Goal: Task Accomplishment & Management: Manage account settings

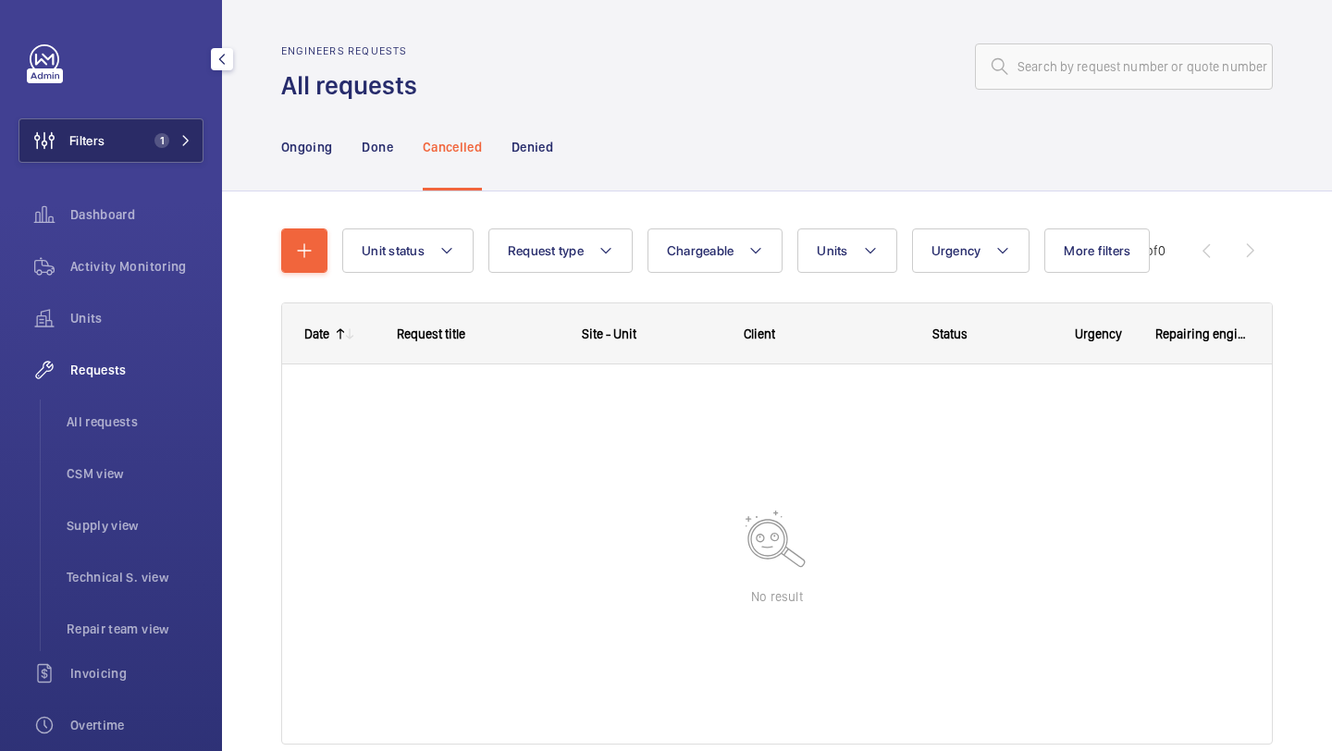
click at [187, 126] on button "Filters 1" at bounding box center [111, 140] width 185 height 44
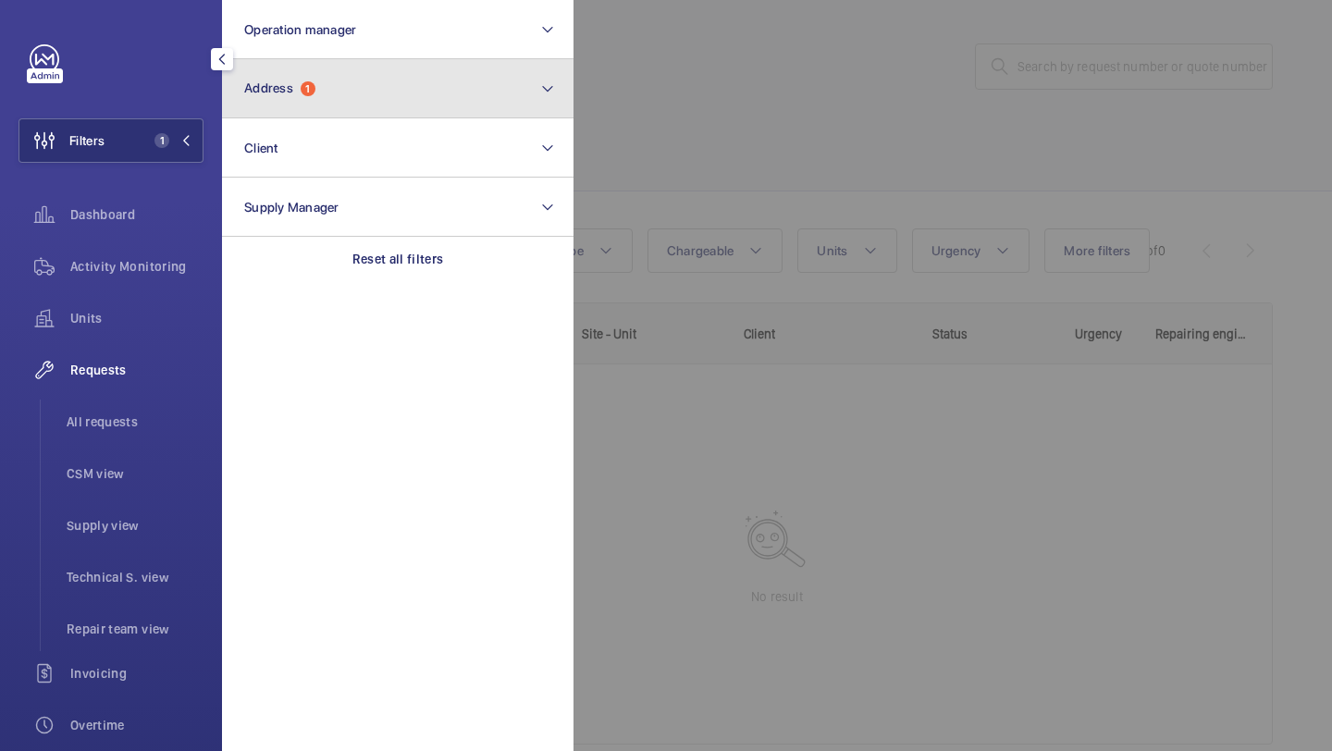
click at [272, 91] on span "Address" at bounding box center [268, 87] width 49 height 15
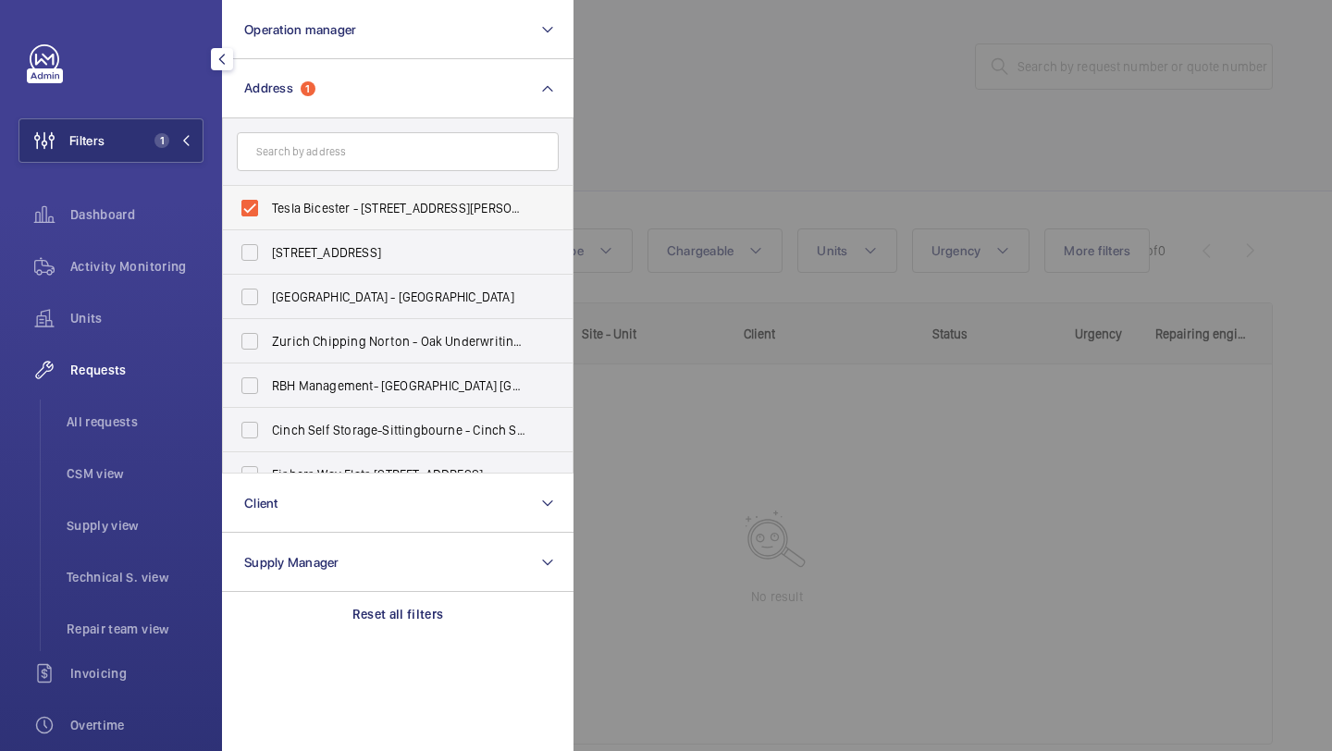
click at [347, 213] on span "Tesla Bicester - Unit 5, Charles Shouler Way, BICESTER OX25 2DS" at bounding box center [399, 208] width 254 height 19
click at [268, 213] on input "Tesla Bicester - Unit 5, Charles Shouler Way, BICESTER OX25 2DS" at bounding box center [249, 208] width 37 height 37
checkbox input "false"
click at [670, 130] on div at bounding box center [1240, 375] width 1332 height 751
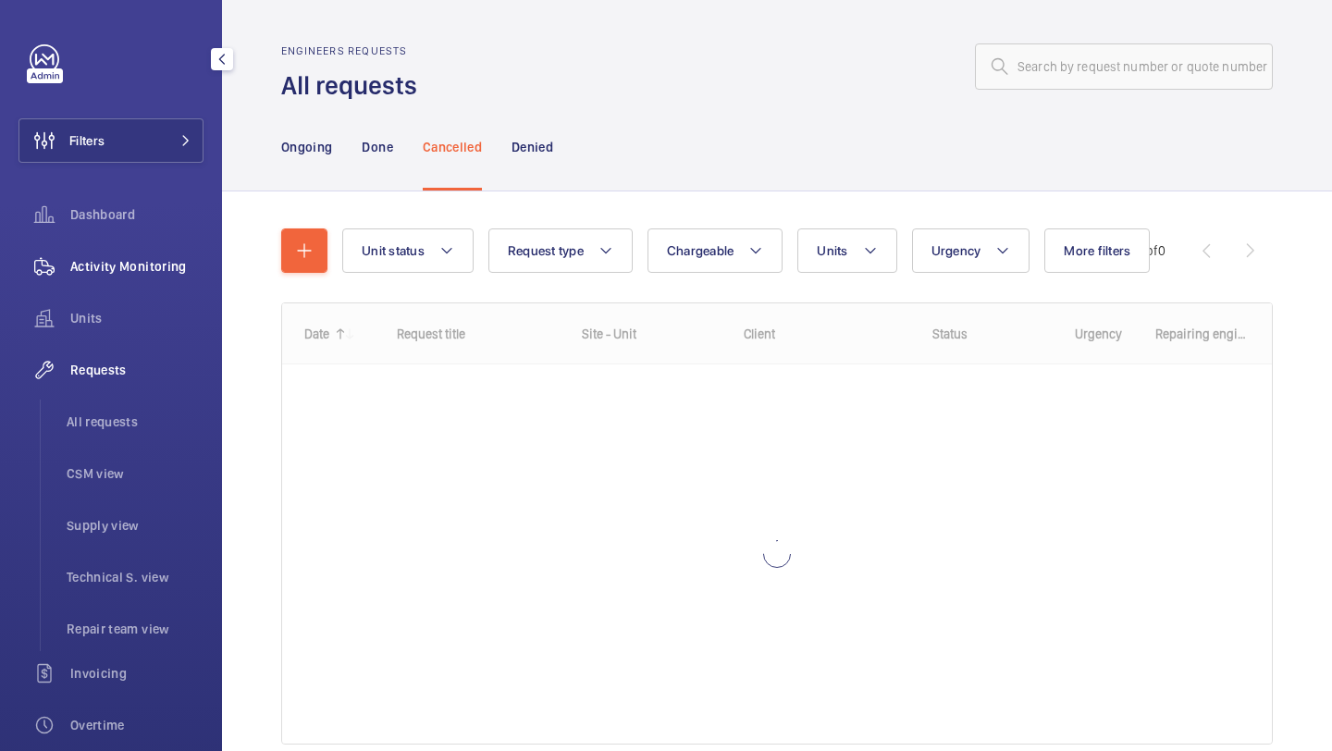
click at [120, 258] on span "Activity Monitoring" at bounding box center [136, 266] width 133 height 19
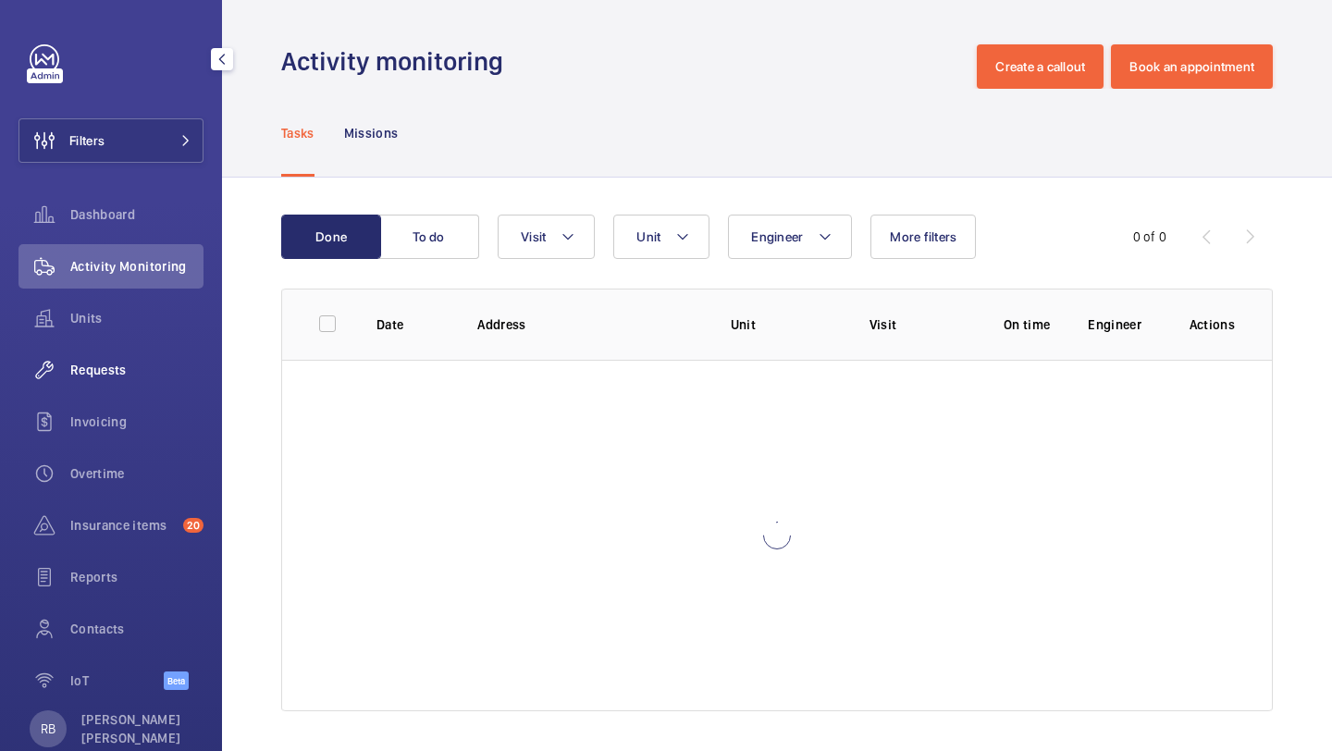
click at [112, 366] on span "Requests" at bounding box center [136, 370] width 133 height 19
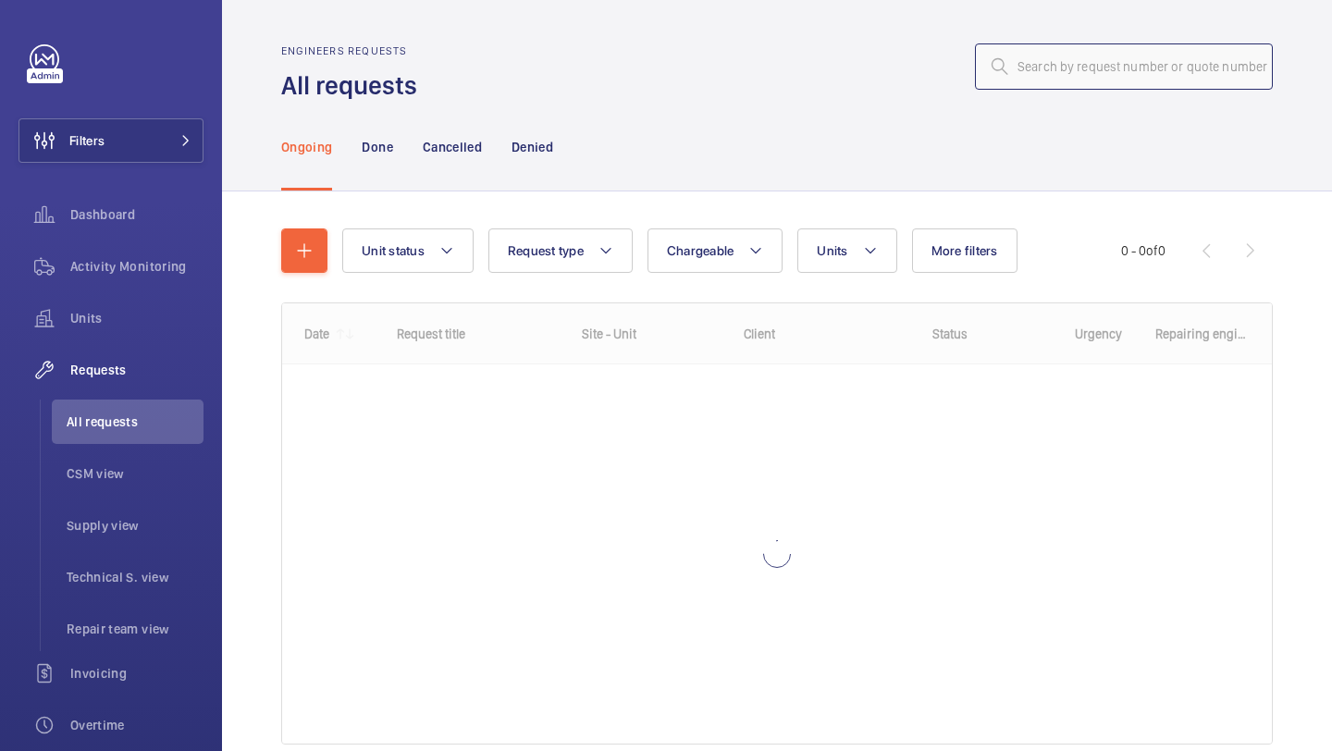
click at [1112, 88] on input "text" at bounding box center [1124, 66] width 298 height 46
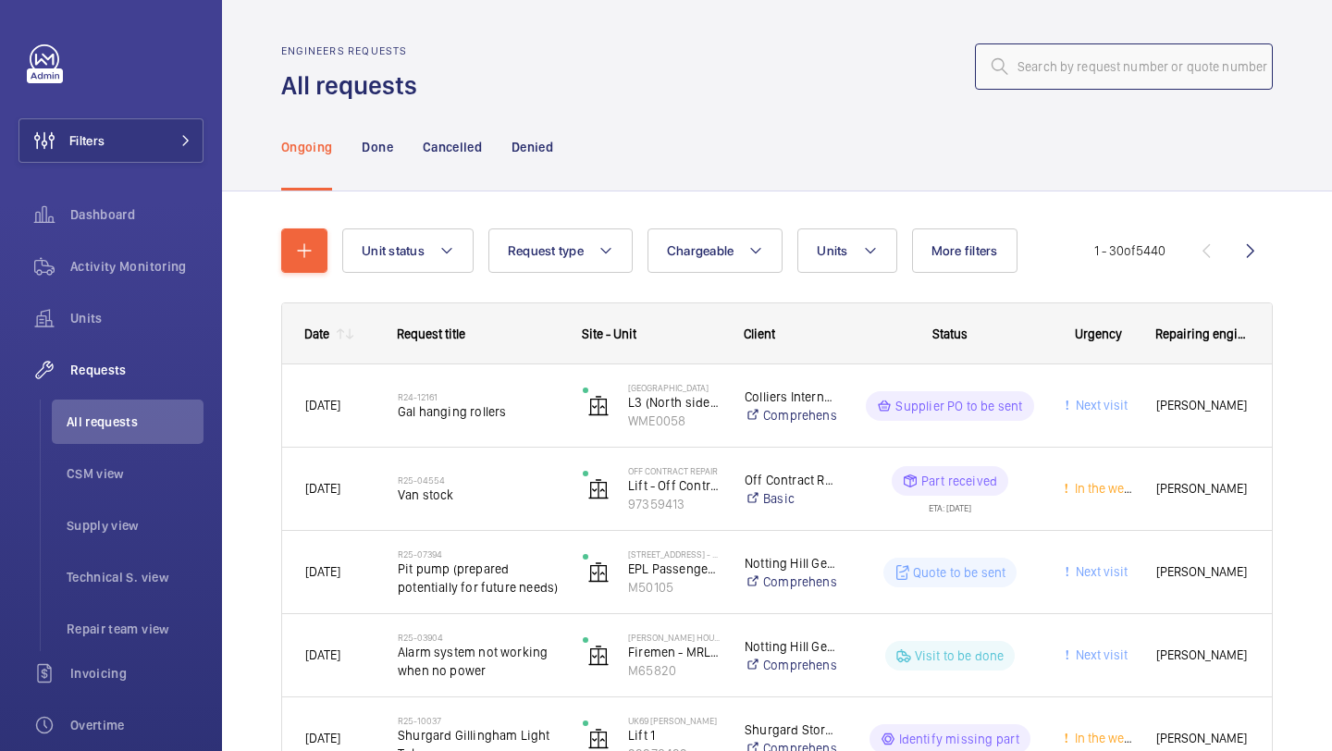
click at [1112, 88] on input "text" at bounding box center [1124, 66] width 298 height 46
paste input "R25-11672"
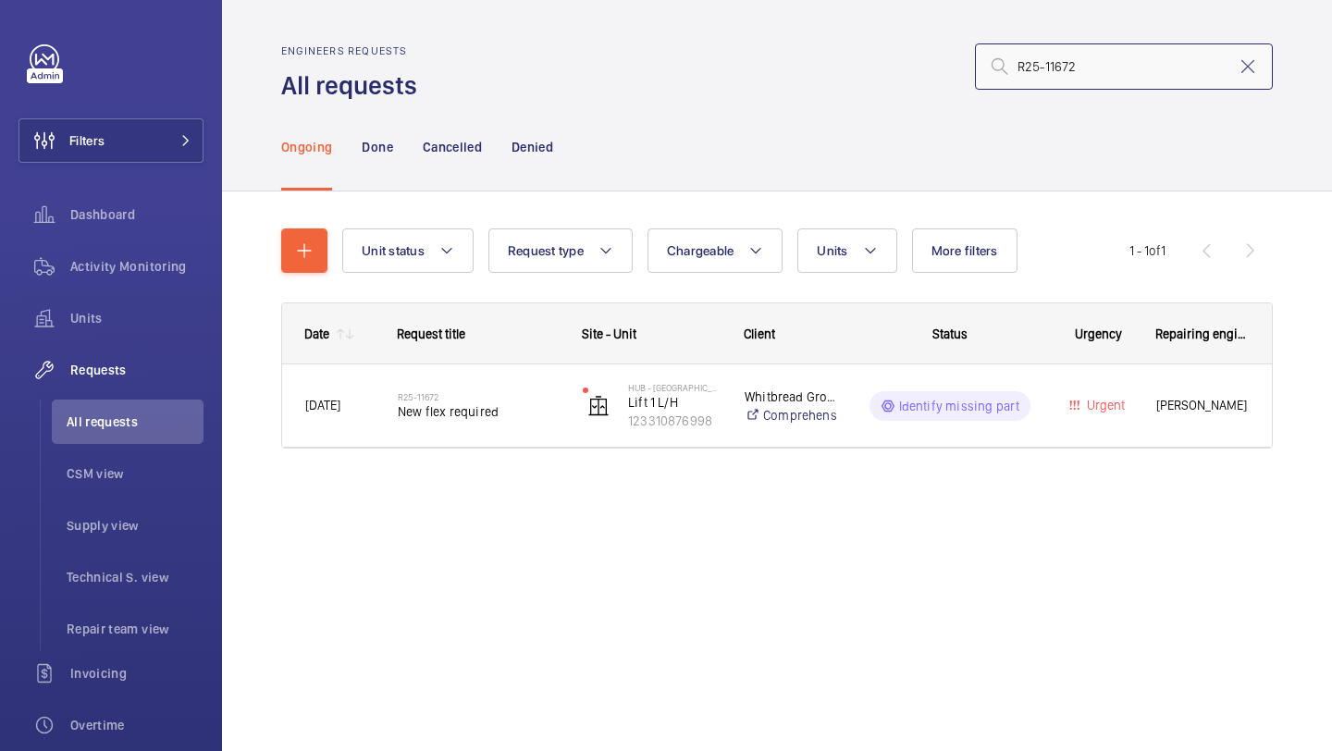
click at [1018, 62] on input "R25-11672" at bounding box center [1124, 66] width 298 height 46
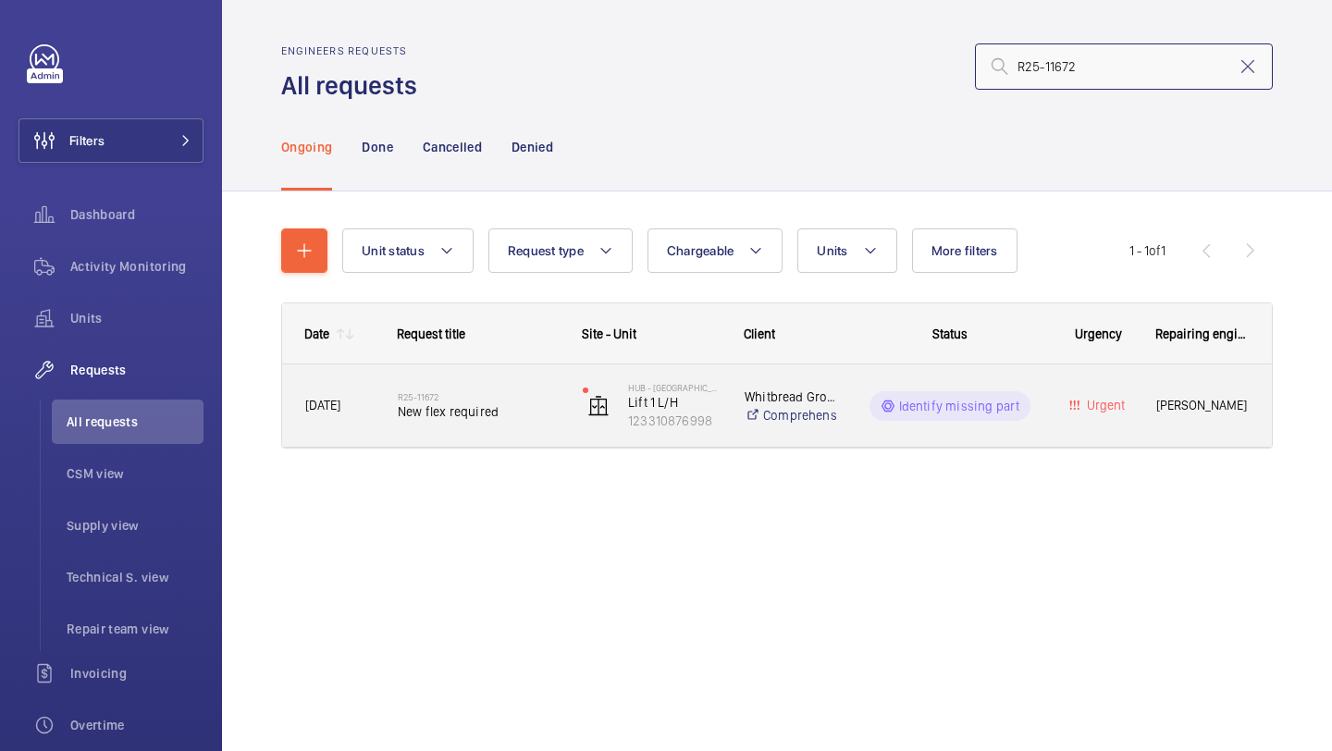
type input "R25-11672"
click at [531, 411] on span "New flex required" at bounding box center [478, 411] width 161 height 19
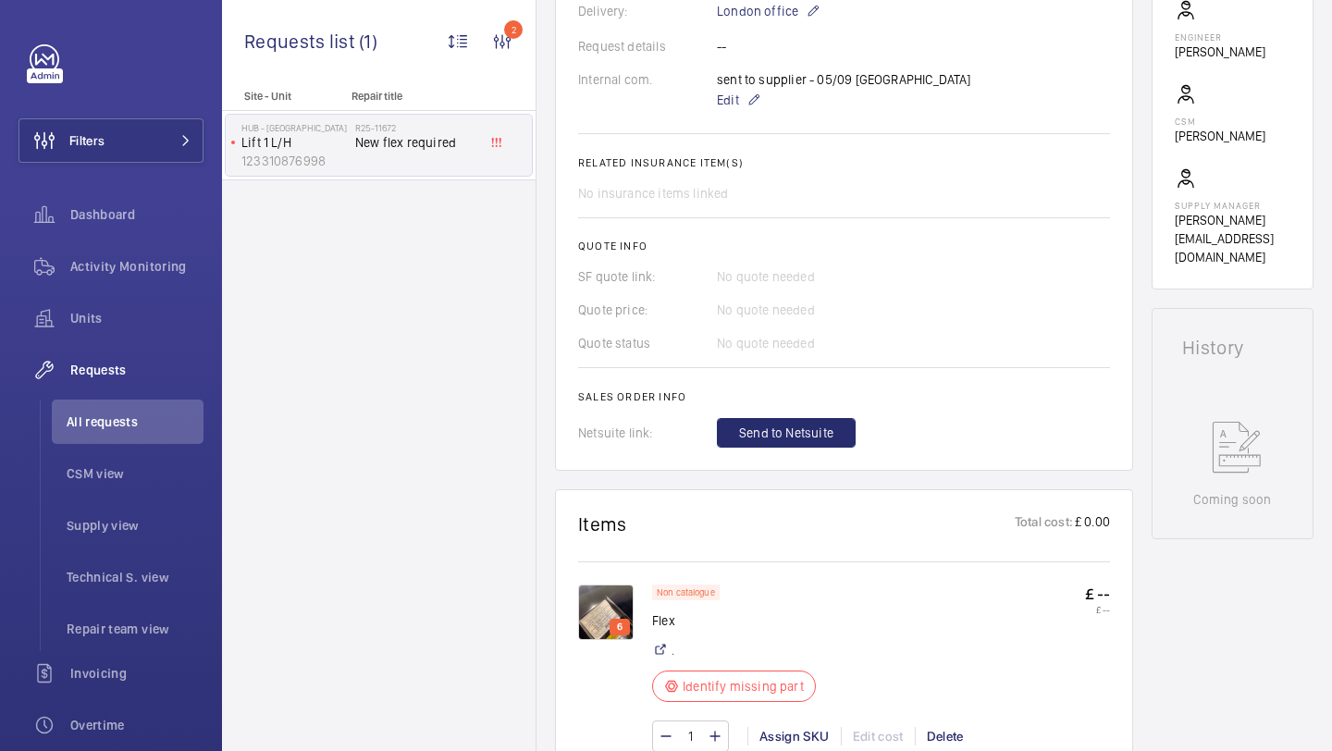
scroll to position [949, 0]
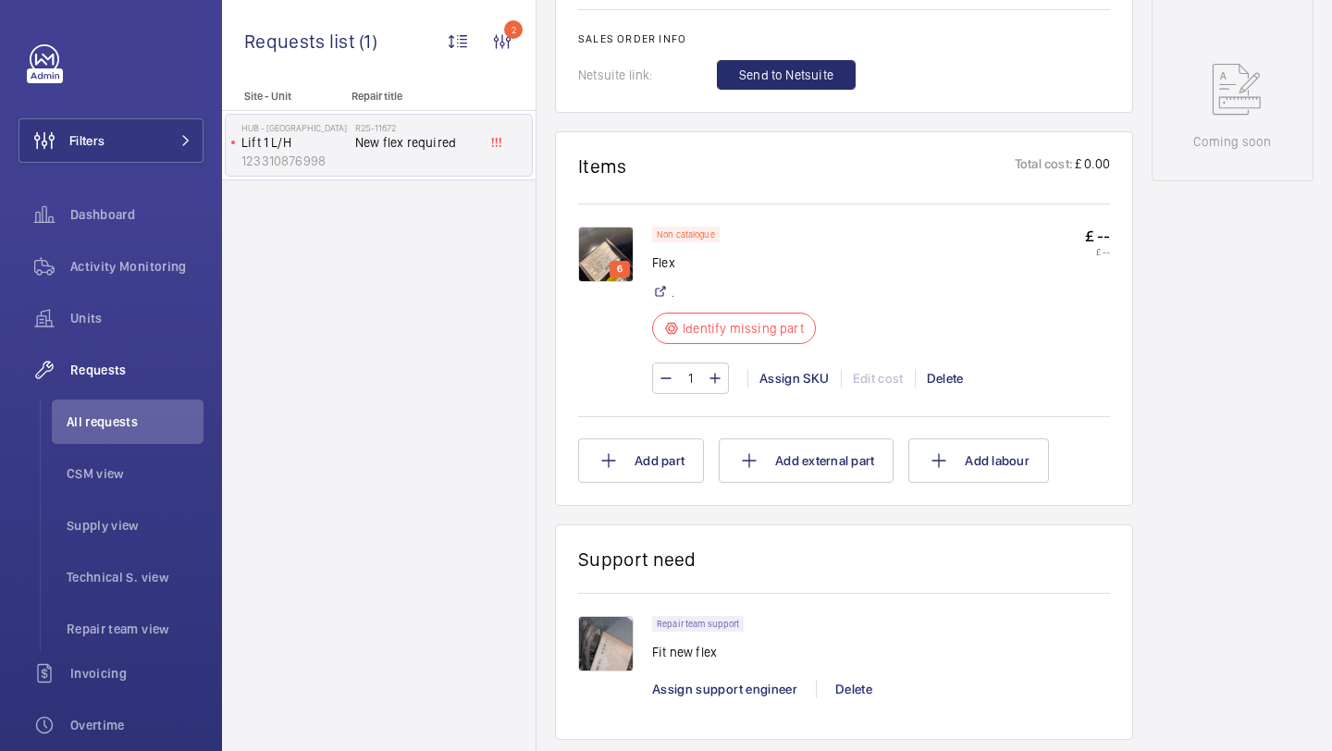
click at [593, 251] on img at bounding box center [606, 255] width 56 height 56
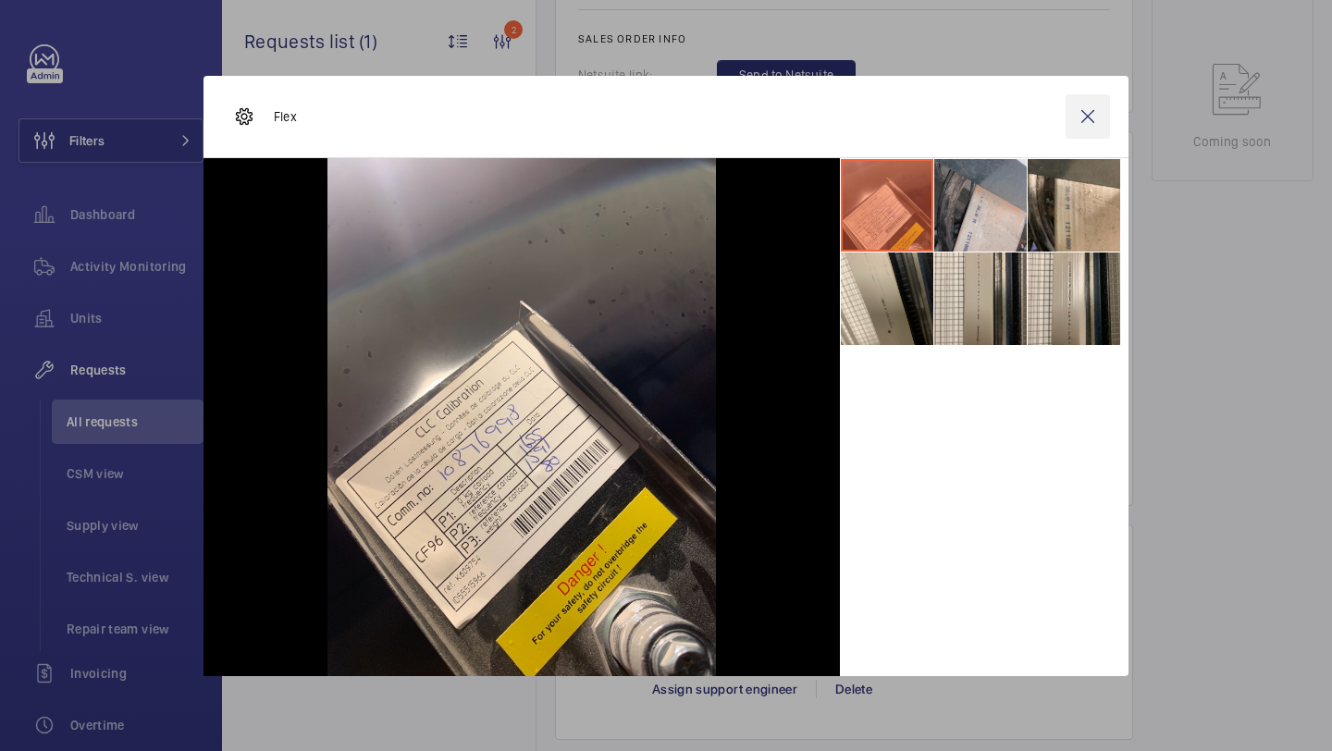
click at [1090, 111] on wm-front-icon-button at bounding box center [1088, 116] width 44 height 44
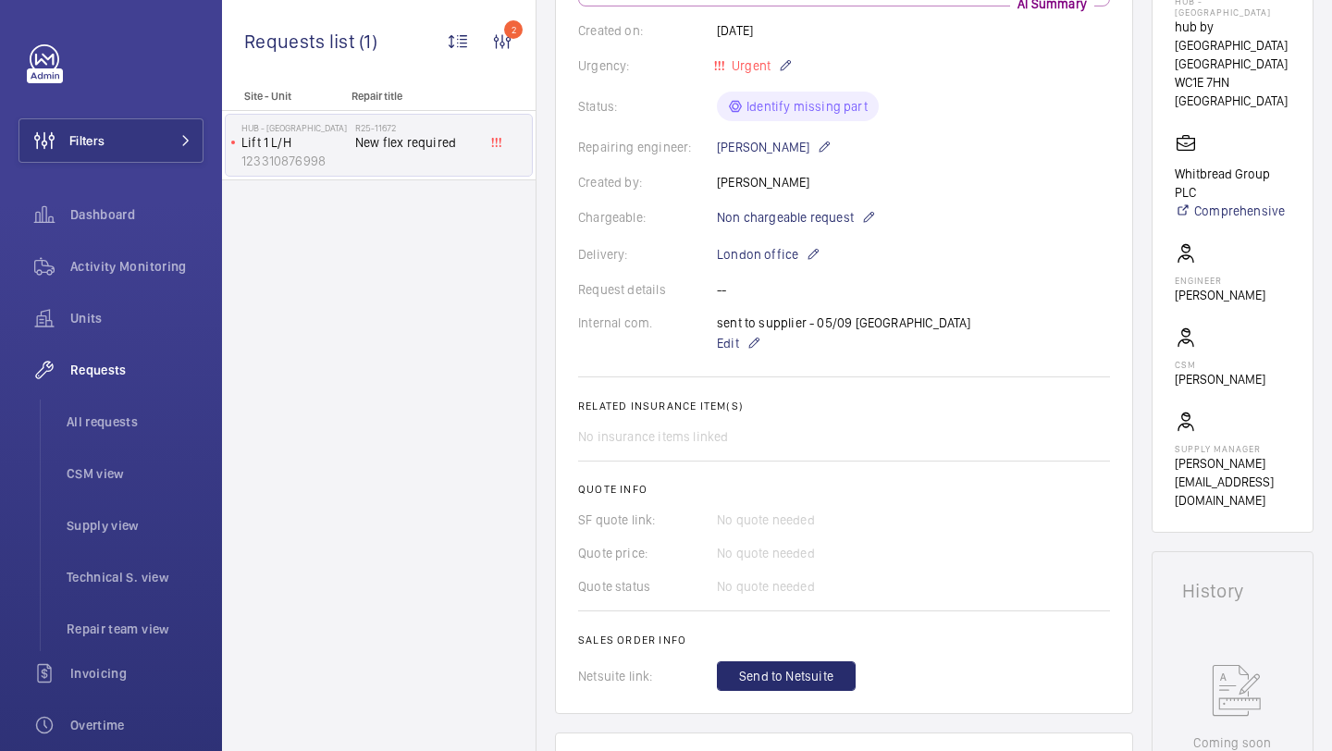
scroll to position [0, 0]
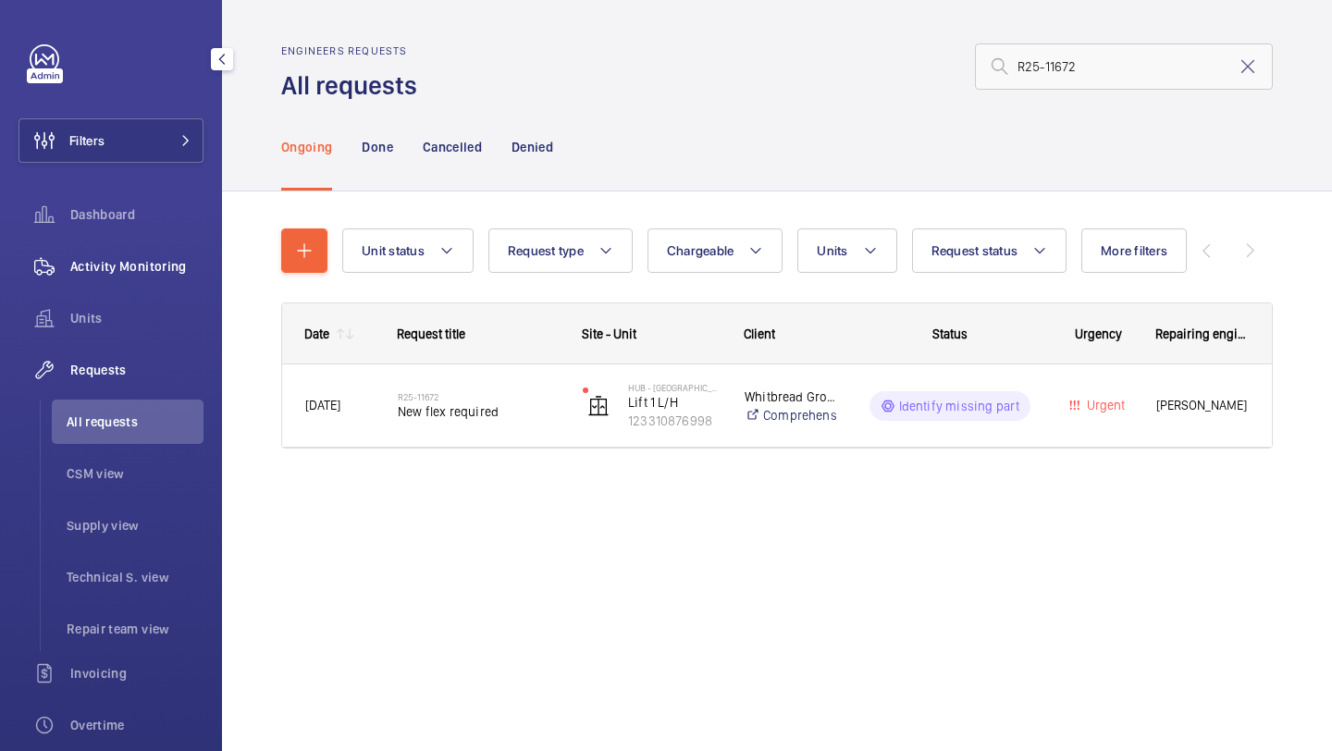
click at [148, 258] on span "Activity Monitoring" at bounding box center [136, 266] width 133 height 19
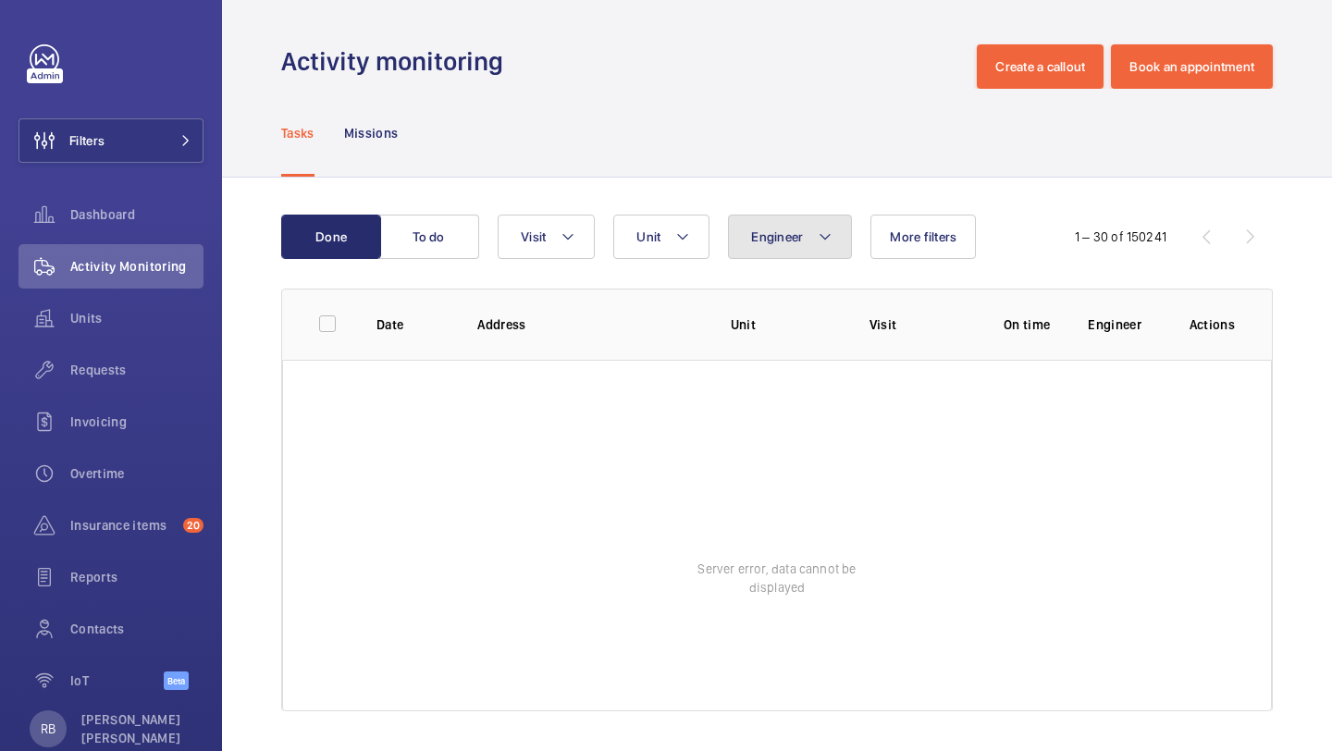
click at [768, 241] on span "Engineer" at bounding box center [777, 236] width 52 height 15
click at [824, 307] on input "keith" at bounding box center [904, 306] width 322 height 39
click at [842, 290] on input "keith" at bounding box center [904, 306] width 322 height 39
click at [842, 296] on input "keith" at bounding box center [904, 306] width 322 height 39
click at [842, 297] on input "keith" at bounding box center [904, 306] width 322 height 39
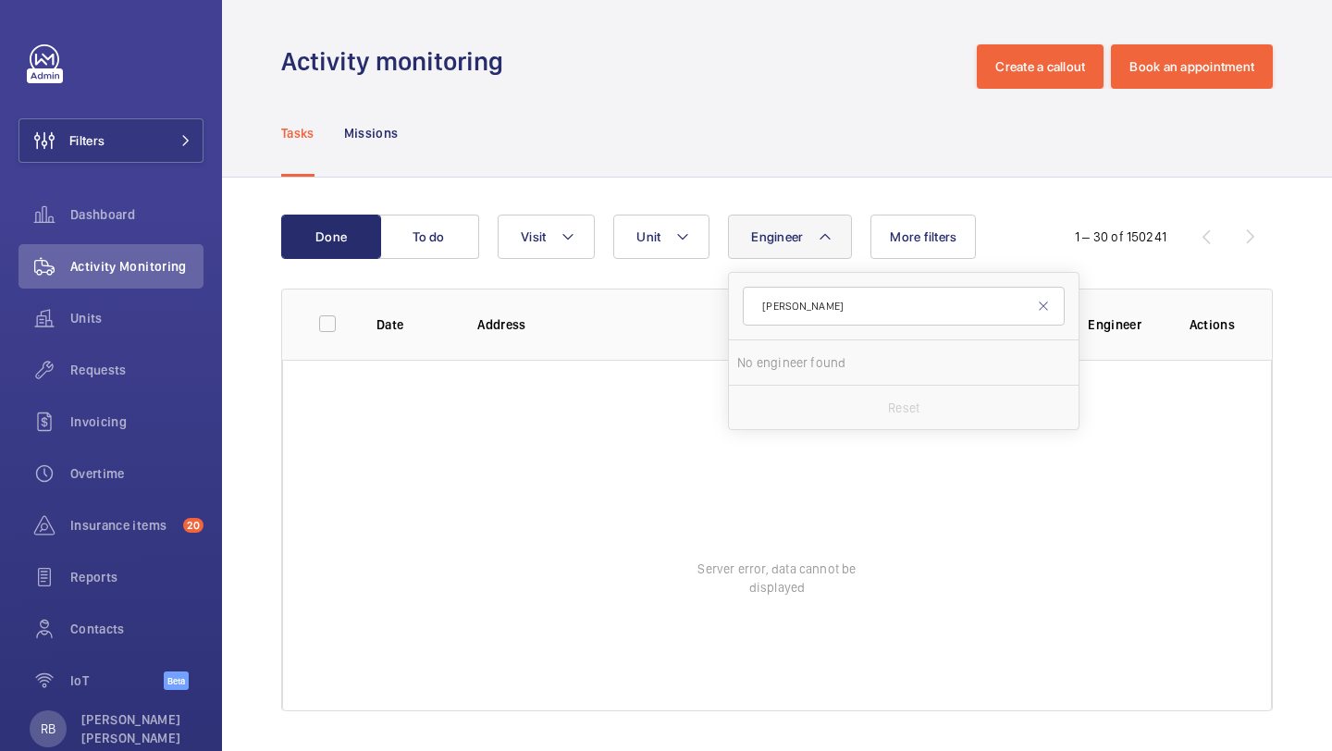
click at [842, 297] on input "keith" at bounding box center [904, 306] width 322 height 39
type input "k"
type input "keith bishop"
click at [885, 352] on label "Keith Bishop" at bounding box center [890, 362] width 322 height 44
click at [774, 352] on input "Keith Bishop" at bounding box center [755, 362] width 37 height 37
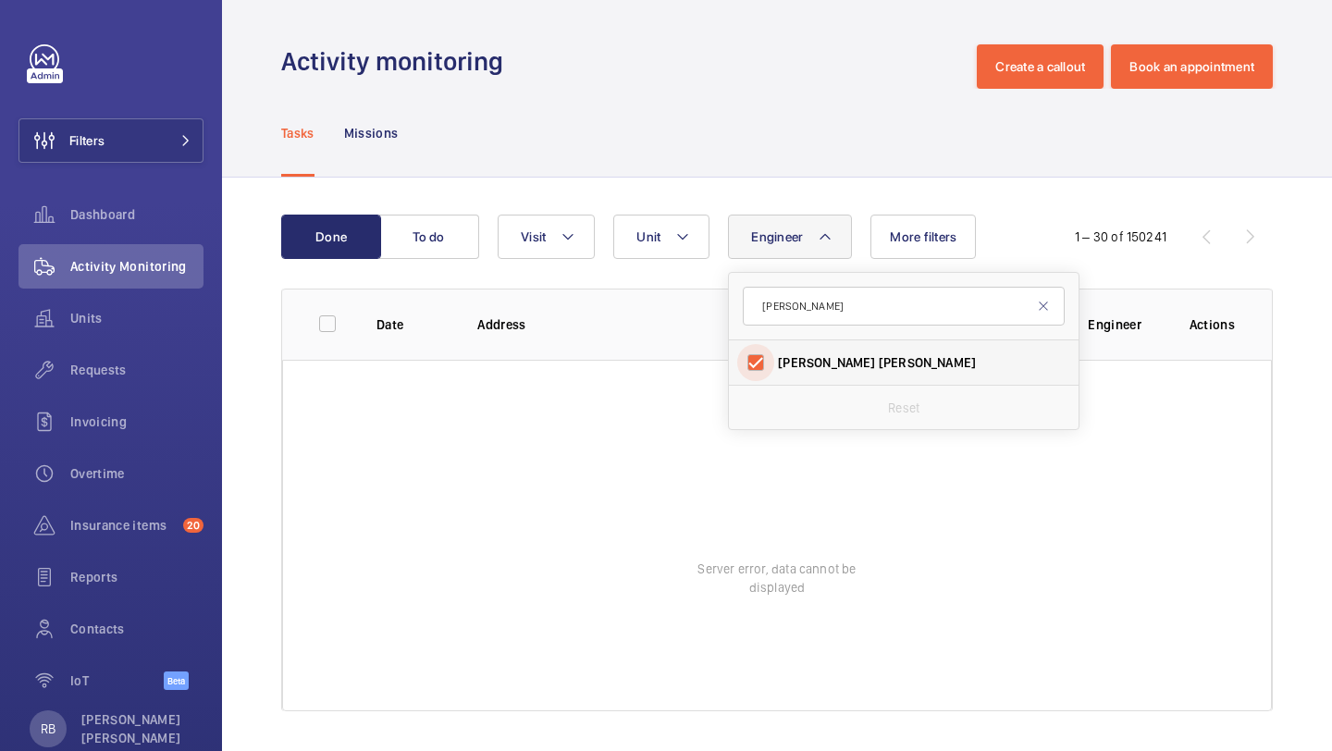
checkbox input "true"
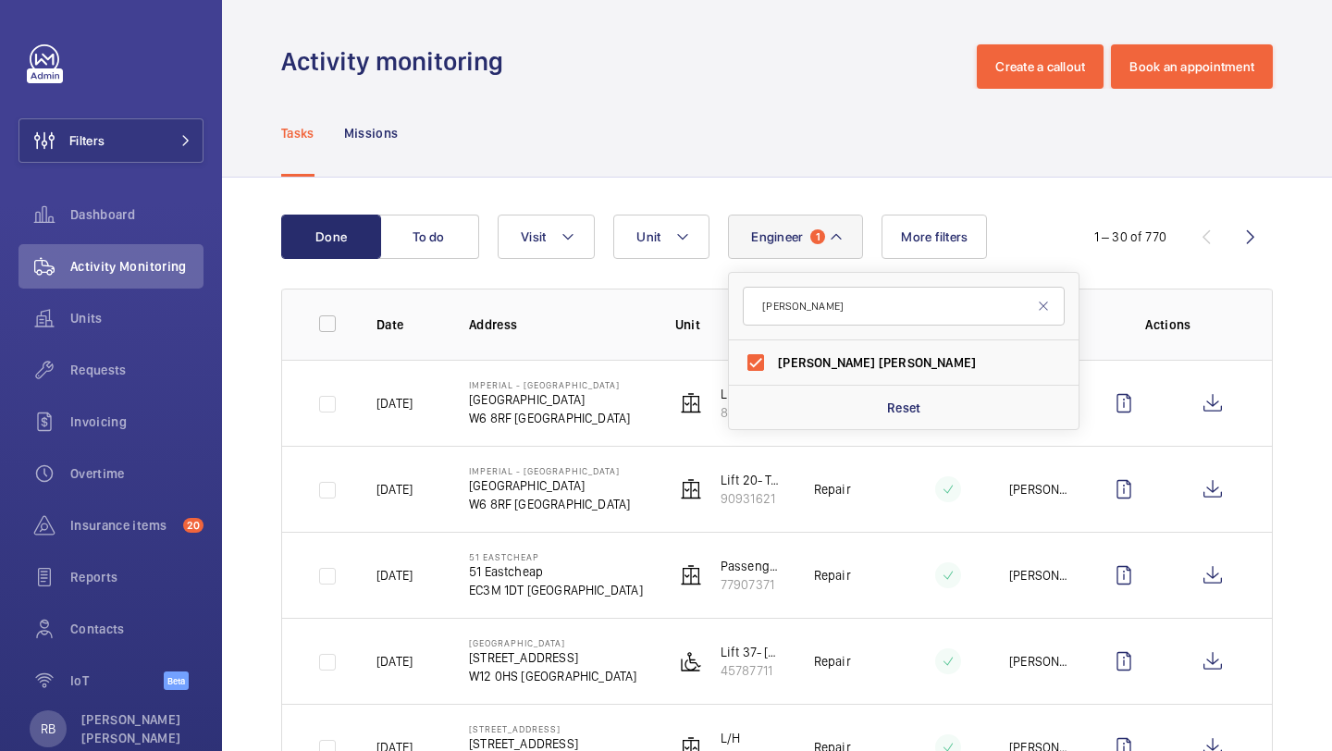
click at [554, 236] on button "Visit" at bounding box center [546, 237] width 97 height 44
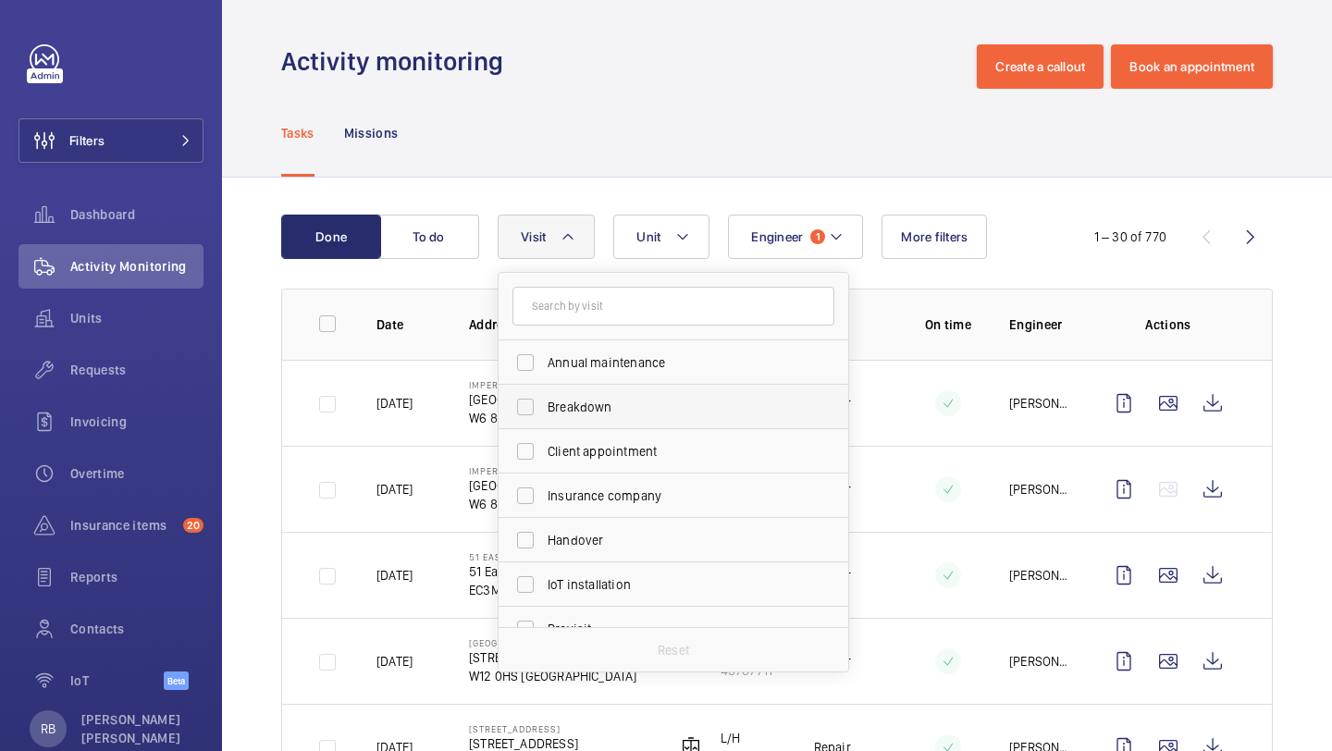
click at [621, 405] on span "Breakdown" at bounding box center [675, 407] width 254 height 19
click at [544, 405] on input "Breakdown" at bounding box center [525, 407] width 37 height 37
checkbox input "true"
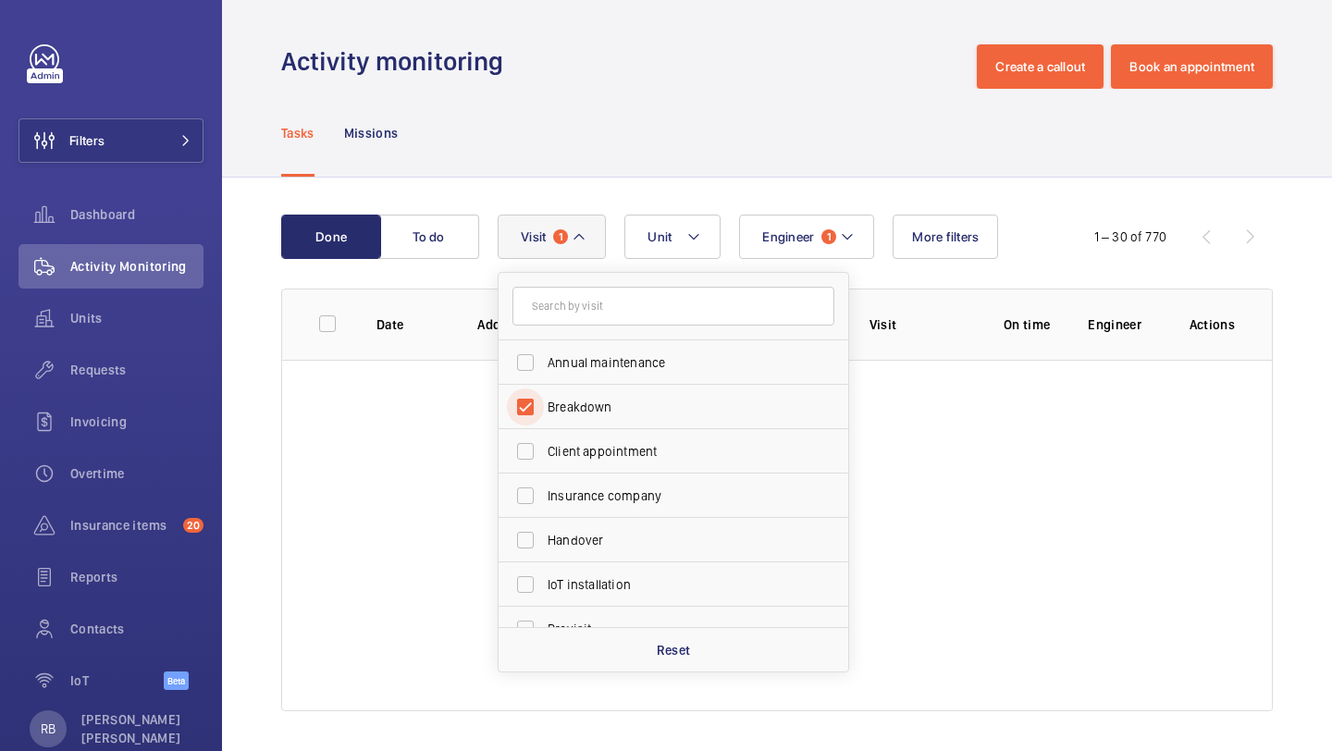
click at [1331, 306] on div "Activity monitoring Create a callout Book an appointment Tasks Missions Done To…" at bounding box center [777, 375] width 1110 height 751
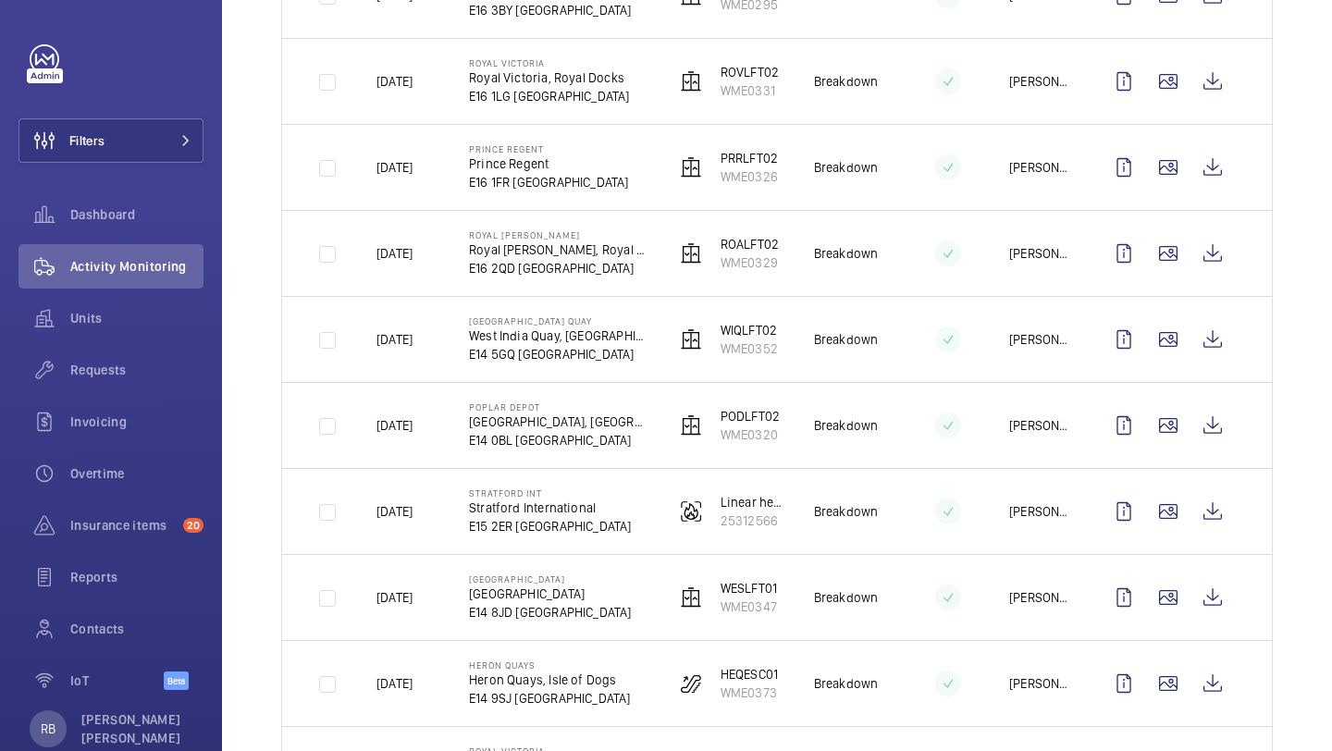
scroll to position [927, 0]
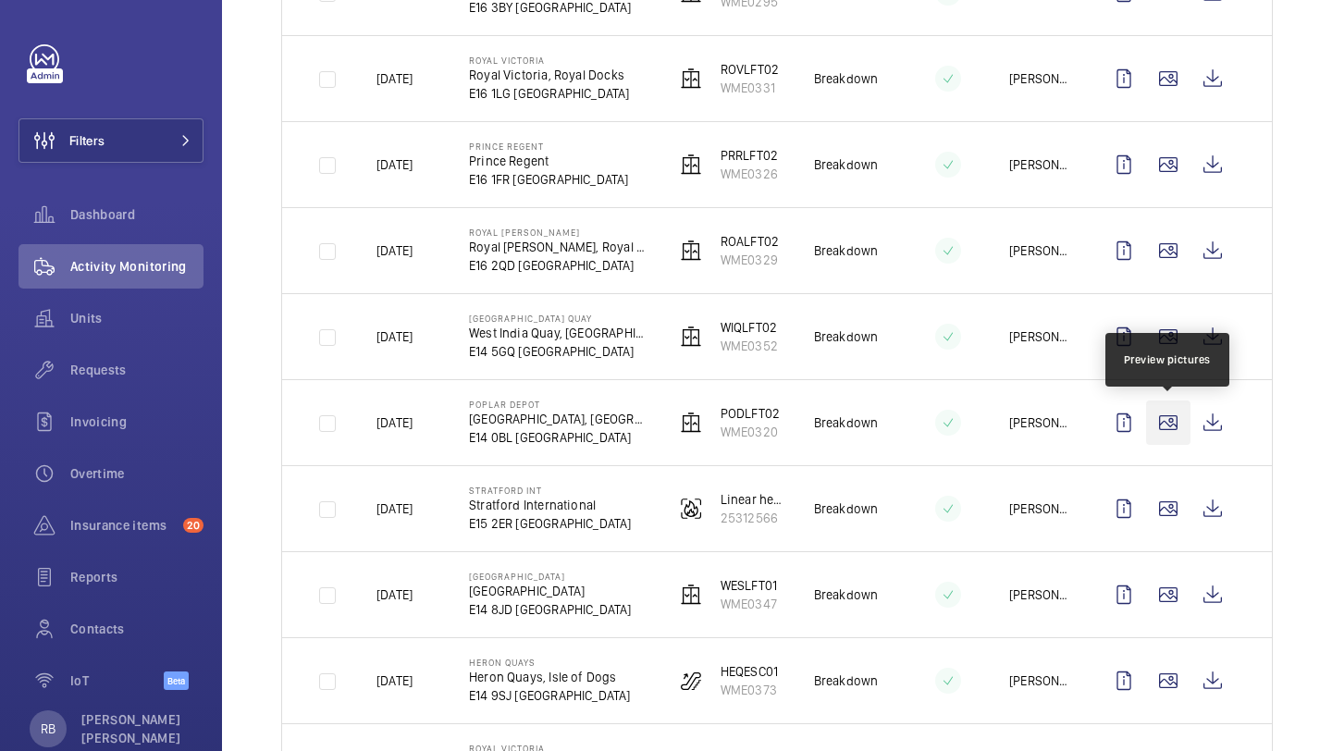
click at [1168, 430] on wm-front-icon-button at bounding box center [1168, 423] width 44 height 44
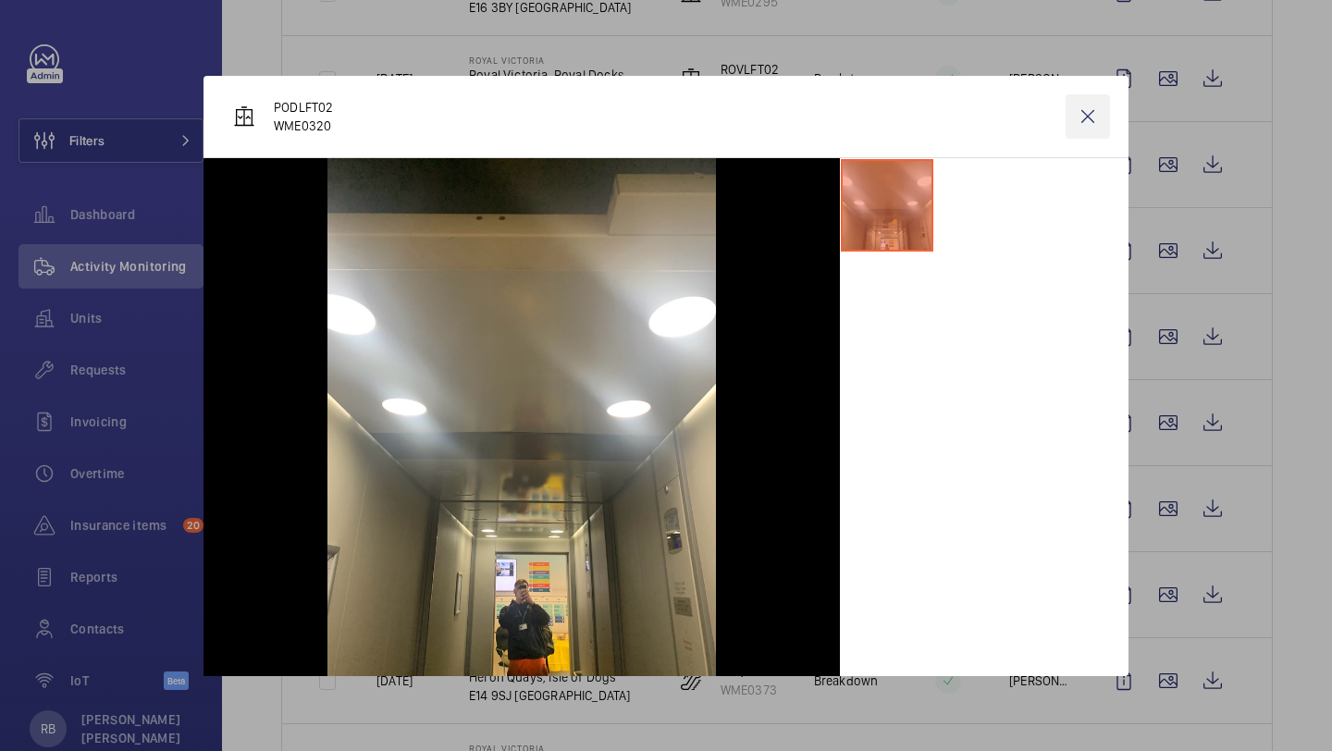
click at [1100, 114] on wm-front-icon-button at bounding box center [1088, 116] width 44 height 44
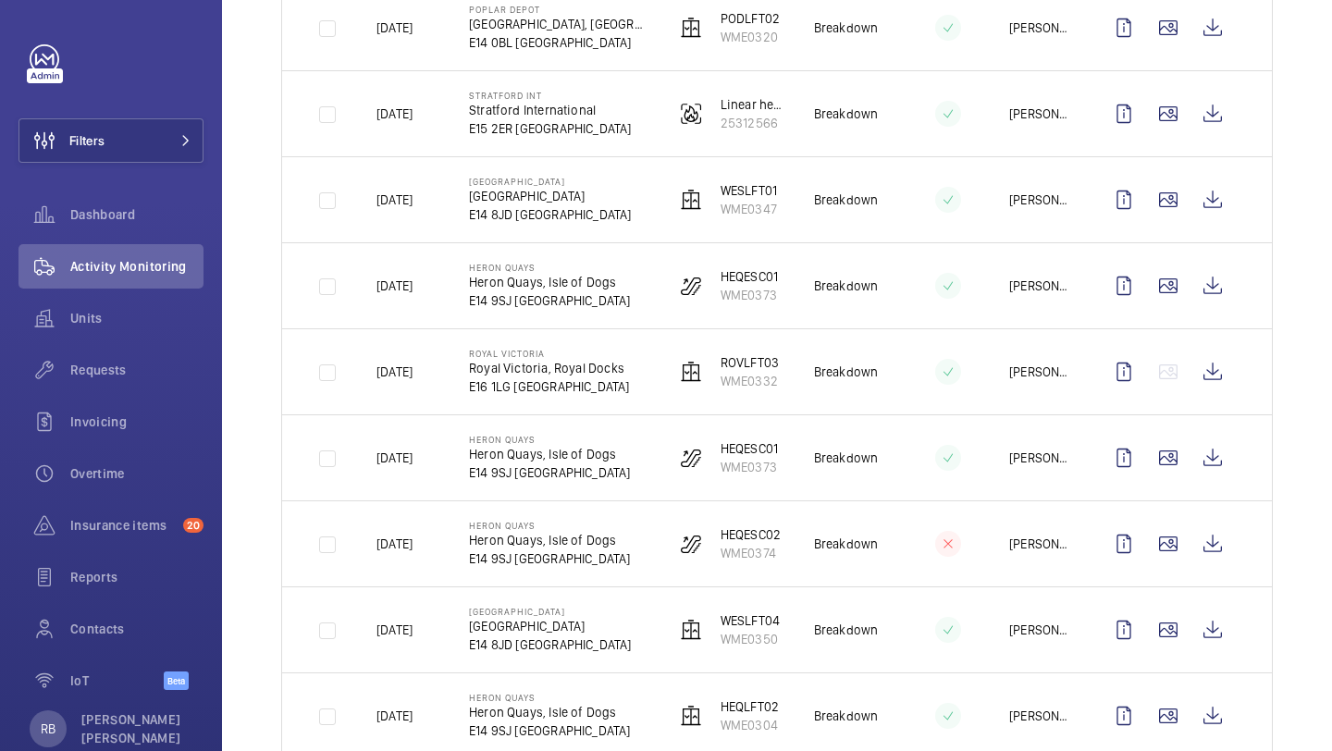
scroll to position [1319, 0]
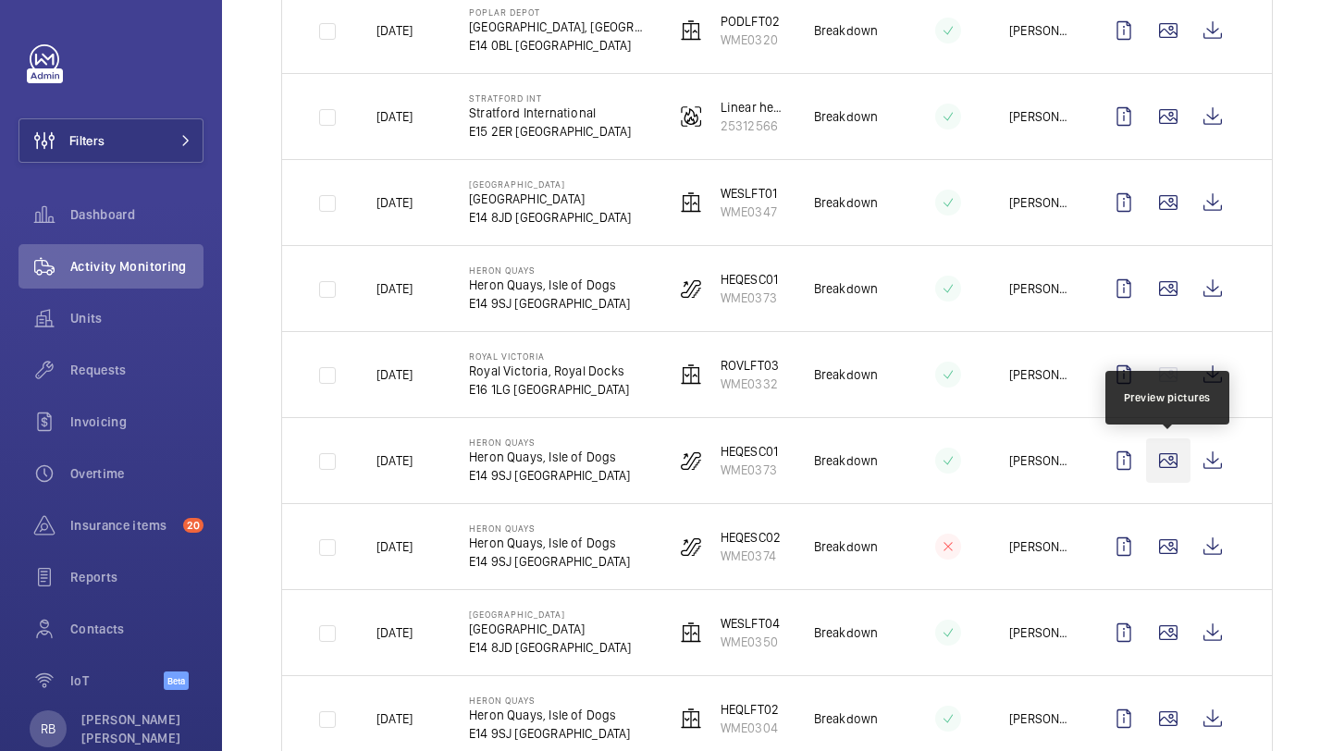
click at [1163, 460] on wm-front-icon-button at bounding box center [1168, 460] width 44 height 44
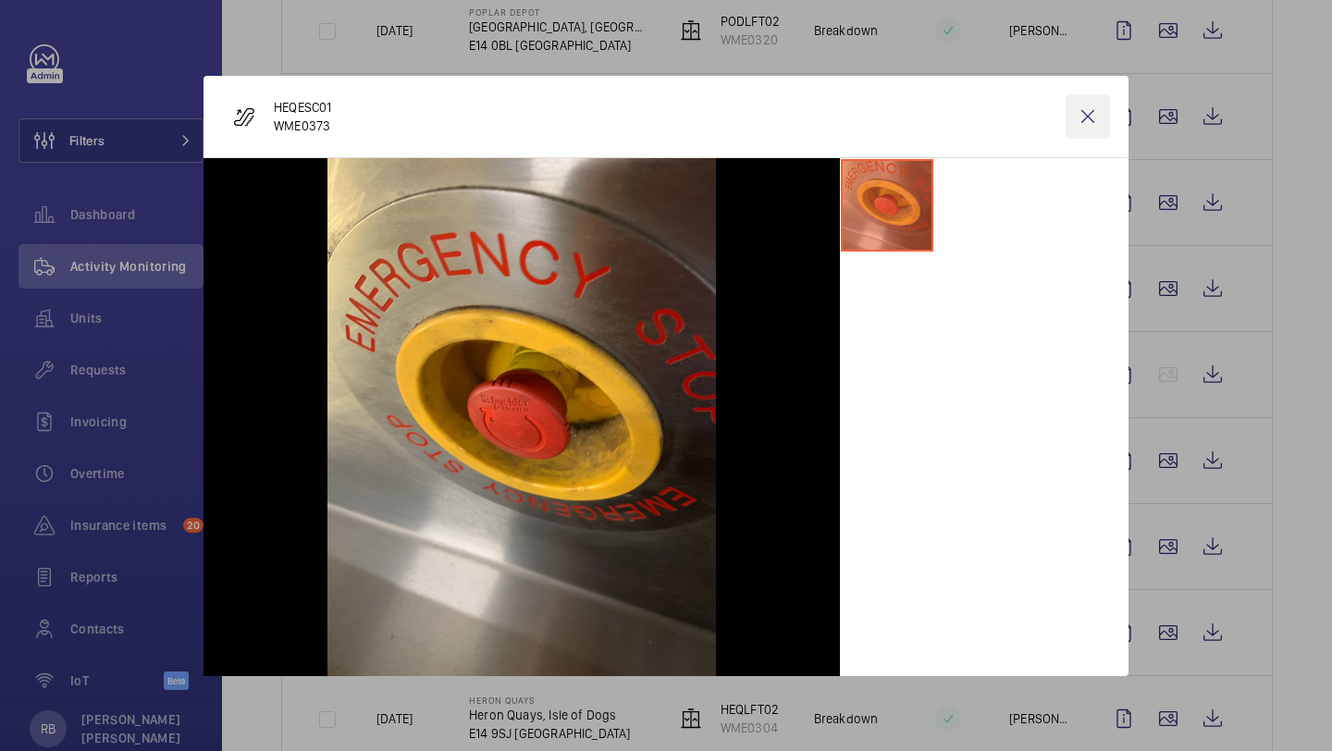
click at [1096, 120] on wm-front-icon-button at bounding box center [1088, 116] width 44 height 44
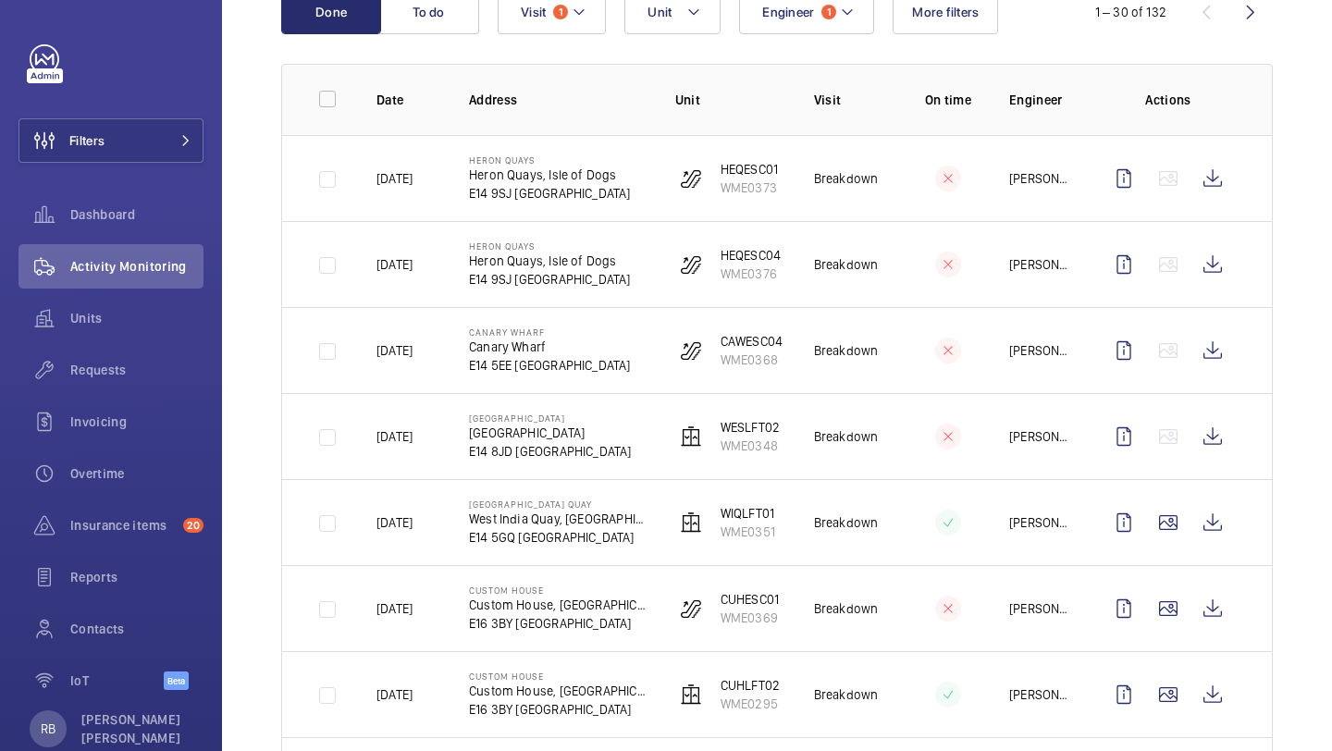
scroll to position [0, 0]
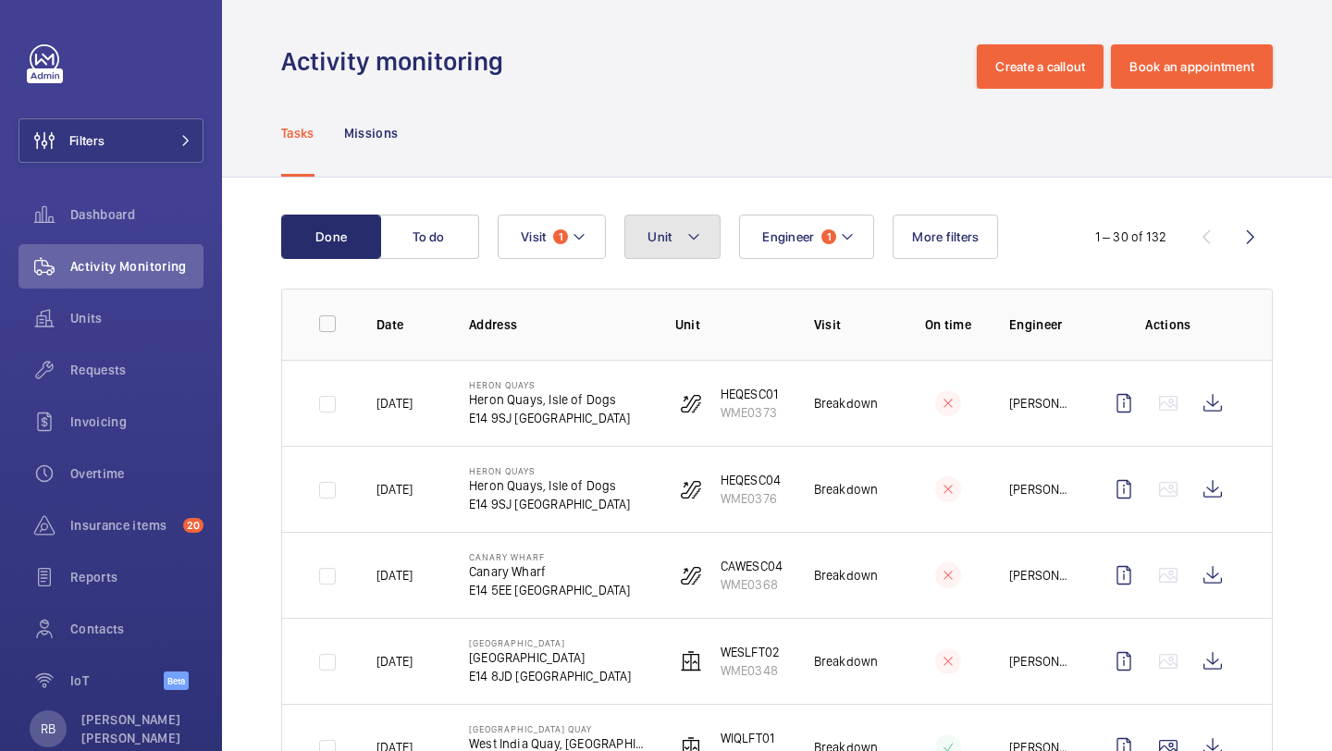
click at [690, 231] on mat-icon at bounding box center [693, 237] width 15 height 22
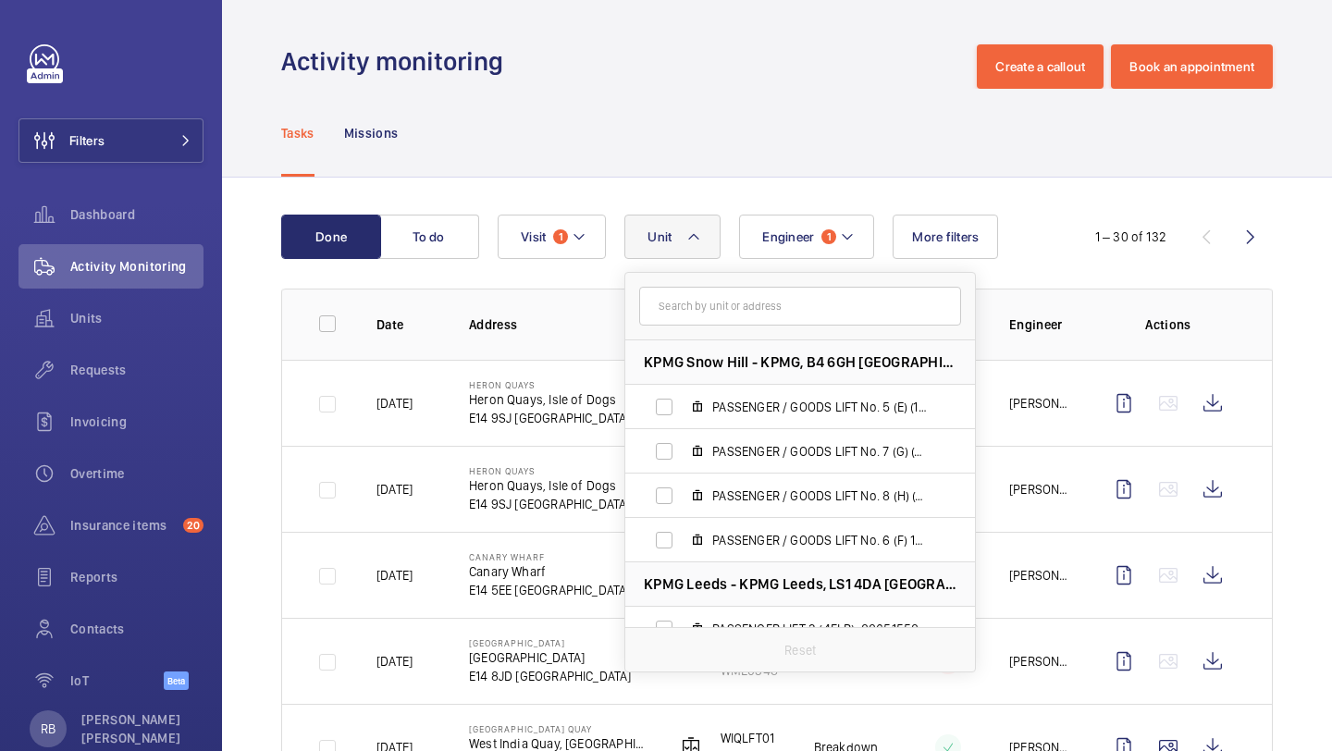
click at [690, 235] on mat-icon at bounding box center [693, 237] width 15 height 22
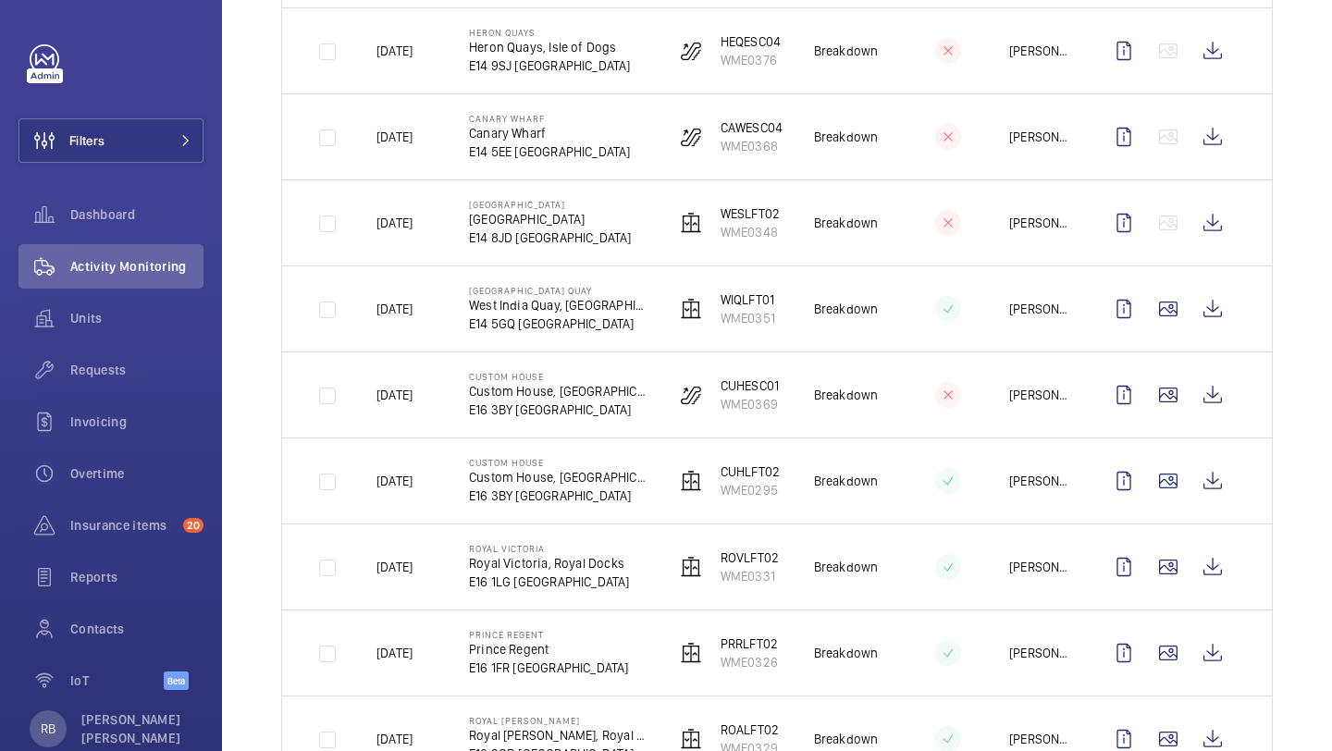
scroll to position [450, 0]
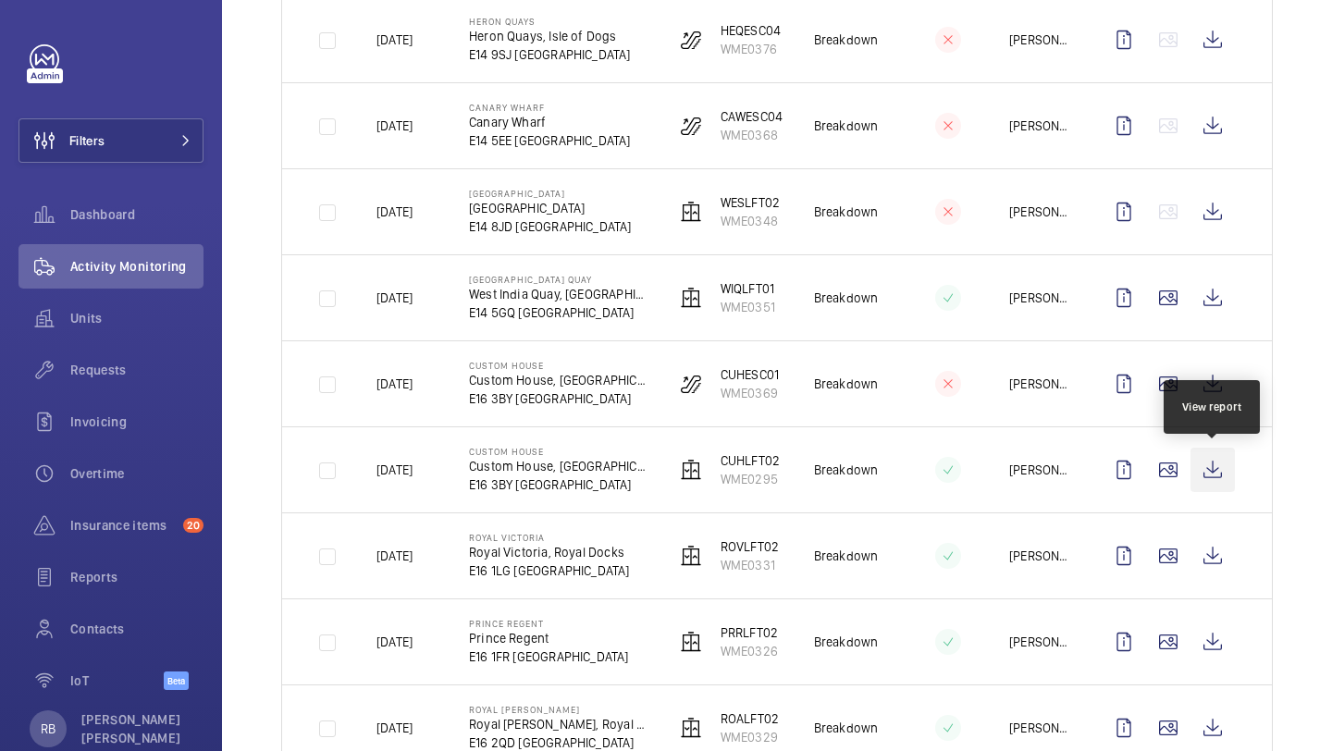
click at [1218, 476] on wm-front-icon-button at bounding box center [1213, 470] width 44 height 44
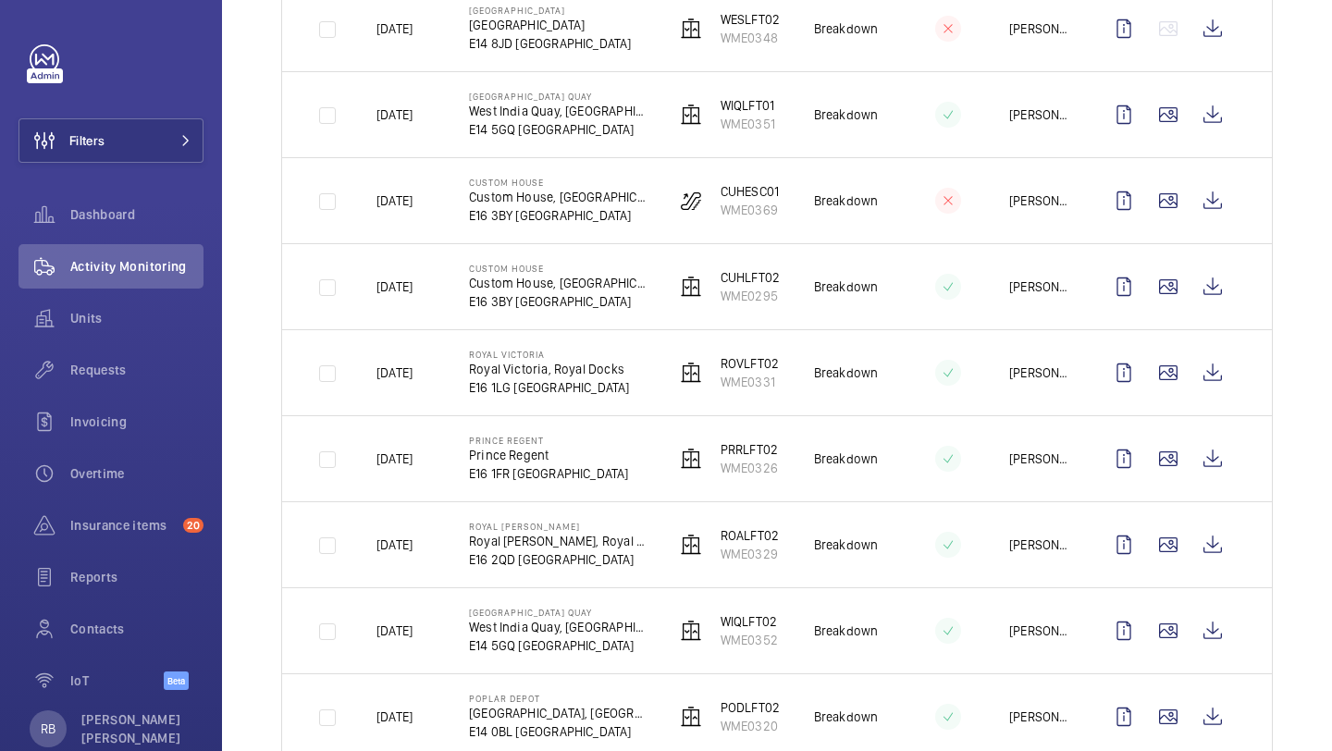
scroll to position [634, 0]
click at [1234, 370] on wm-front-icon-button at bounding box center [1213, 372] width 44 height 44
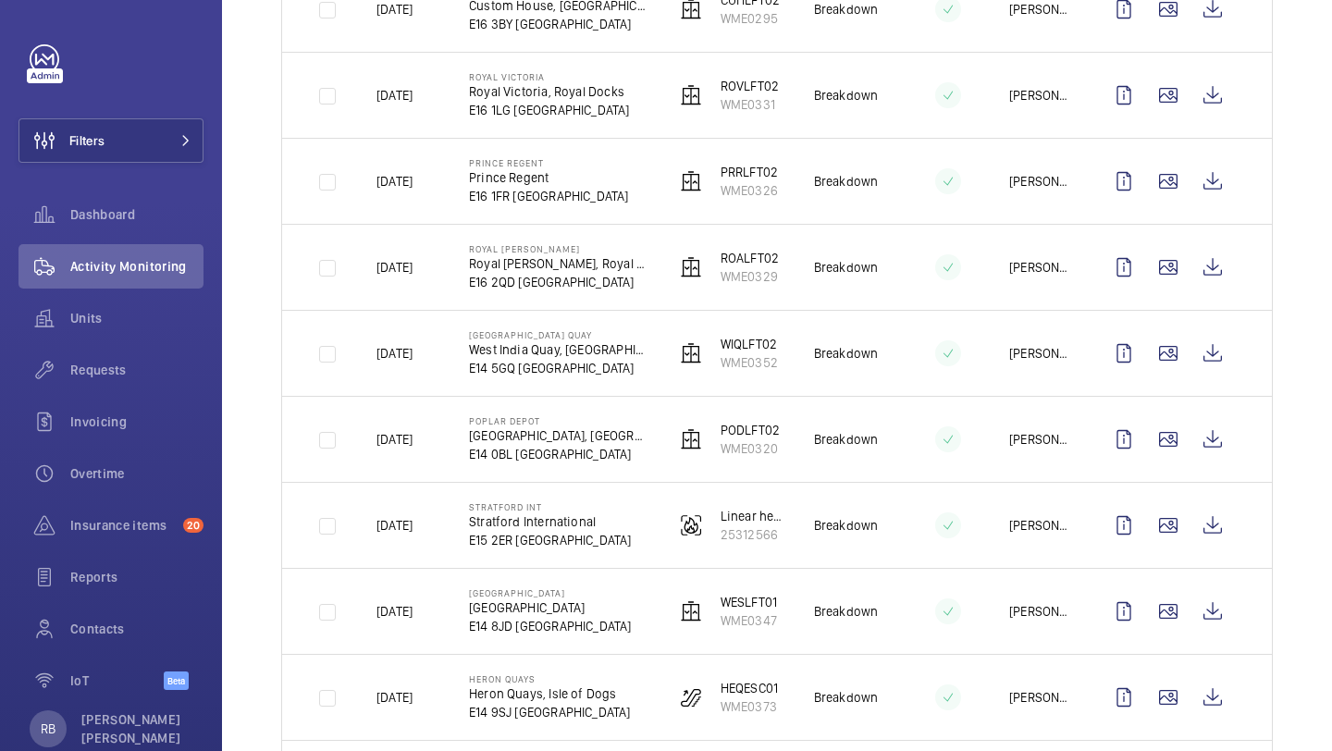
scroll to position [920, 0]
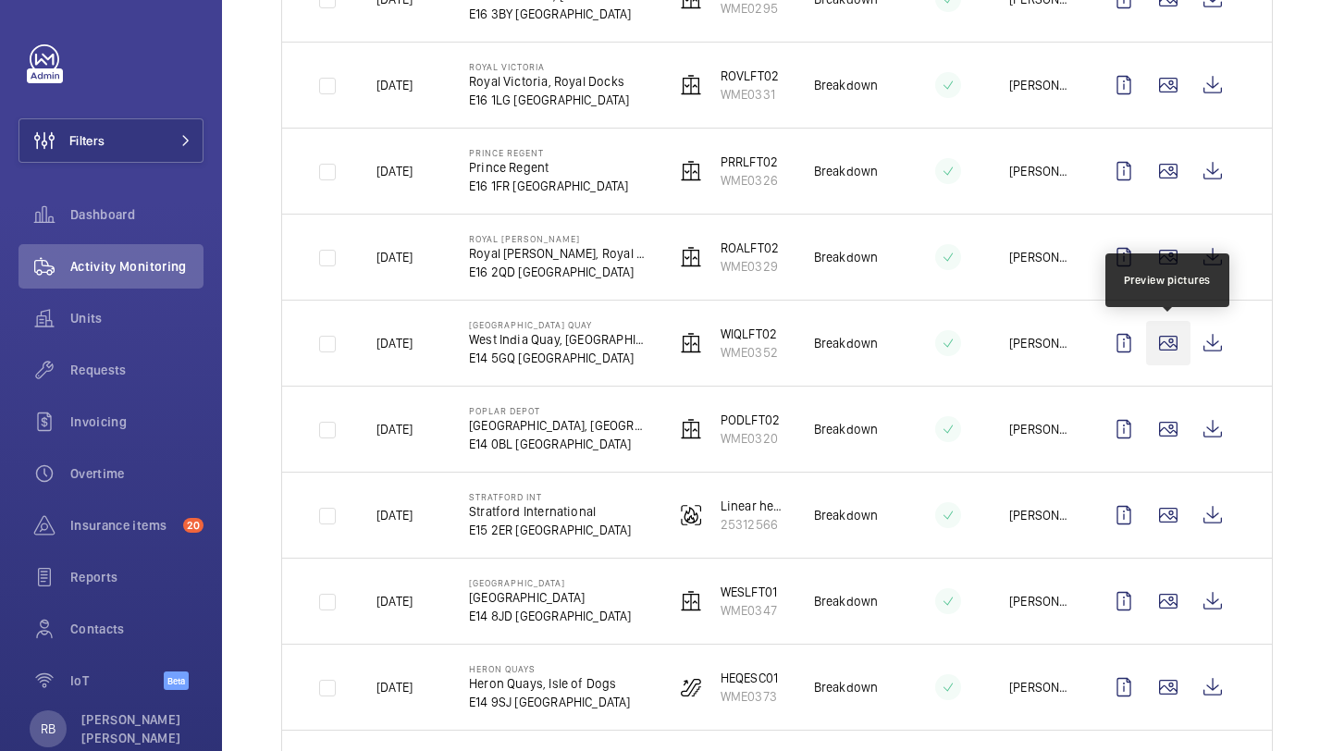
click at [1174, 358] on wm-front-icon-button at bounding box center [1168, 343] width 44 height 44
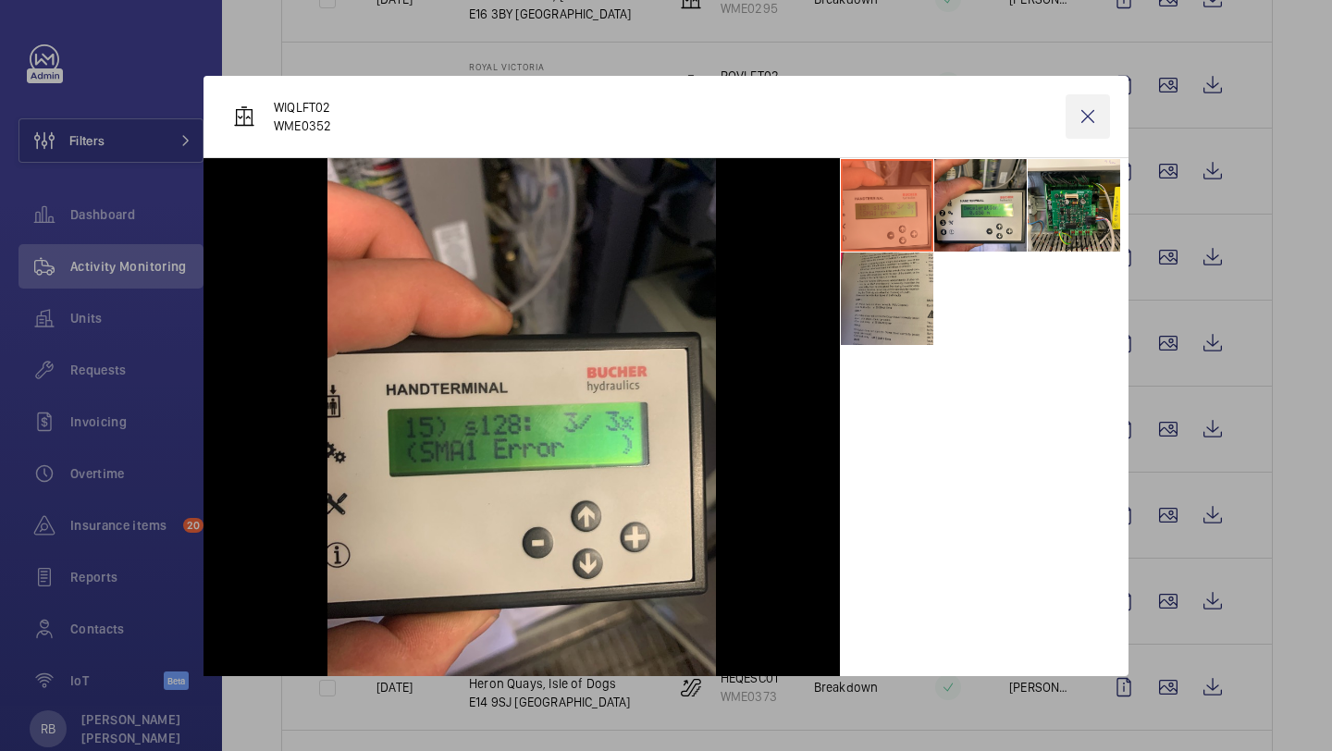
click at [1087, 118] on wm-front-icon-button at bounding box center [1088, 116] width 44 height 44
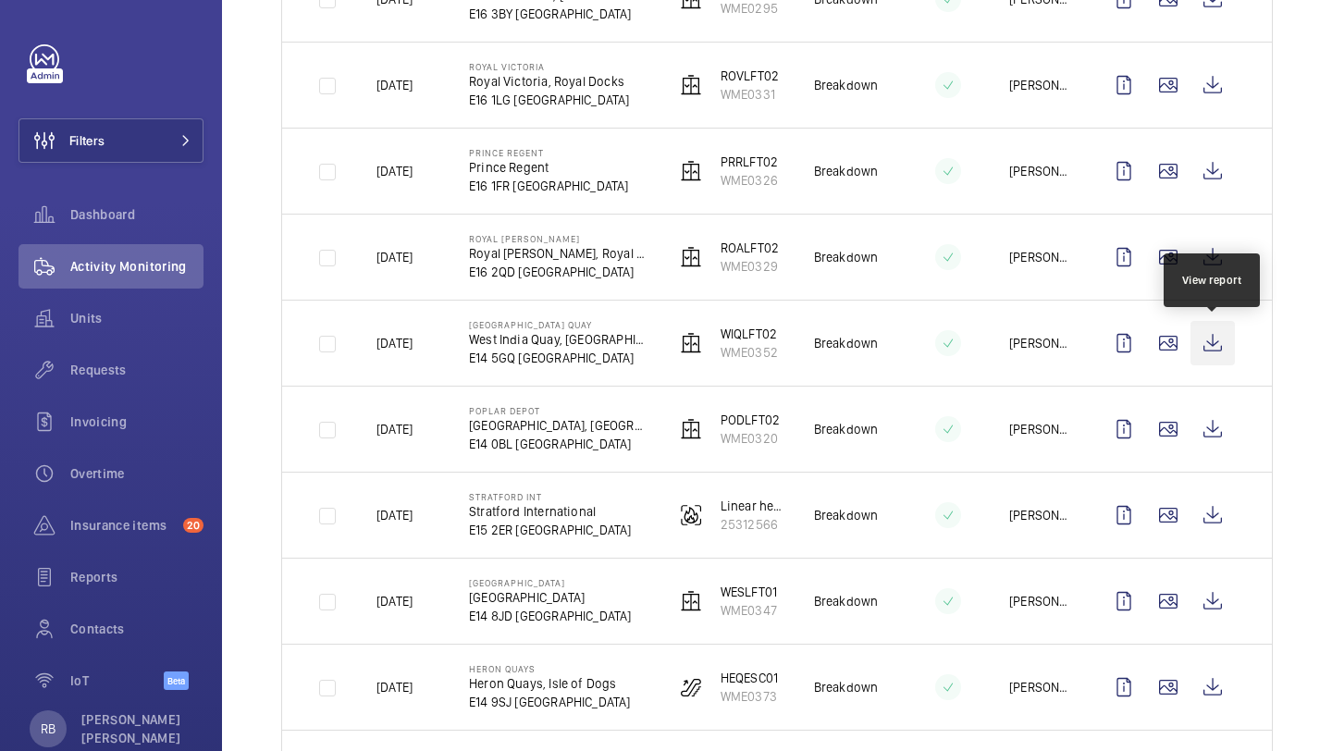
click at [1210, 333] on wm-front-icon-button at bounding box center [1213, 343] width 44 height 44
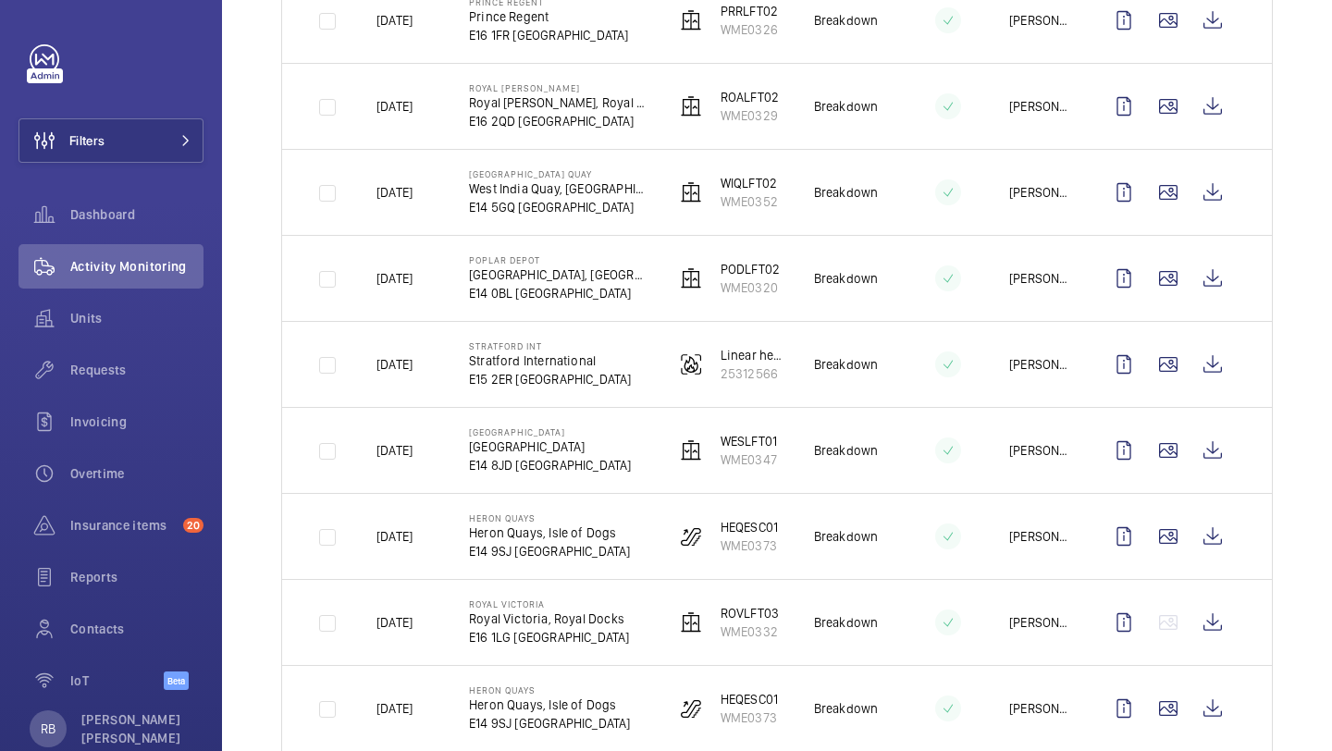
scroll to position [1078, 0]
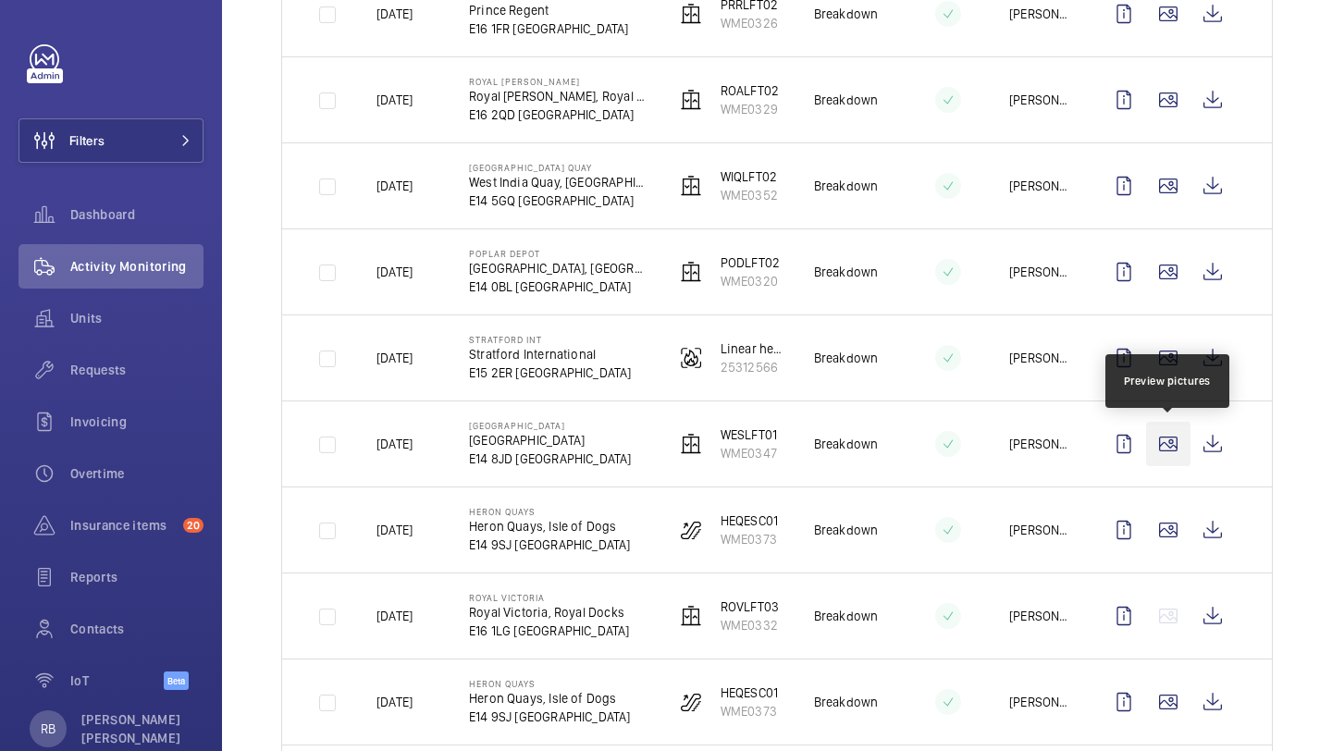
click at [1164, 445] on wm-front-icon-button at bounding box center [1168, 444] width 44 height 44
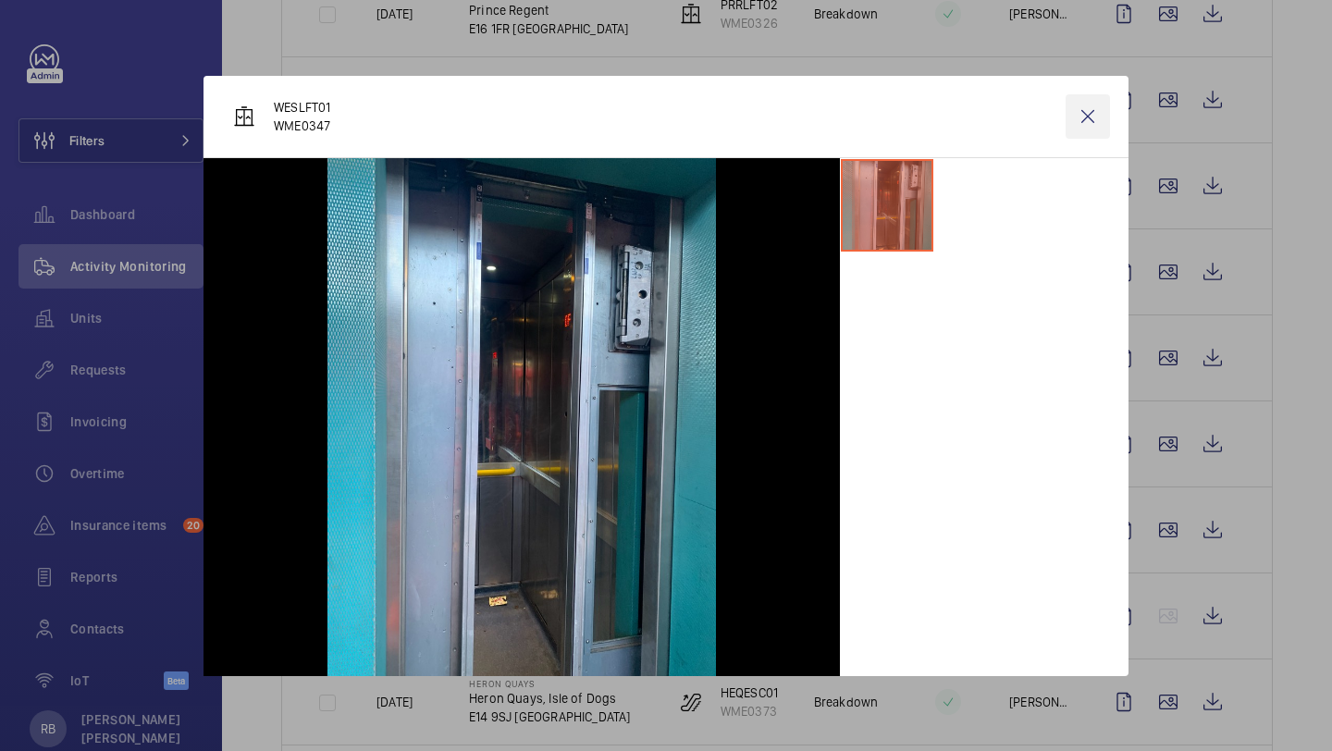
click at [1093, 111] on wm-front-icon-button at bounding box center [1088, 116] width 44 height 44
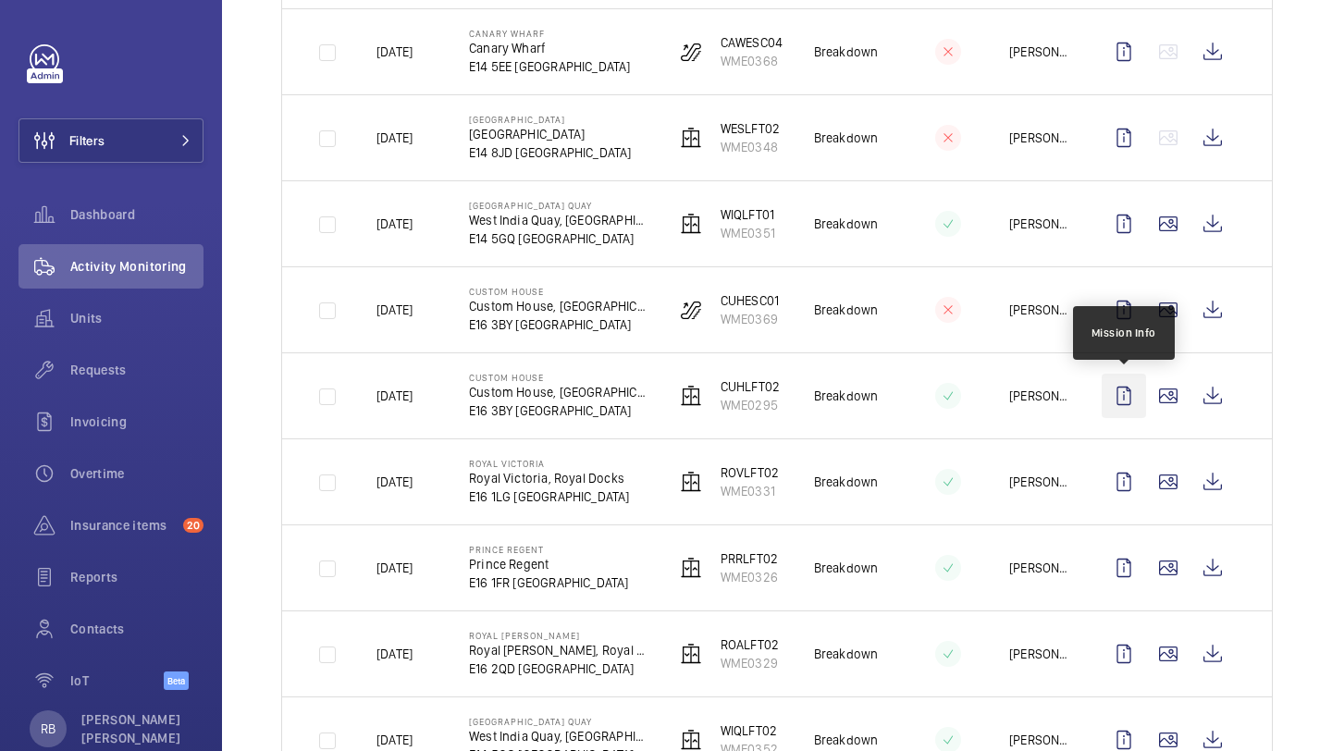
scroll to position [564, 0]
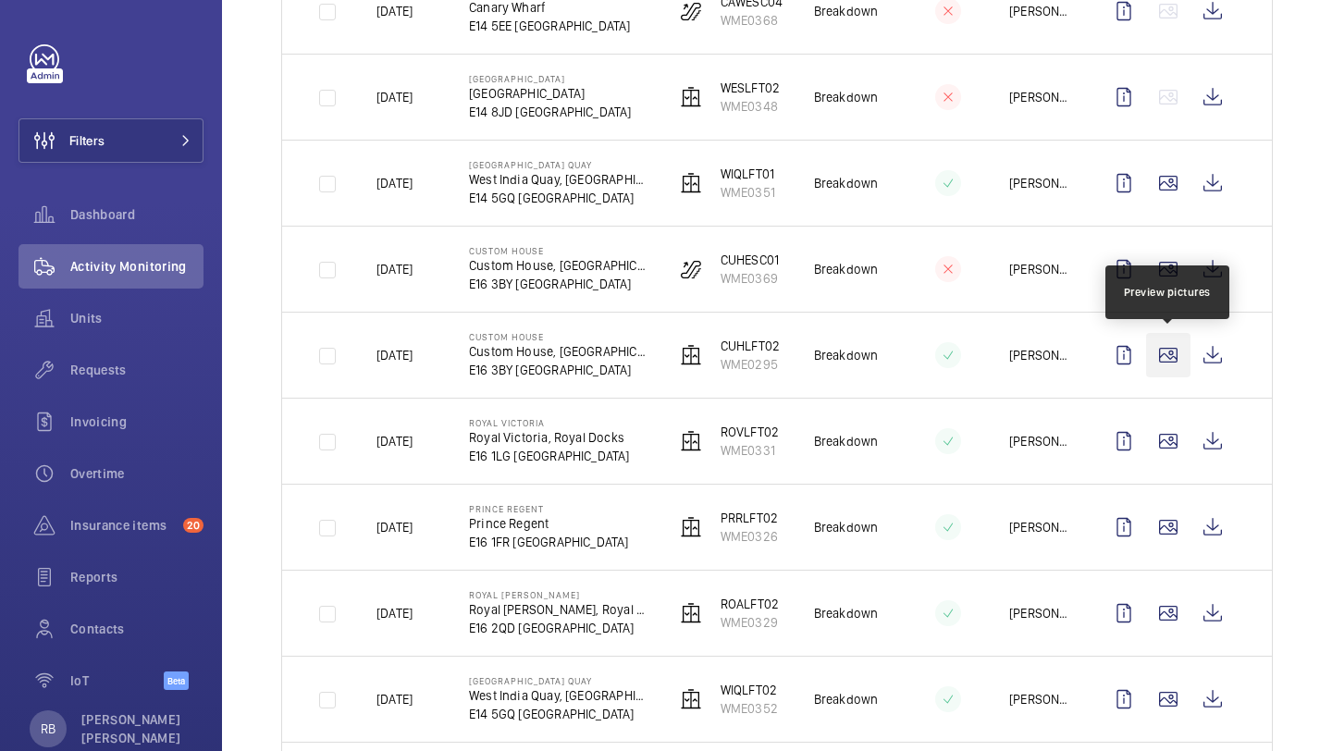
click at [1179, 352] on wm-front-icon-button at bounding box center [1168, 355] width 44 height 44
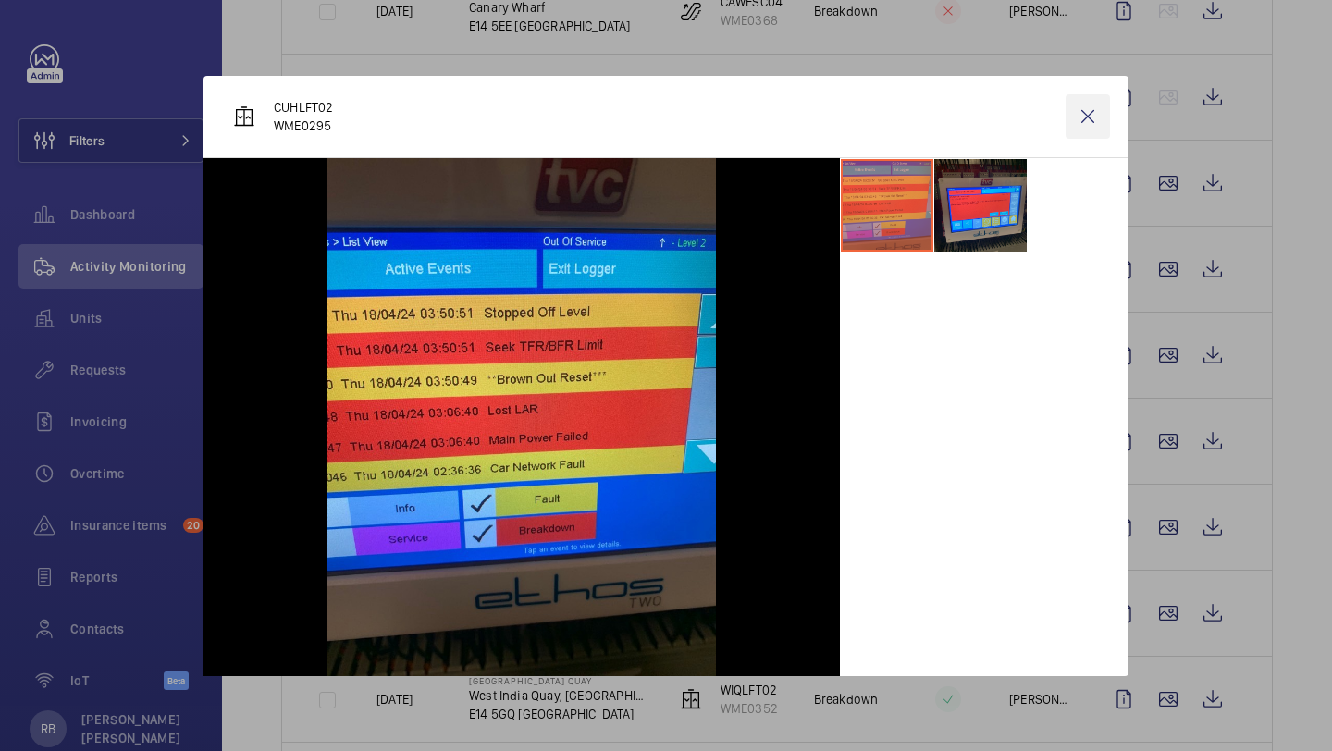
click at [1092, 113] on wm-front-icon-button at bounding box center [1088, 116] width 44 height 44
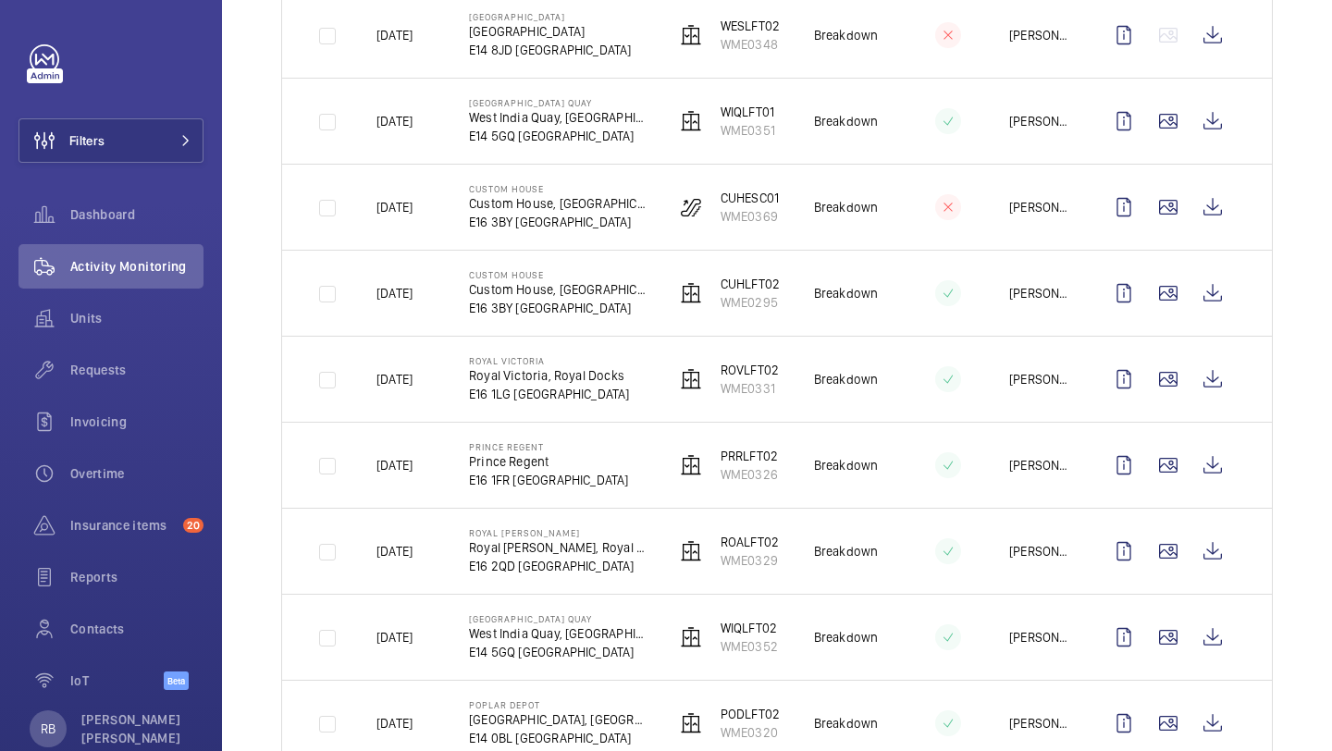
scroll to position [625, 0]
click at [1171, 379] on wm-front-icon-button at bounding box center [1168, 380] width 44 height 44
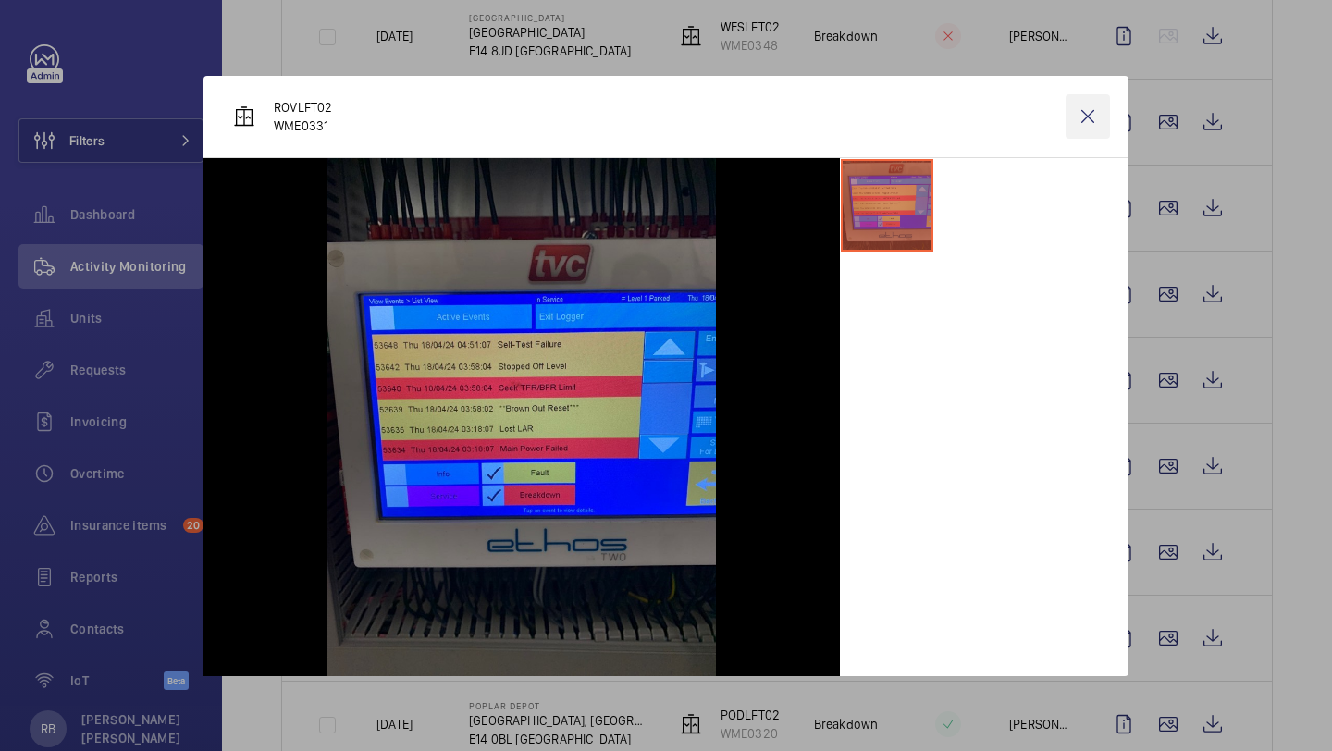
click at [1094, 115] on wm-front-icon-button at bounding box center [1088, 116] width 44 height 44
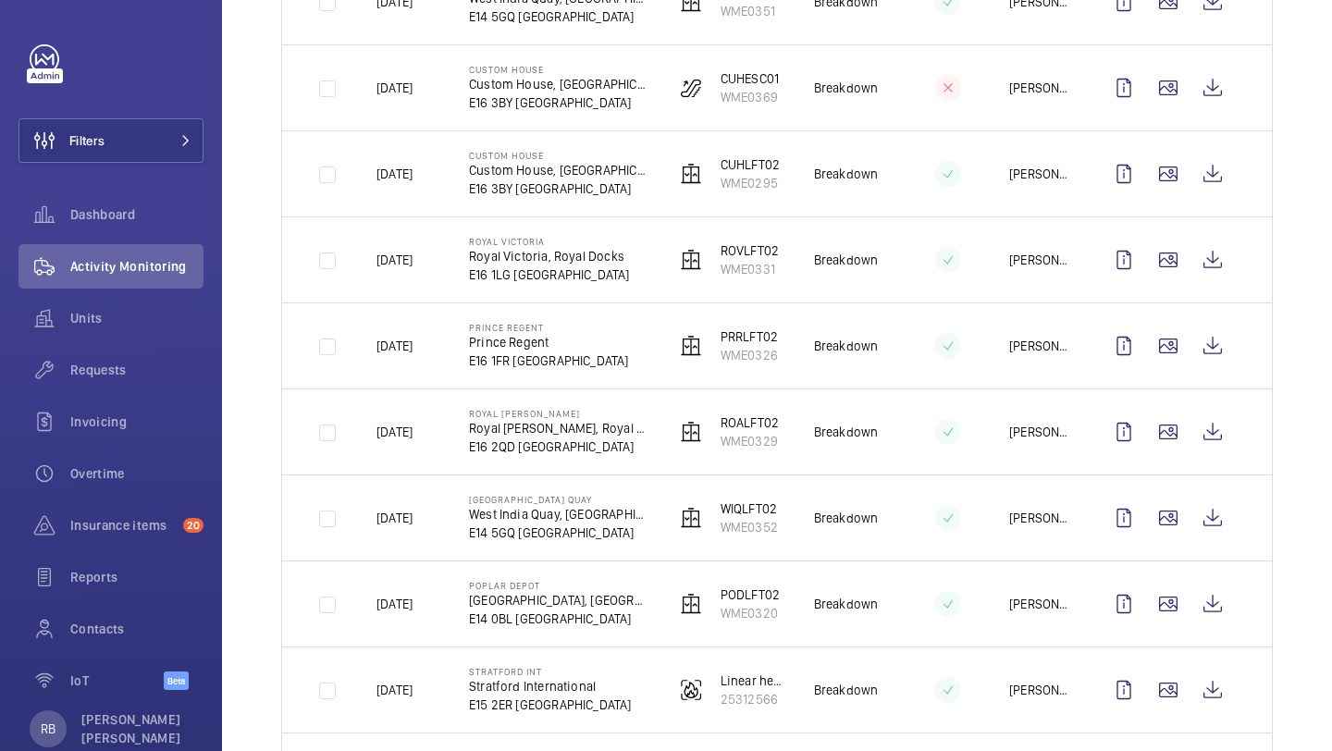
scroll to position [767, 0]
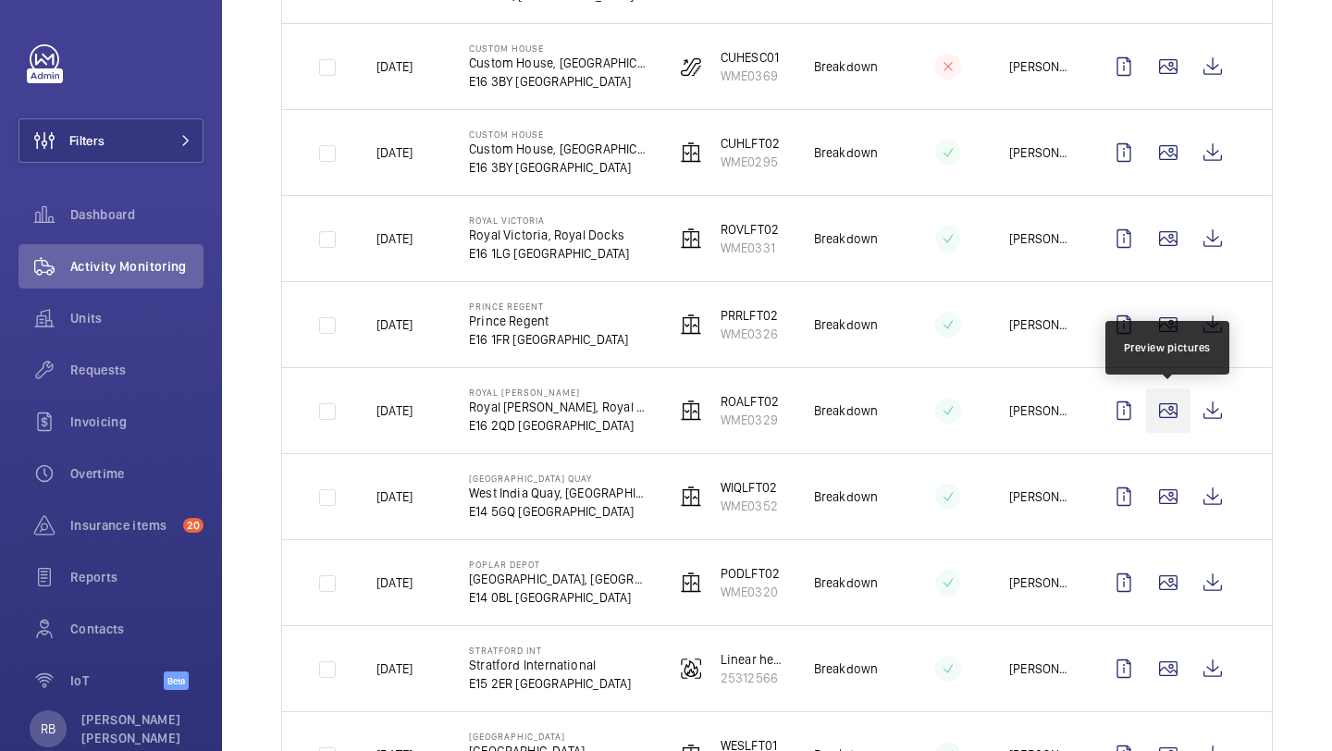
click at [1166, 410] on wm-front-icon-button at bounding box center [1168, 411] width 44 height 44
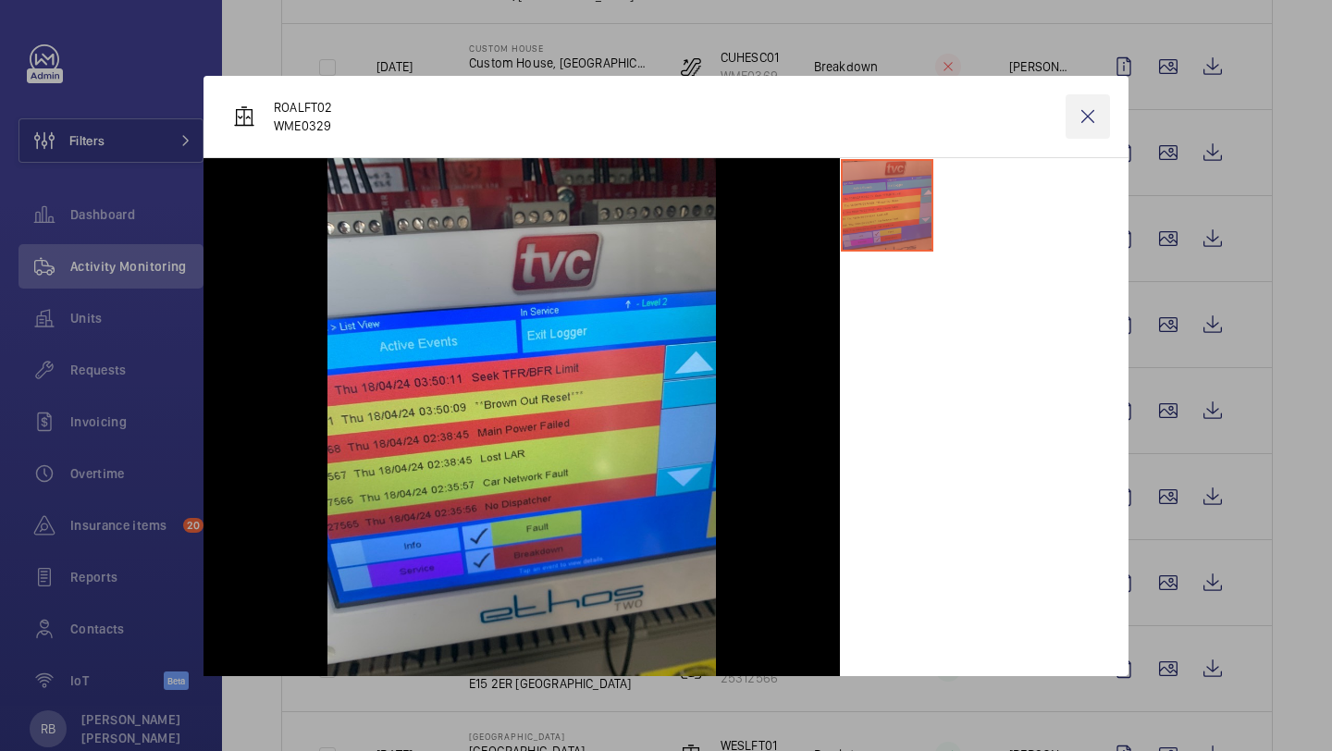
click at [1090, 122] on wm-front-icon-button at bounding box center [1088, 116] width 44 height 44
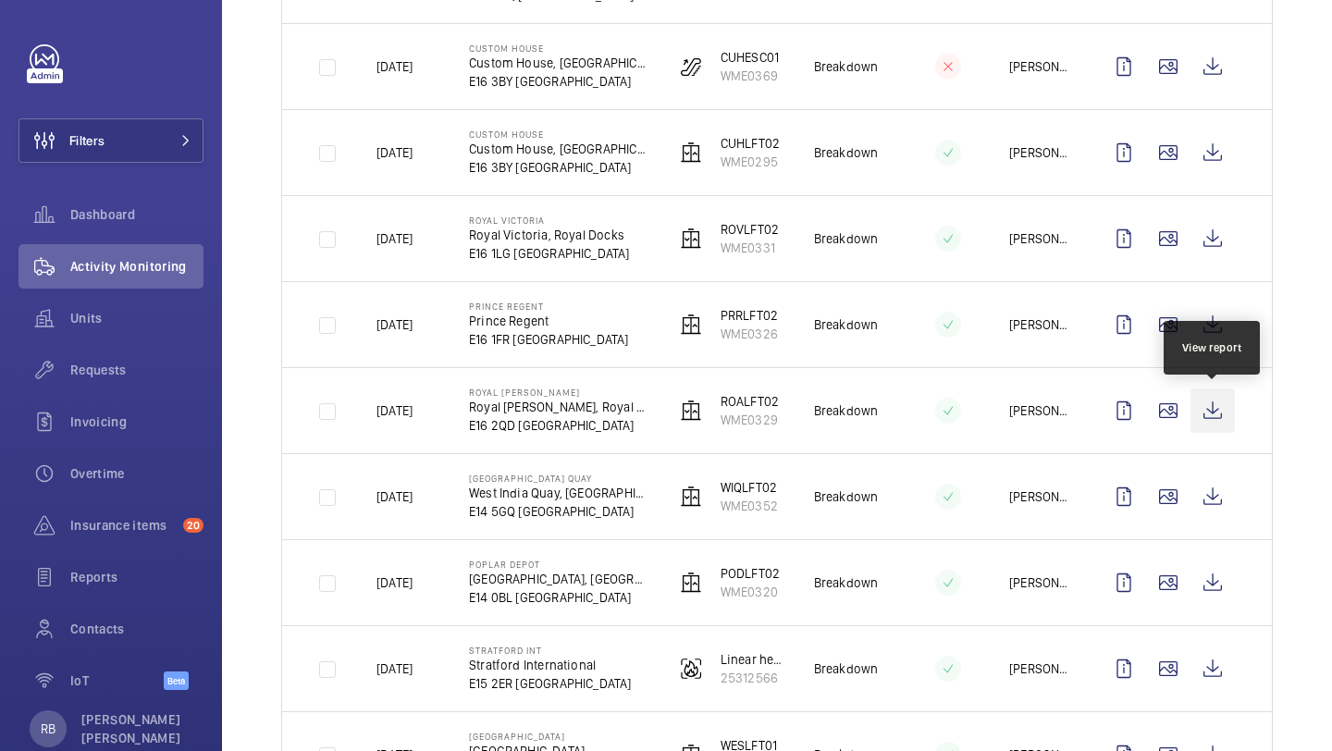
click at [1220, 418] on wm-front-icon-button at bounding box center [1213, 411] width 44 height 44
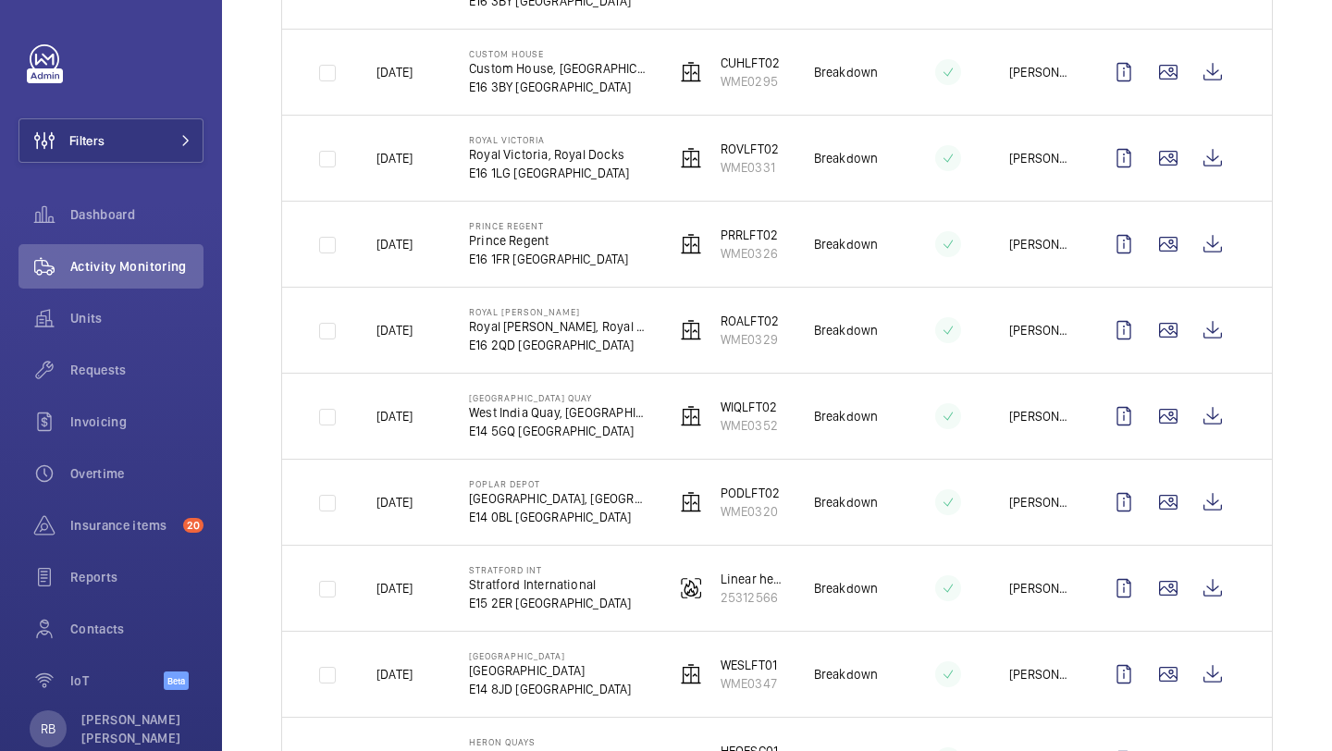
scroll to position [848, 0]
click at [1204, 504] on wm-front-icon-button at bounding box center [1213, 501] width 44 height 44
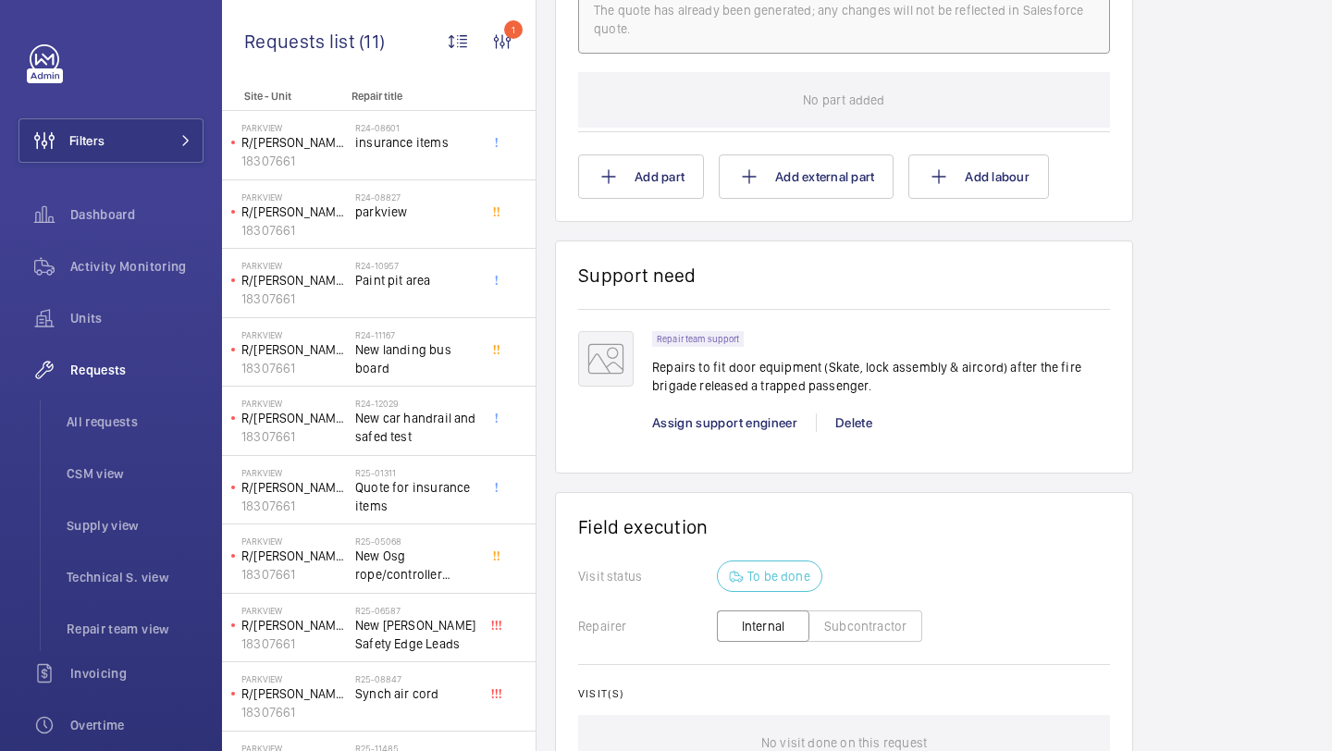
scroll to position [1389, 0]
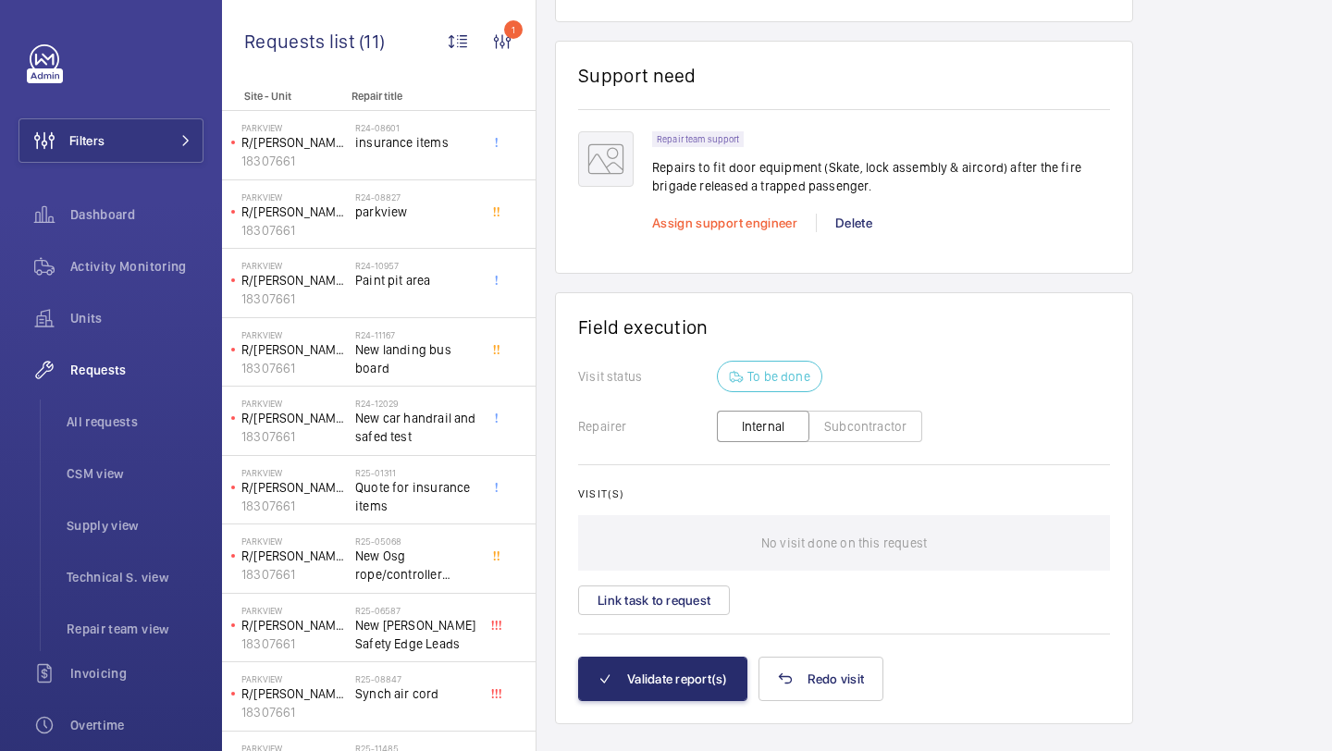
click at [733, 216] on span "Assign support engineer" at bounding box center [724, 223] width 145 height 15
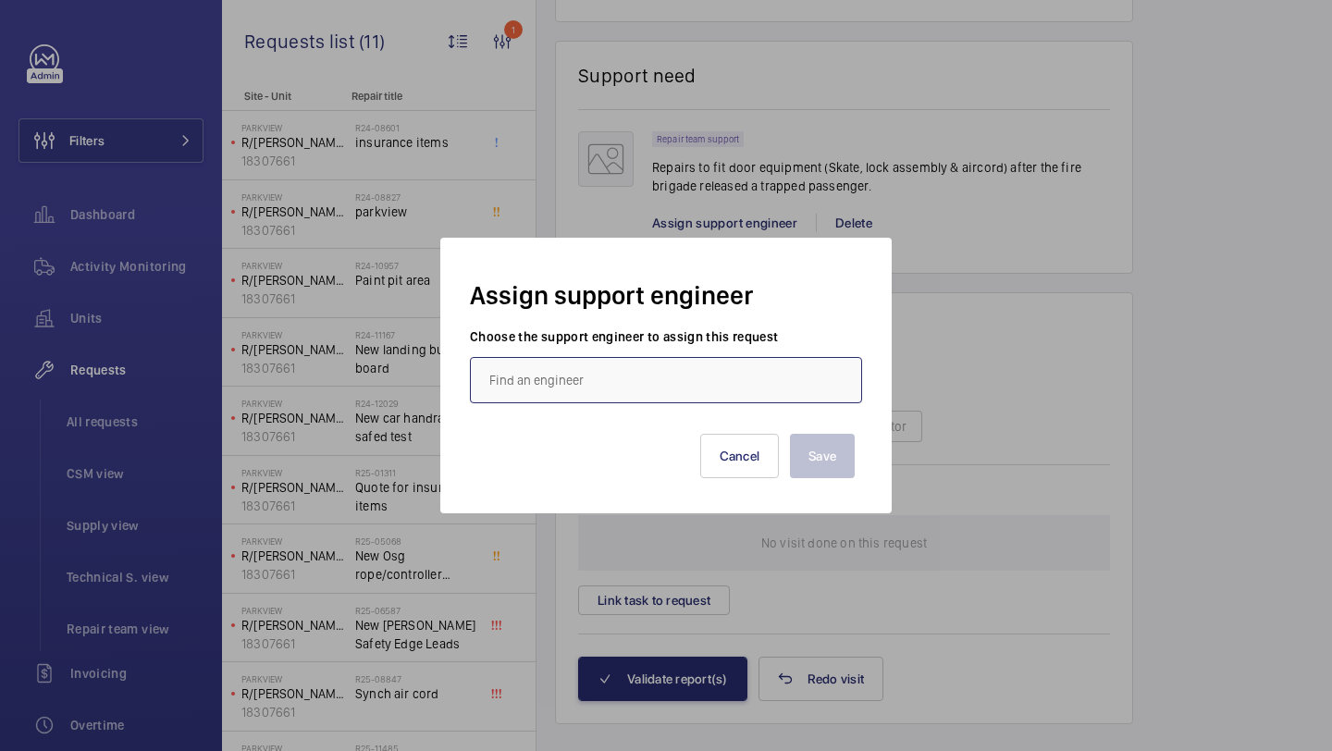
click at [606, 382] on input "text" at bounding box center [666, 380] width 392 height 46
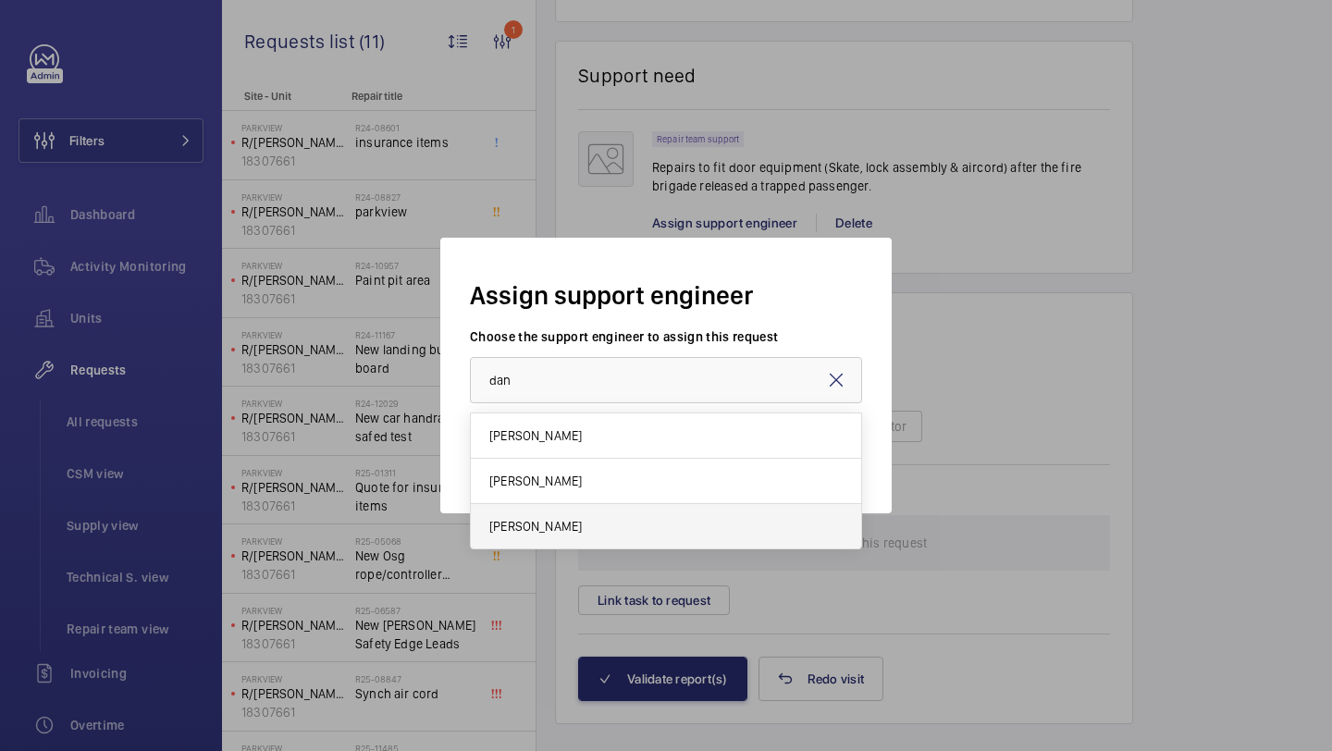
click at [596, 521] on mat-option "[PERSON_NAME]" at bounding box center [666, 526] width 390 height 44
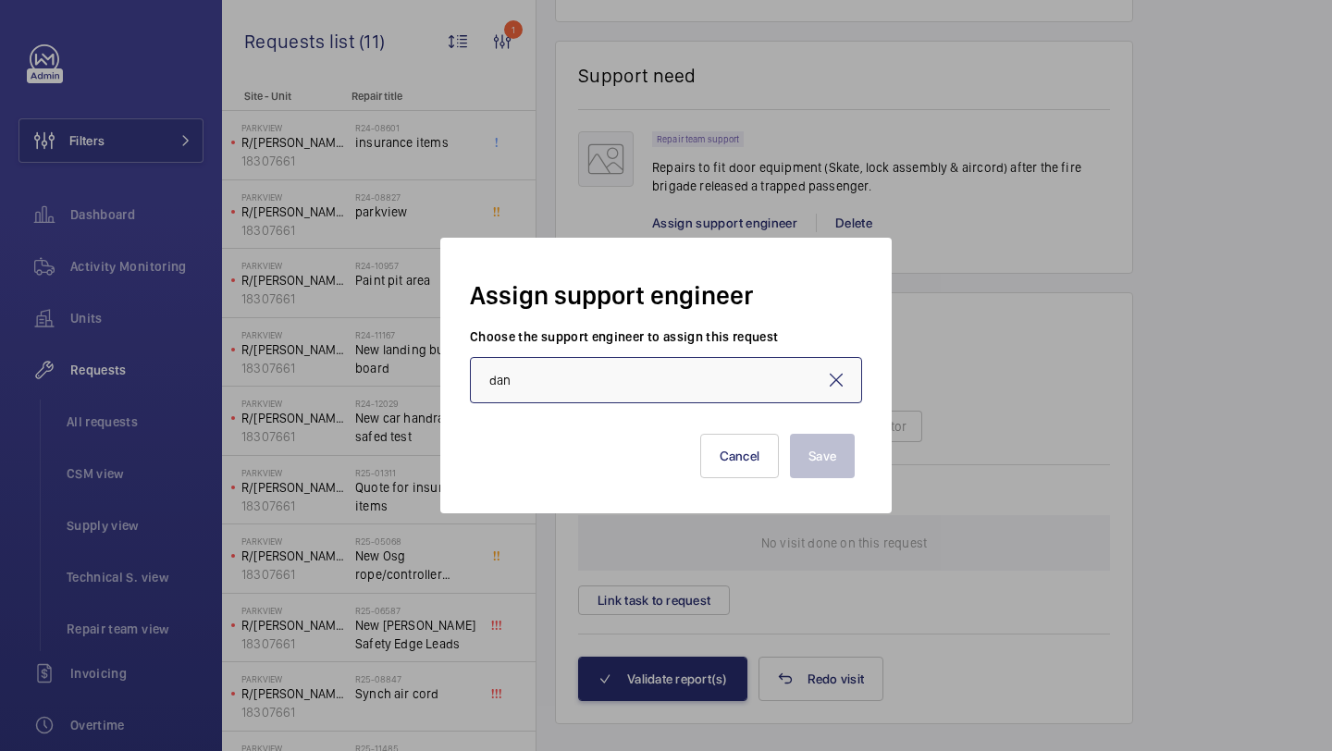
type input "[PERSON_NAME]"
click at [846, 448] on button "Save" at bounding box center [822, 456] width 65 height 44
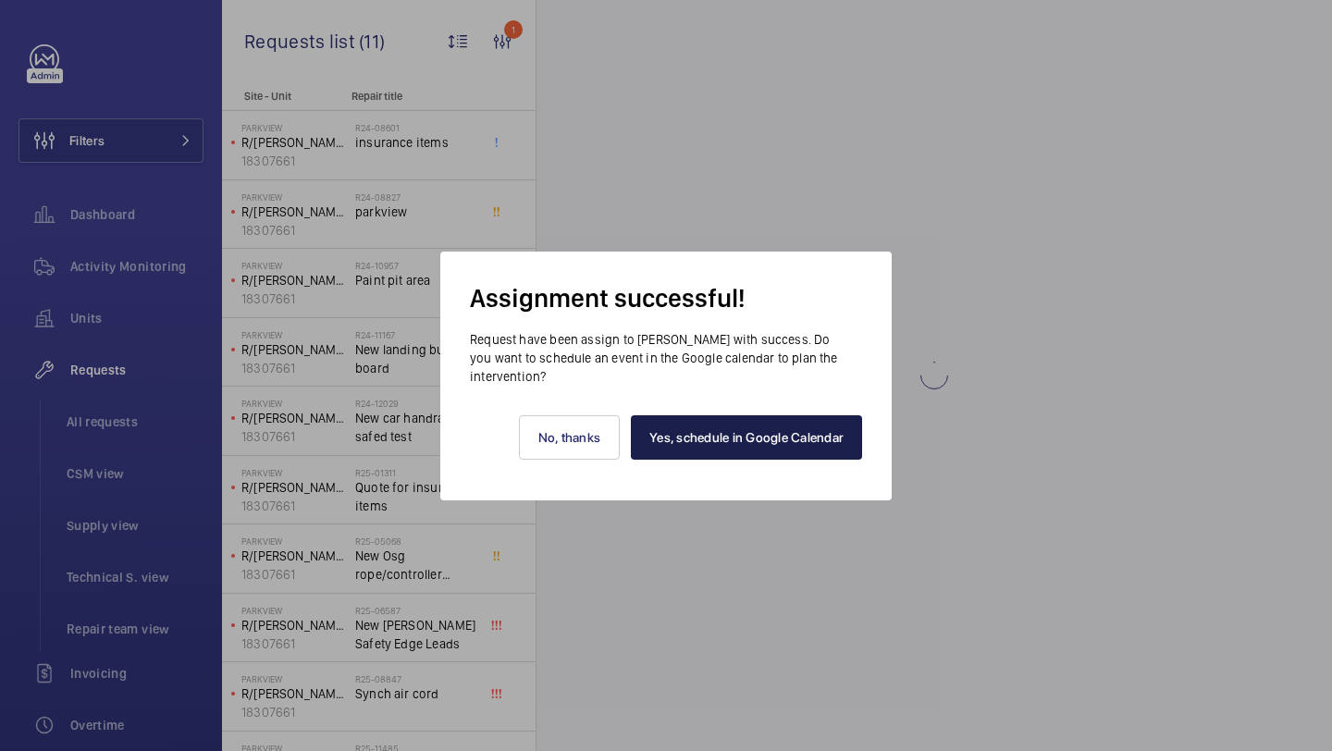
click at [704, 424] on link "Yes, schedule in Google Calendar" at bounding box center [746, 437] width 231 height 44
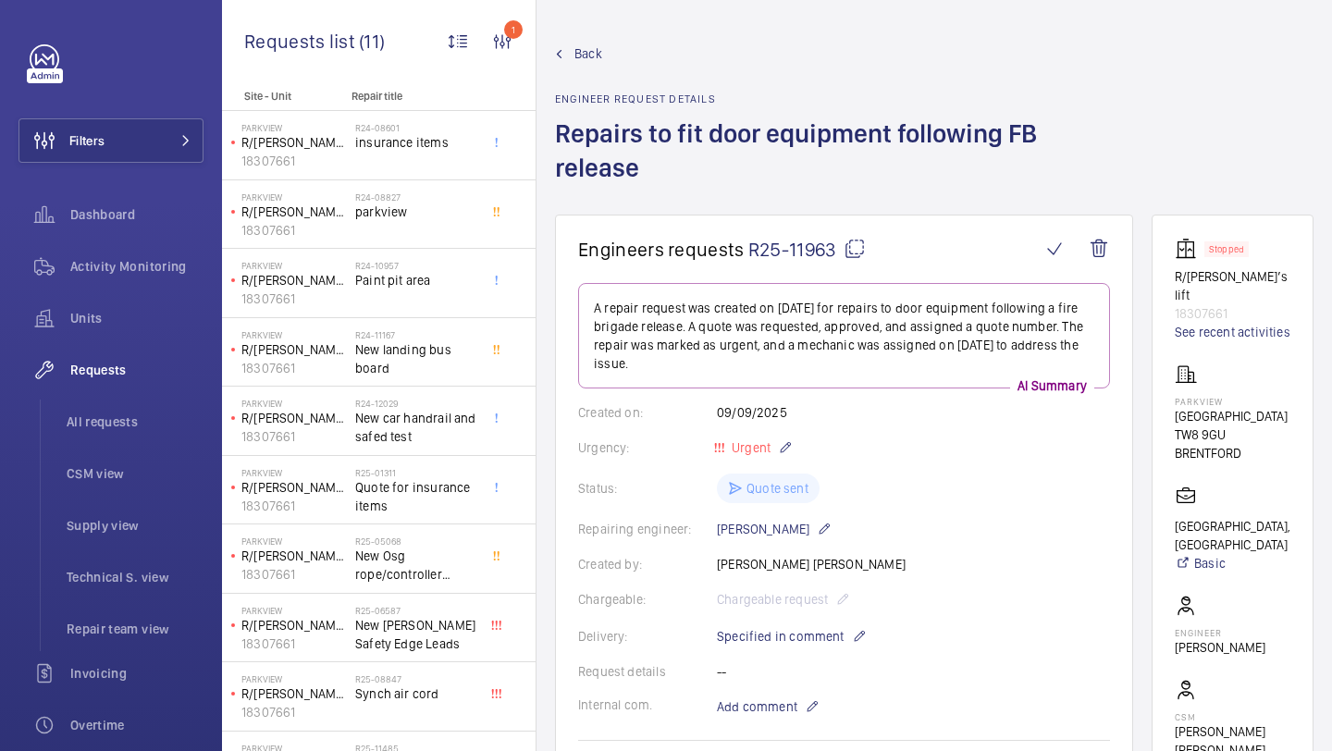
scroll to position [1444, 0]
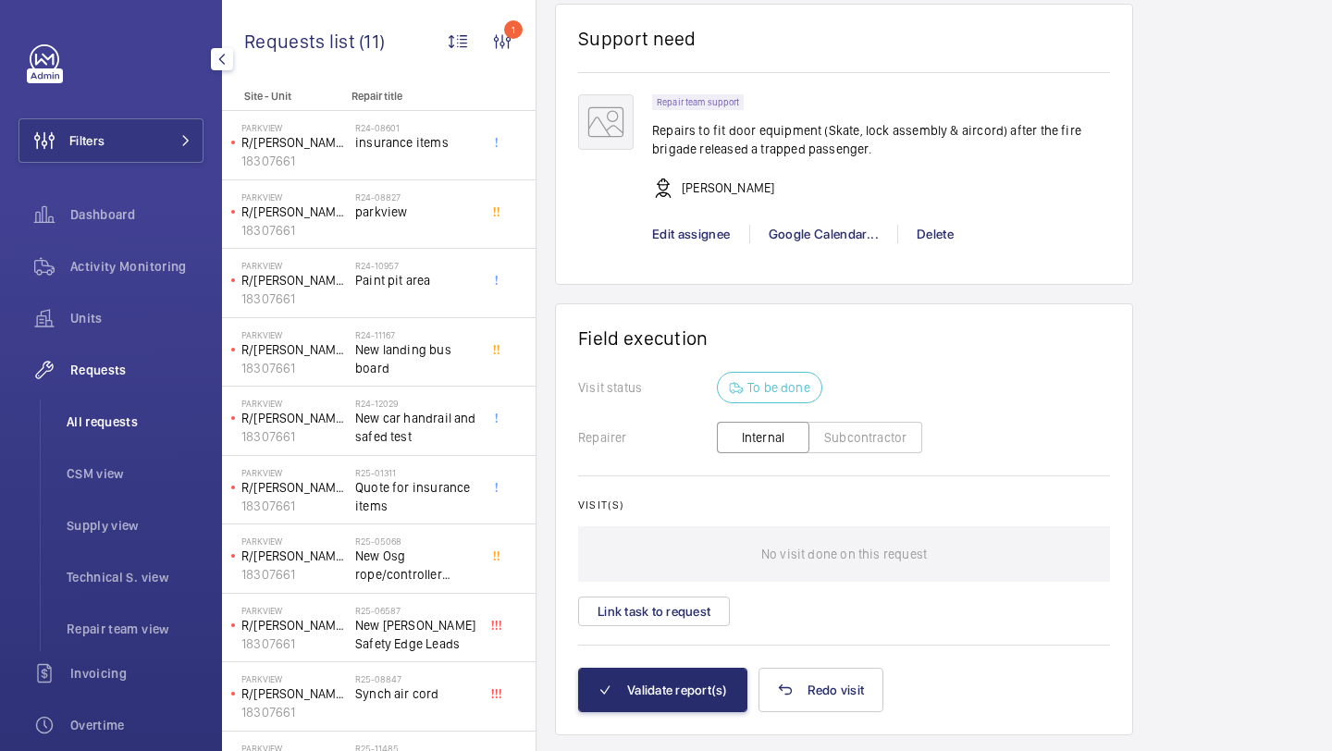
click at [101, 421] on span "All requests" at bounding box center [135, 422] width 137 height 19
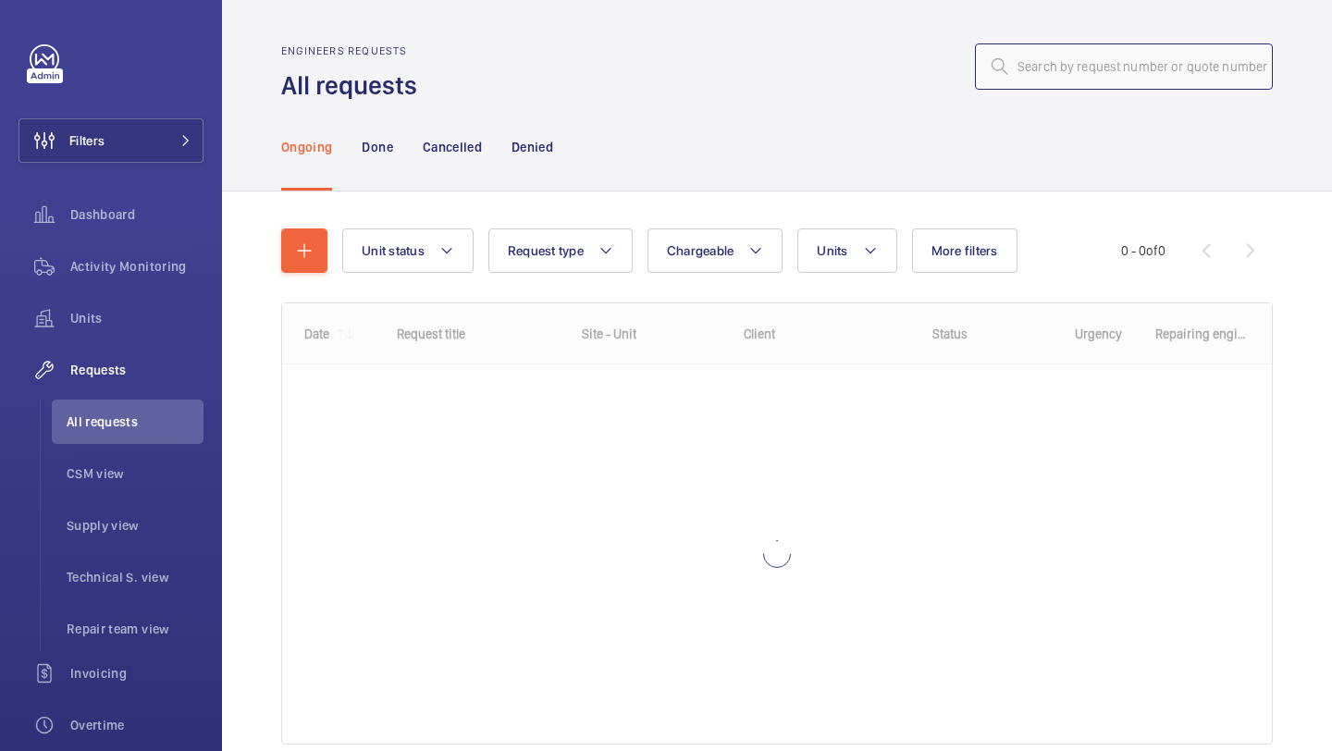
click at [1043, 65] on input "text" at bounding box center [1124, 66] width 298 height 46
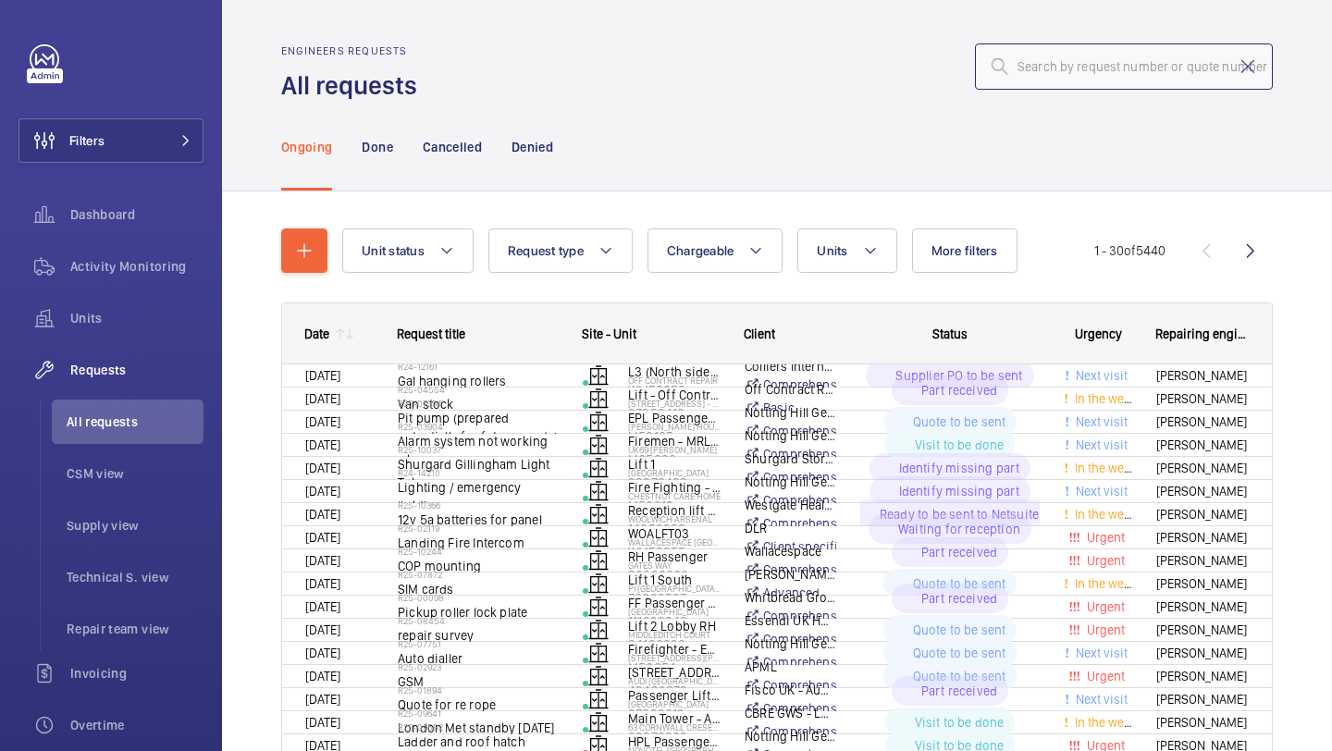
type input "R25-10434"
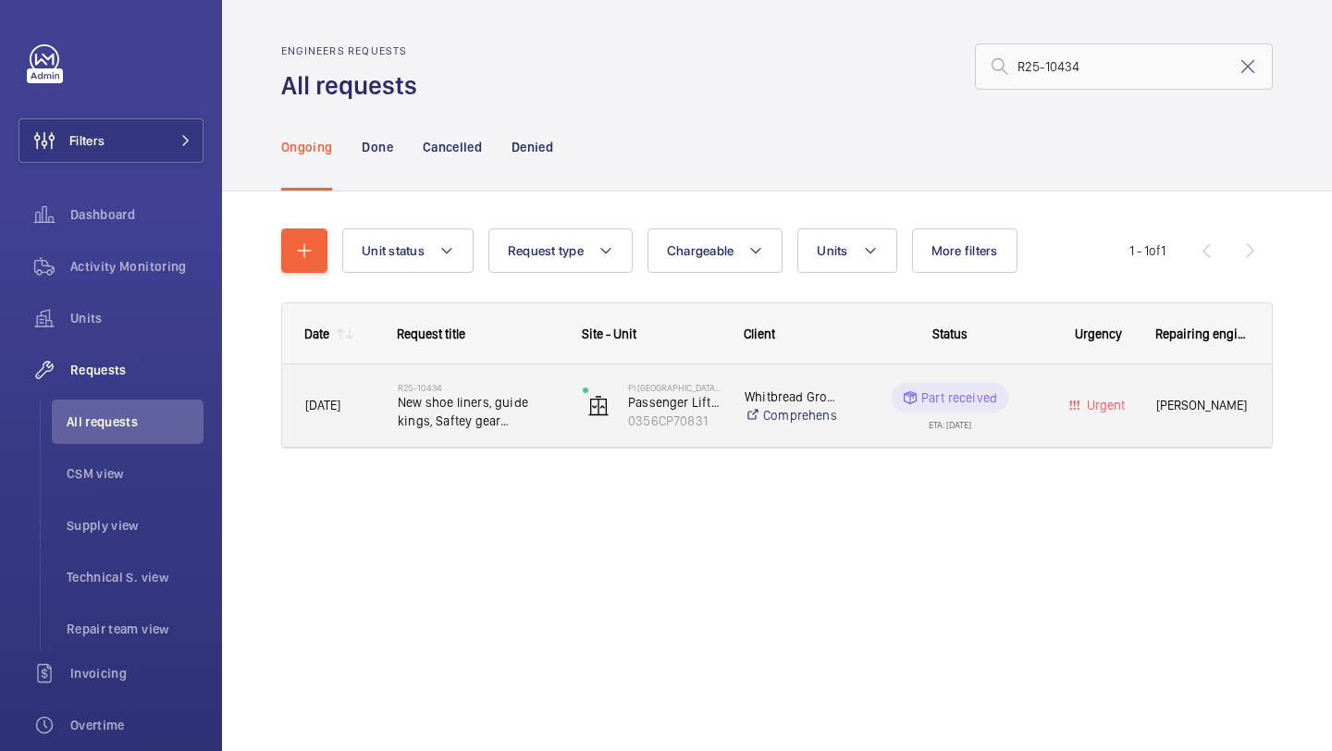
click at [515, 417] on span "New shoe liners, guide kings, Saftey gear inspection." at bounding box center [478, 411] width 161 height 37
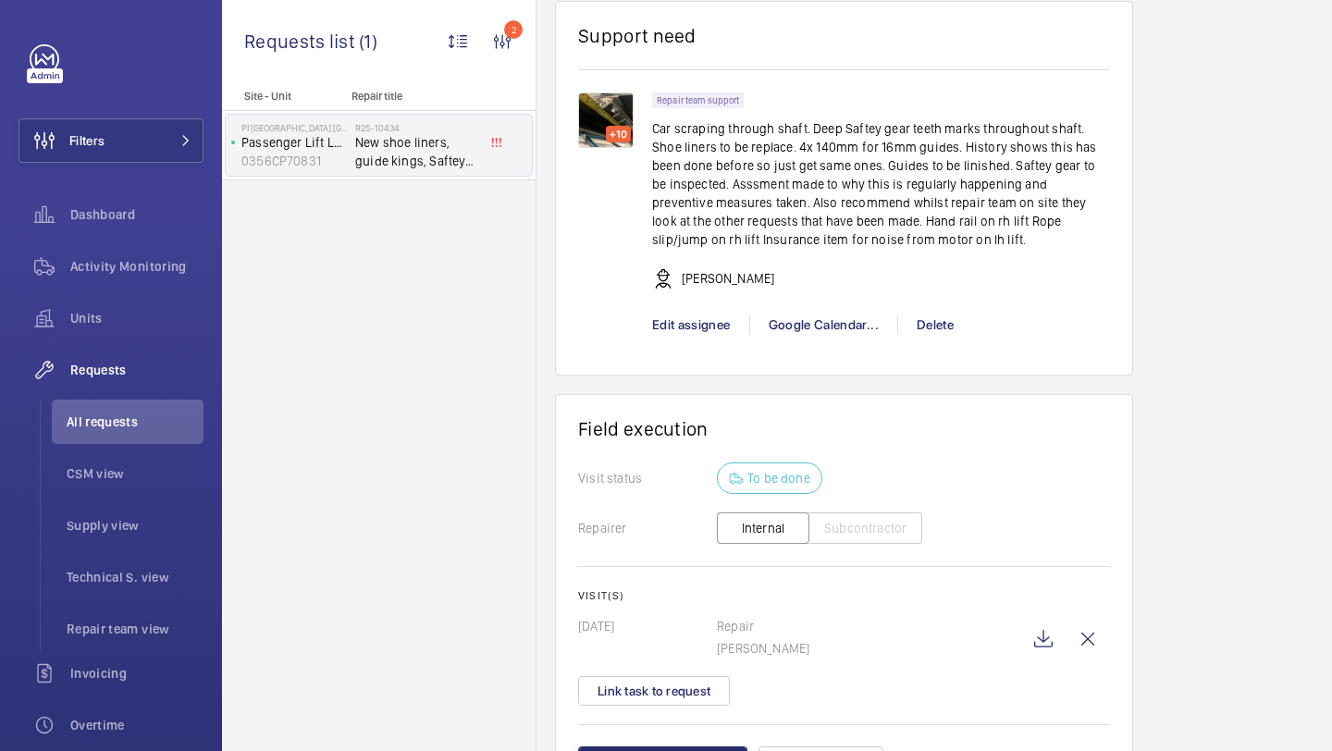
scroll to position [1534, 0]
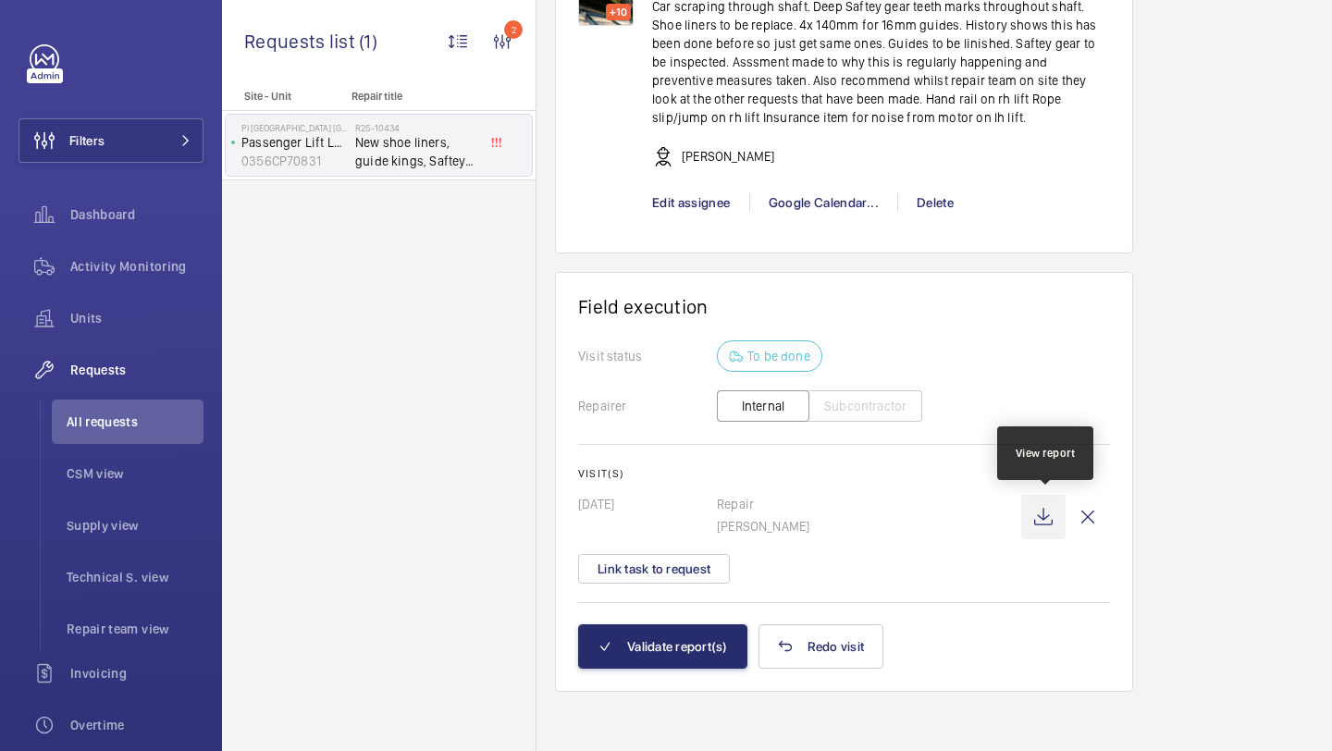
click at [1042, 519] on wm-front-icon-button at bounding box center [1043, 517] width 44 height 44
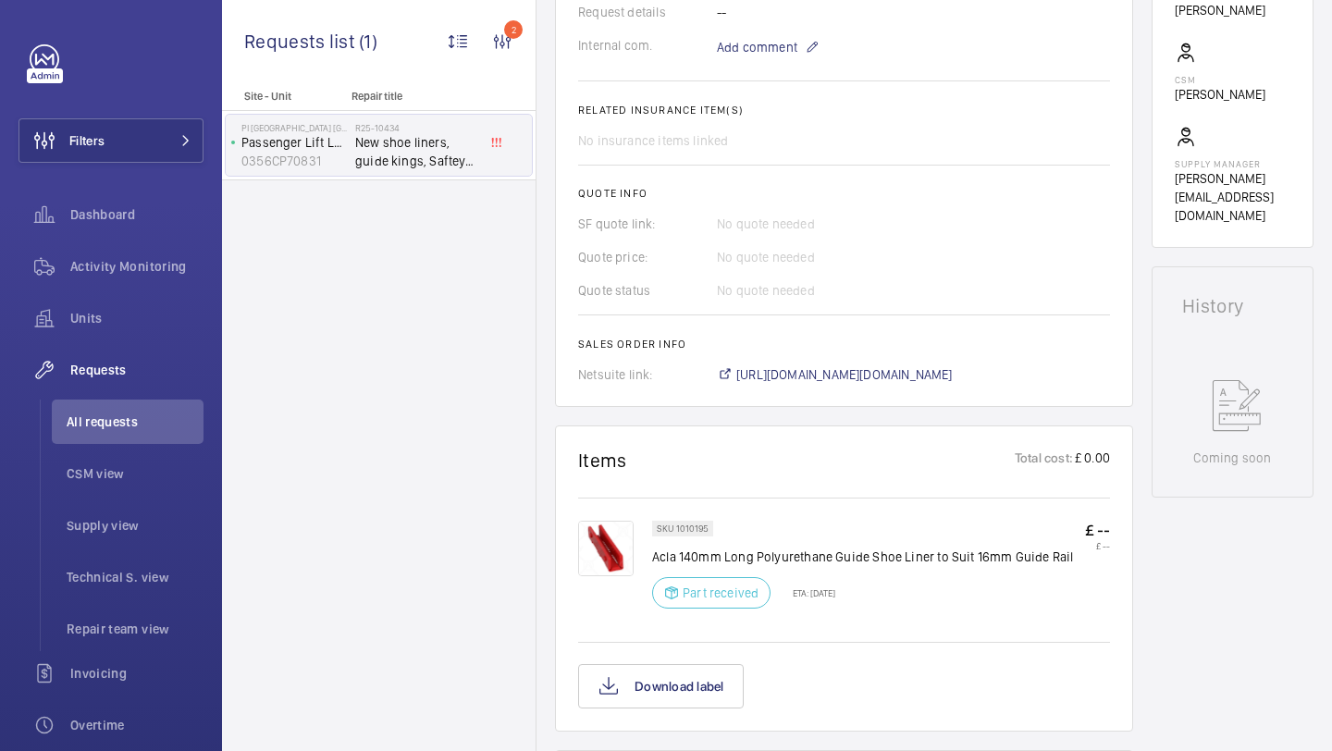
scroll to position [659, 0]
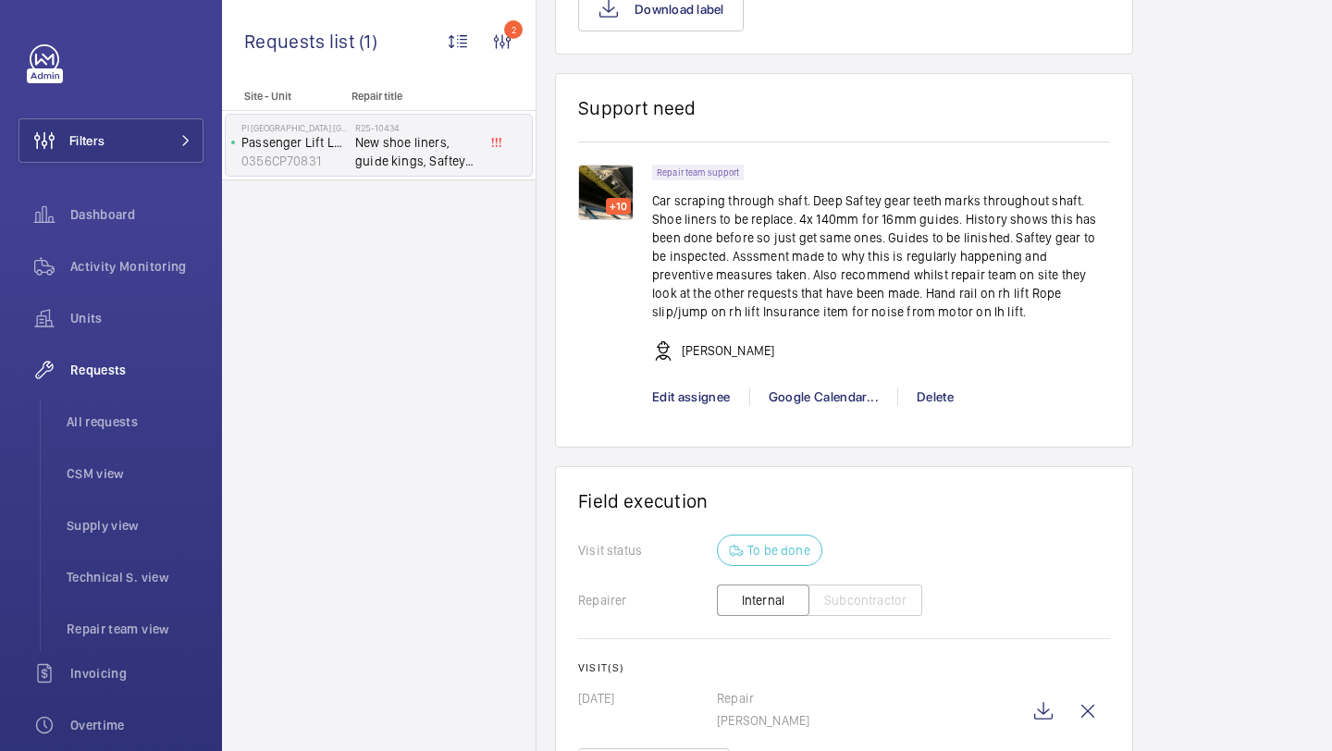
scroll to position [1467, 0]
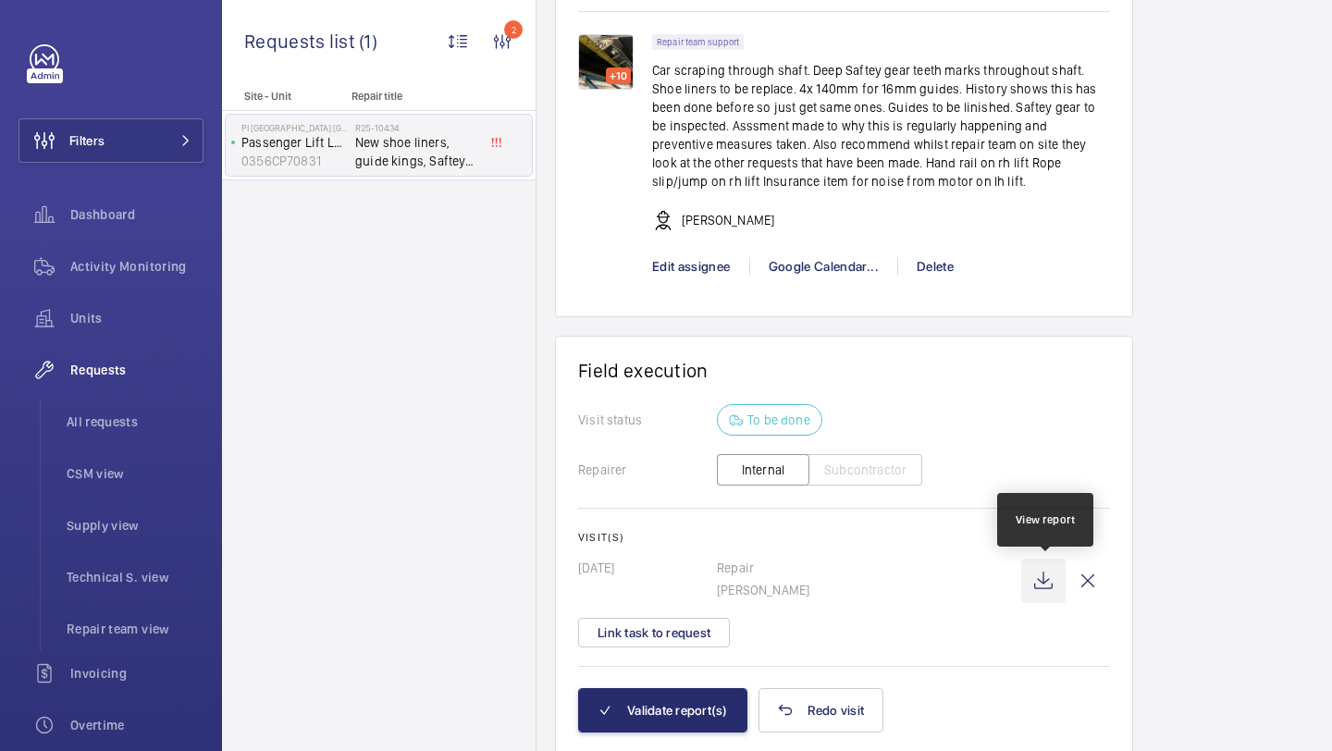
click at [1048, 583] on wm-front-icon-button at bounding box center [1043, 581] width 44 height 44
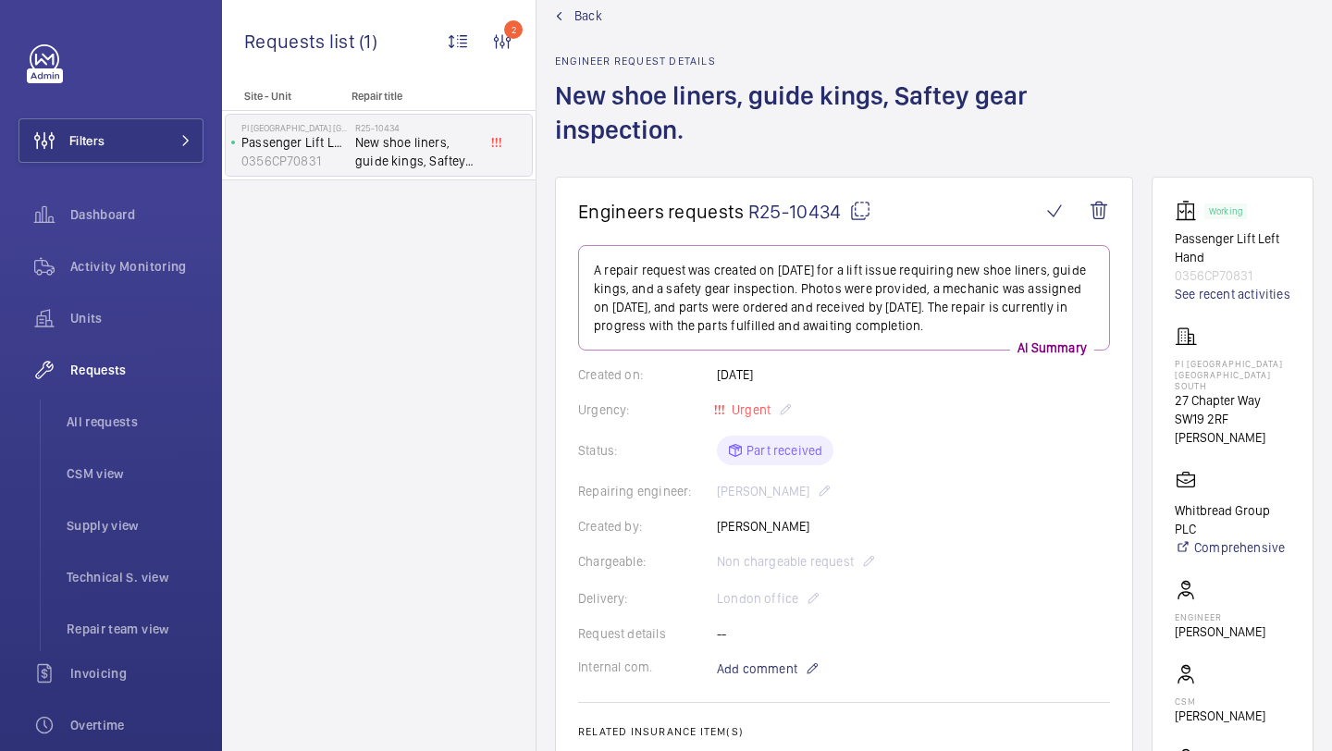
scroll to position [144, 0]
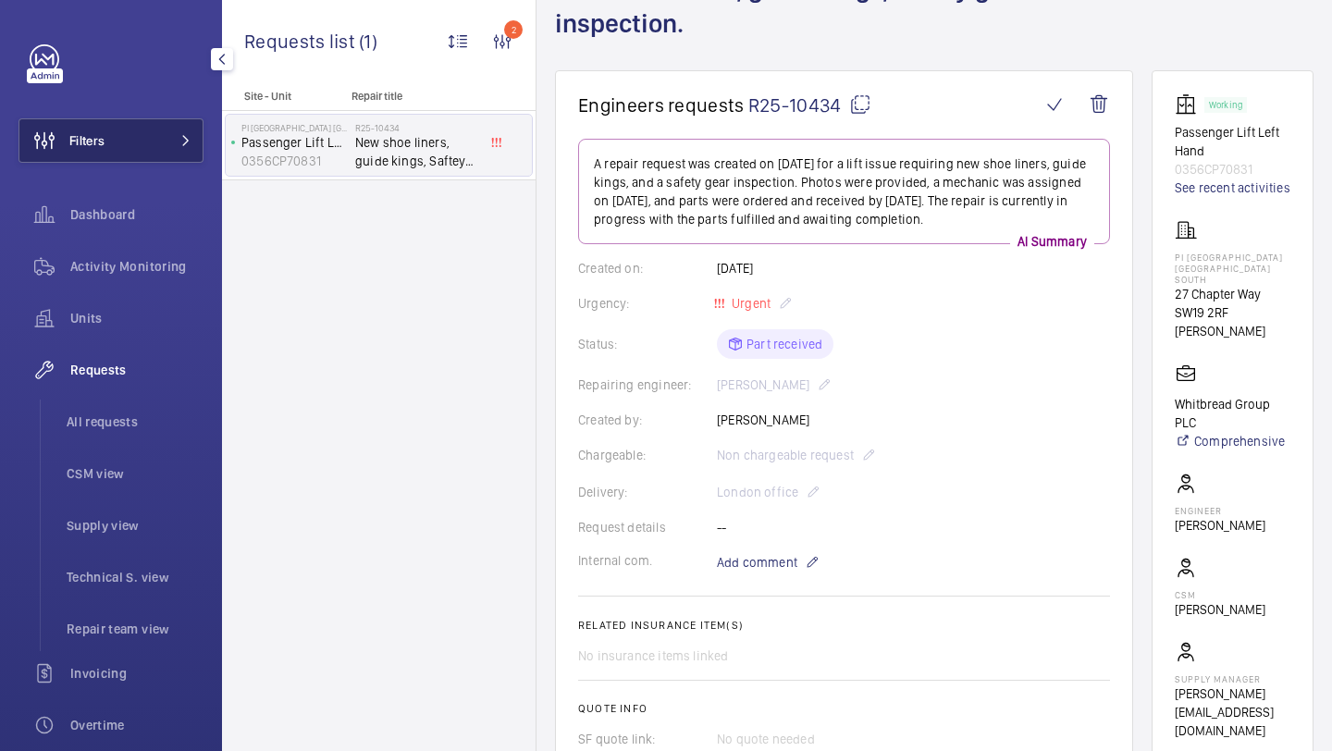
click at [143, 153] on button "Filters" at bounding box center [111, 140] width 185 height 44
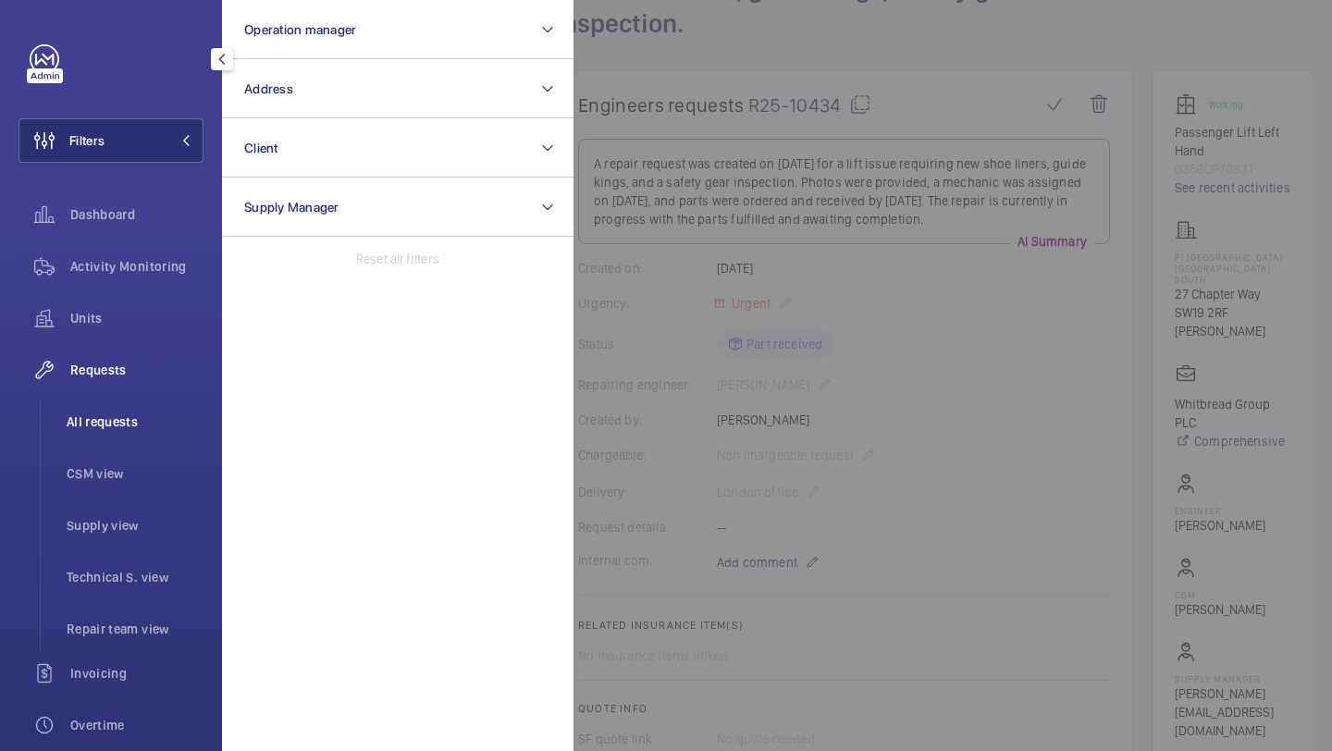
click at [142, 418] on span "All requests" at bounding box center [135, 422] width 137 height 19
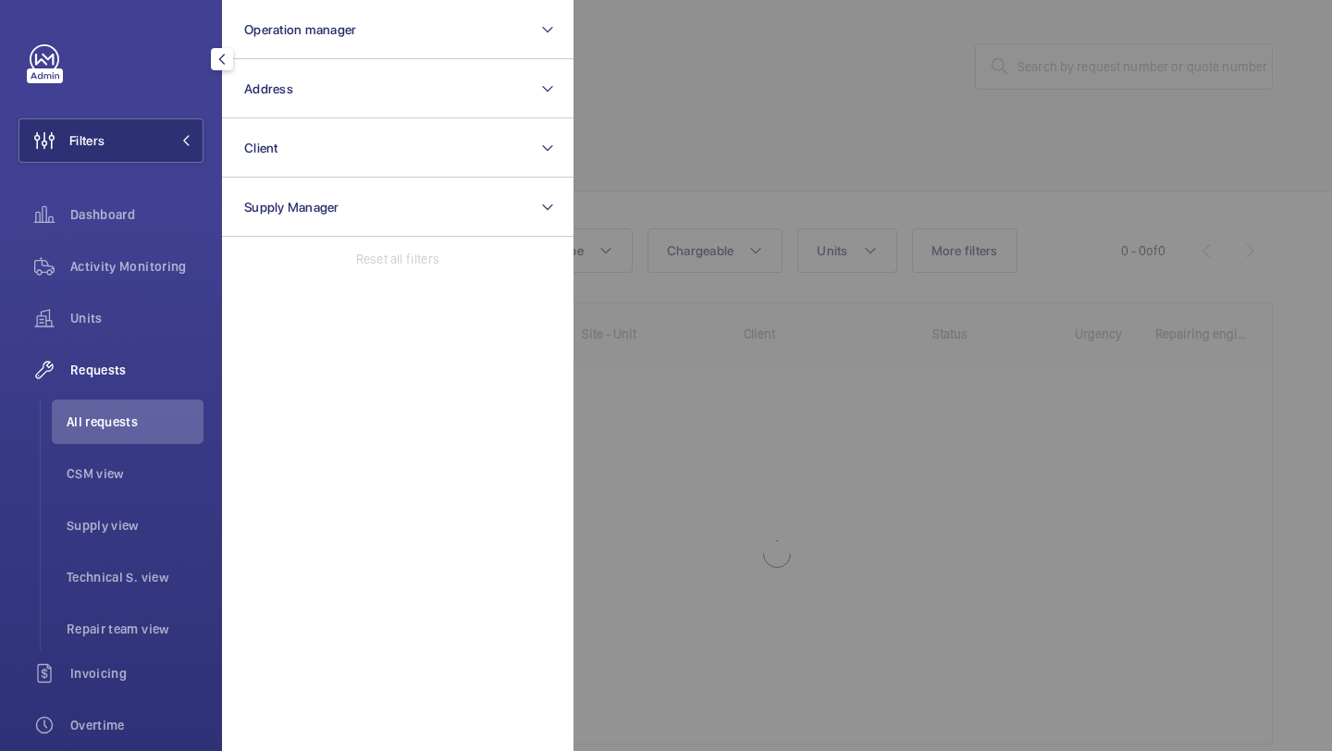
click at [1102, 46] on div at bounding box center [1240, 375] width 1332 height 751
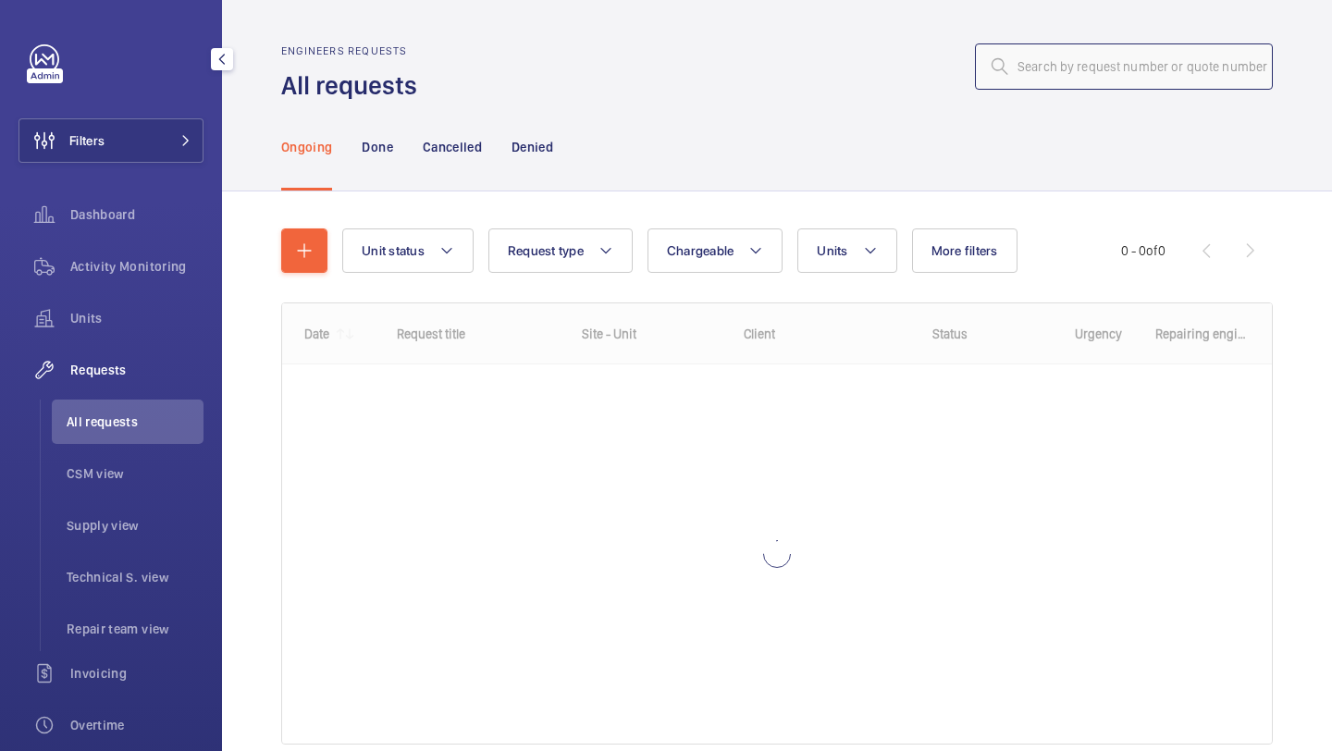
click at [1094, 56] on input "text" at bounding box center [1124, 66] width 298 height 46
paste input "R24-13576"
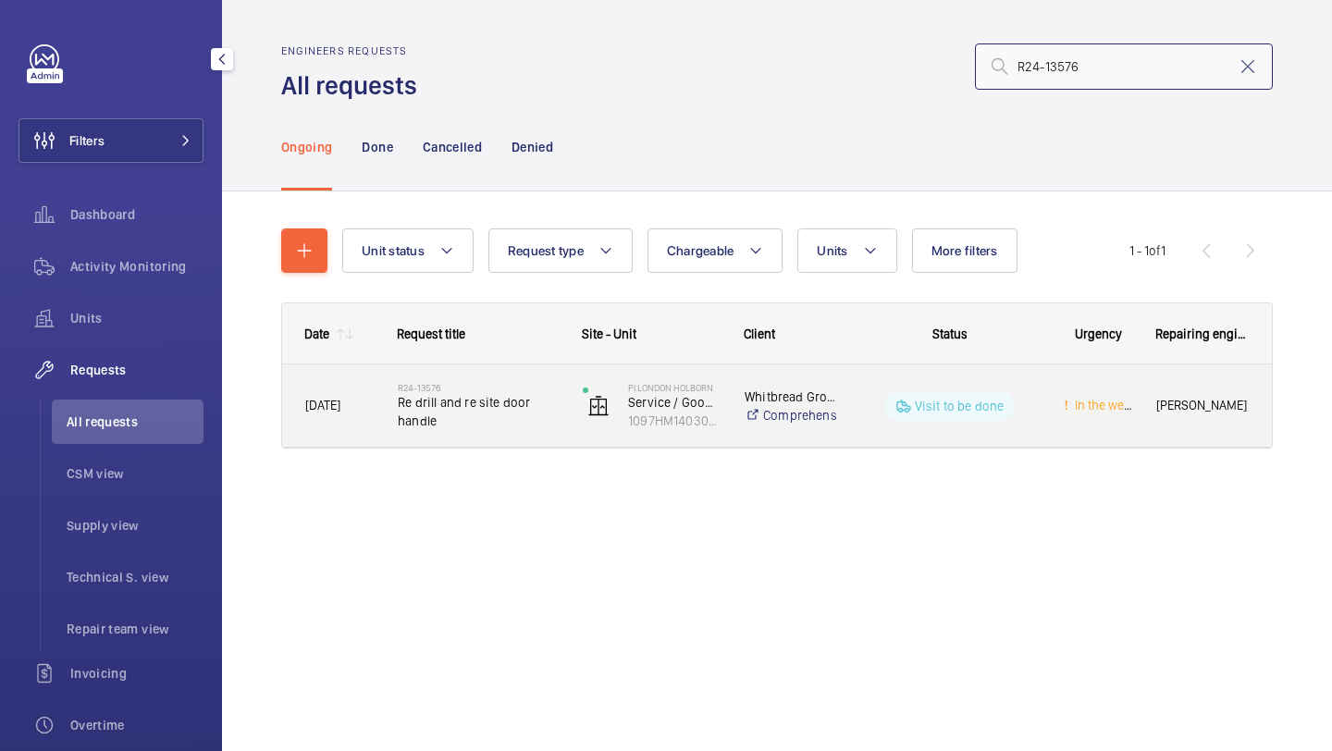
type input "R24-13576"
click at [521, 401] on span "Re drill and re site door handle" at bounding box center [478, 411] width 161 height 37
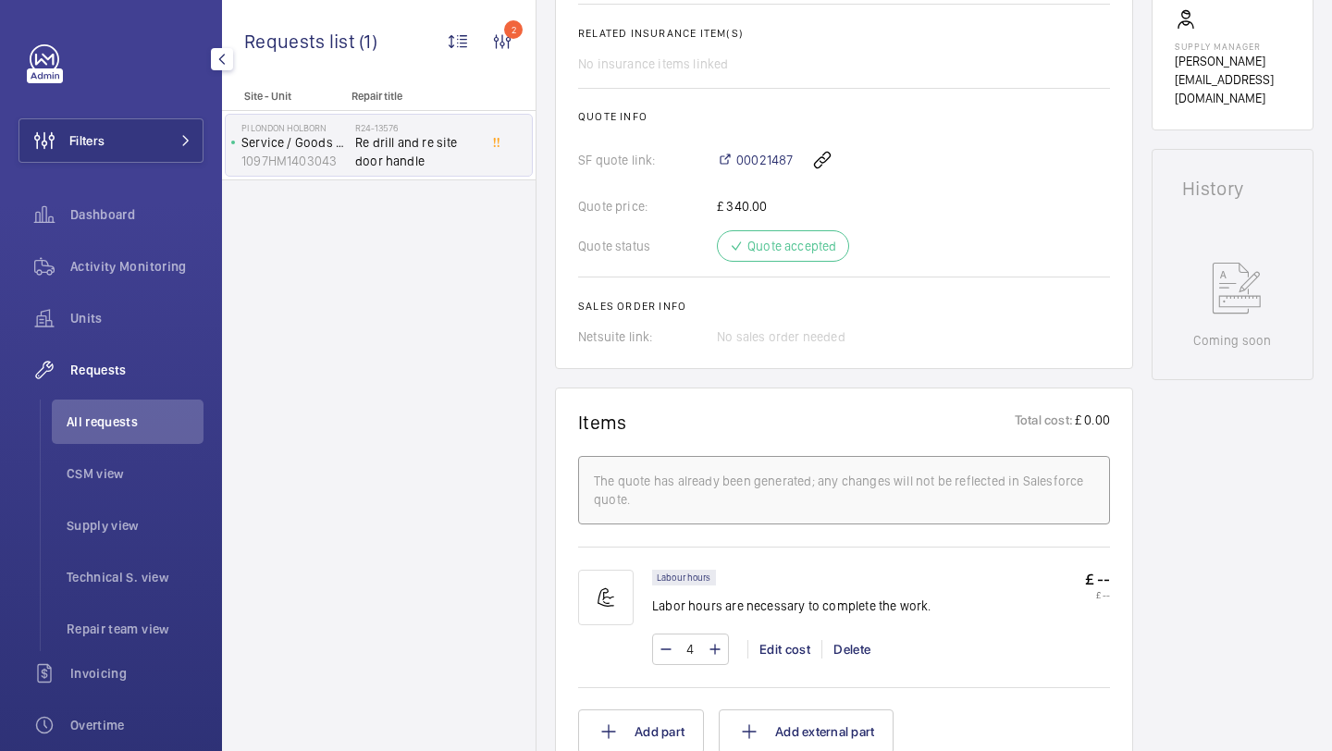
scroll to position [1204, 0]
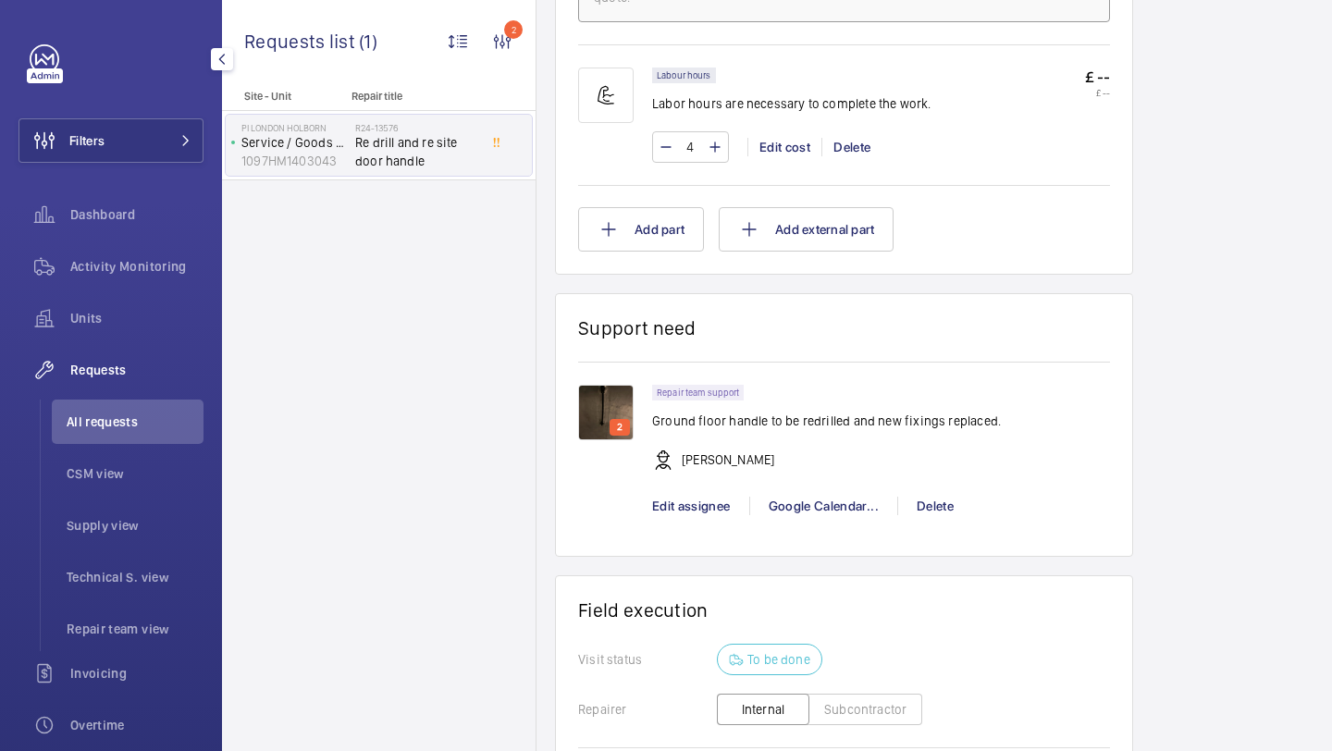
click at [785, 418] on p "Ground floor handle to be redrilled and new fixings replaced." at bounding box center [826, 421] width 349 height 19
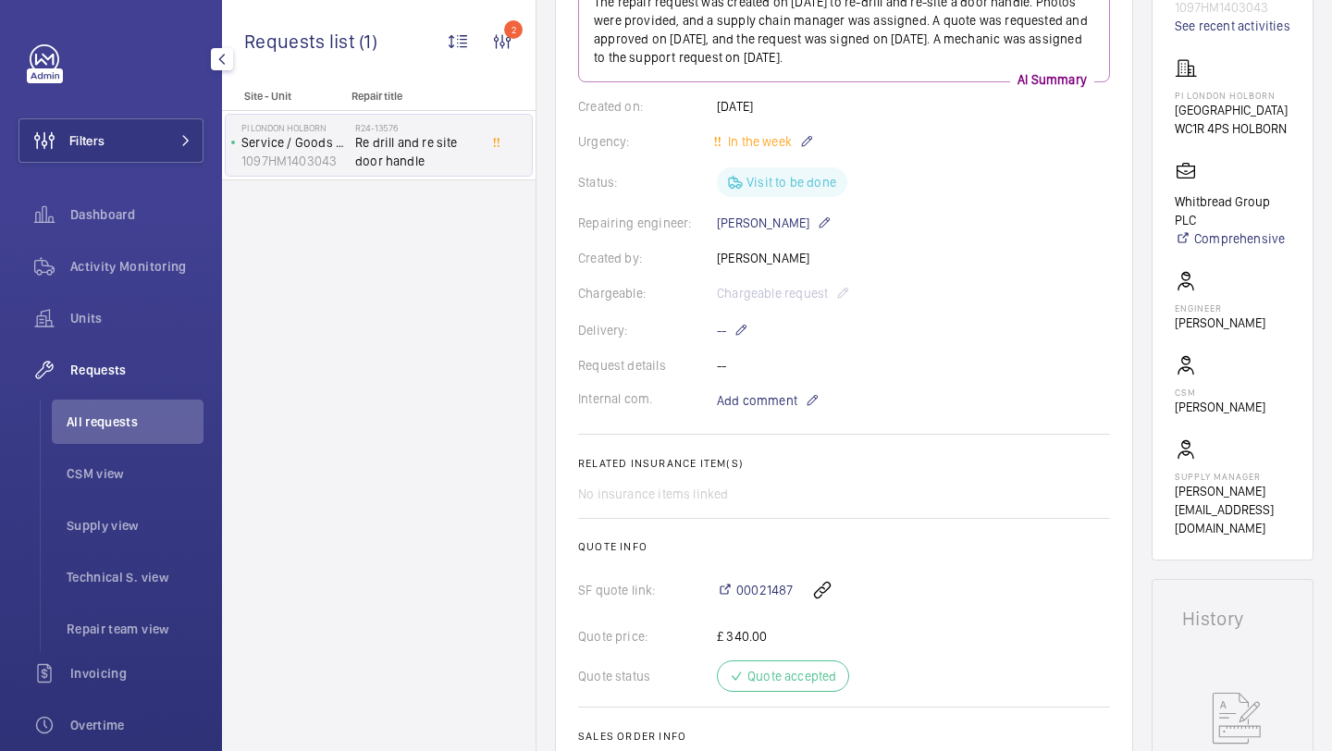
scroll to position [275, 0]
